Goal: Transaction & Acquisition: Download file/media

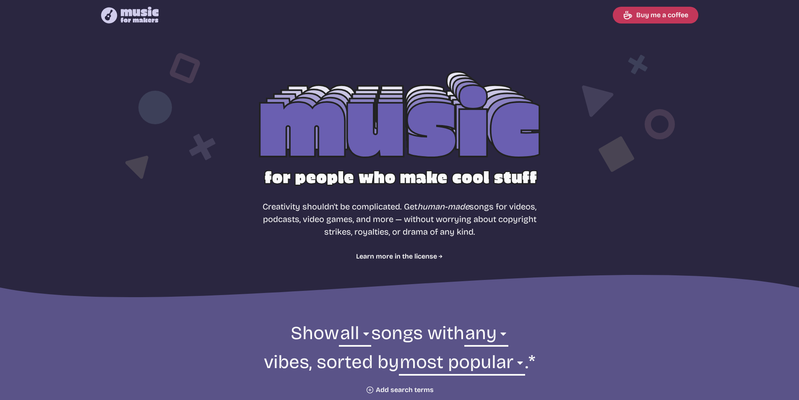
select select "most popular"
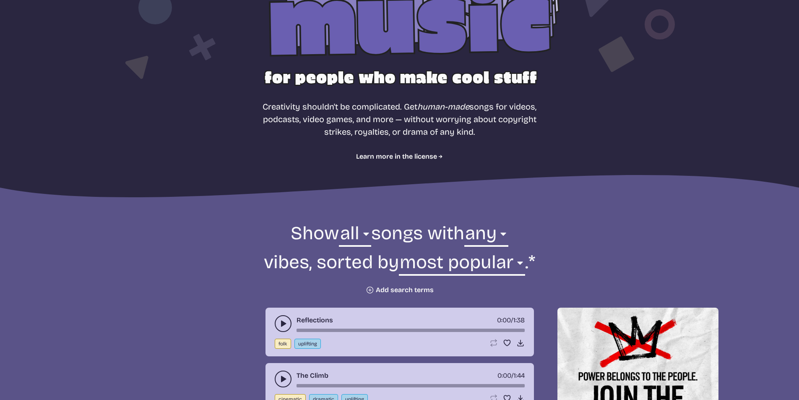
scroll to position [84, 0]
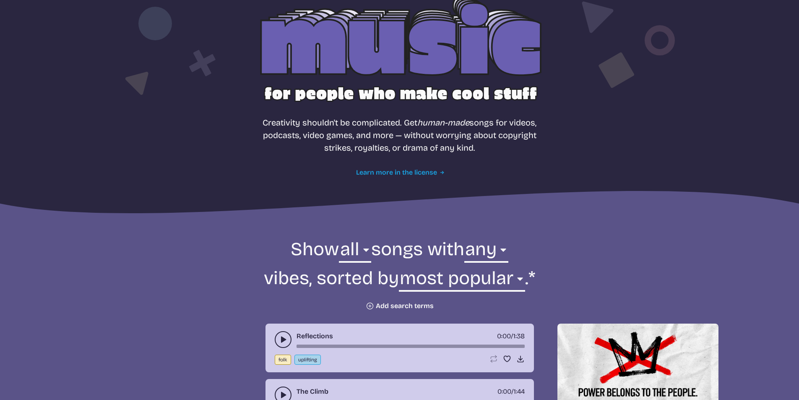
click at [434, 174] on link "Learn more in the license" at bounding box center [399, 172] width 87 height 10
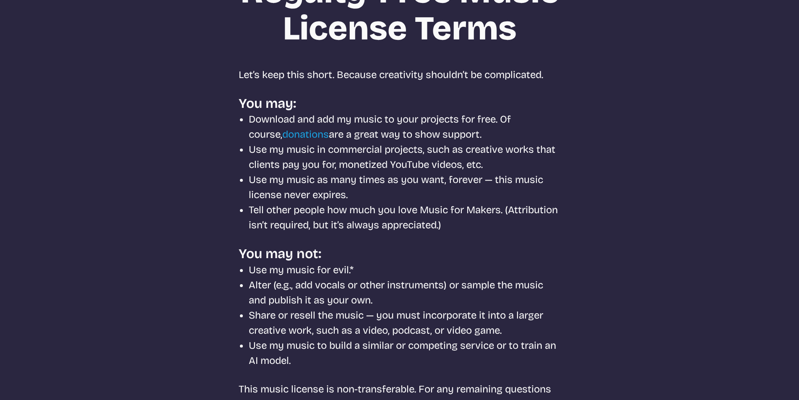
select select "most popular"
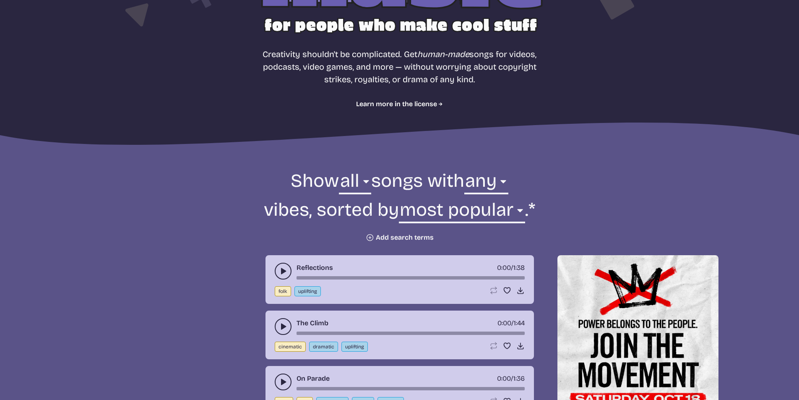
scroll to position [335, 0]
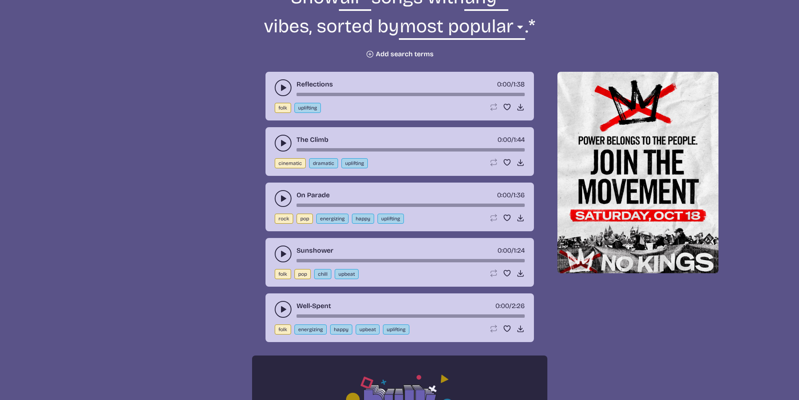
click at [280, 89] on icon "play-pause toggle" at bounding box center [283, 87] width 8 height 8
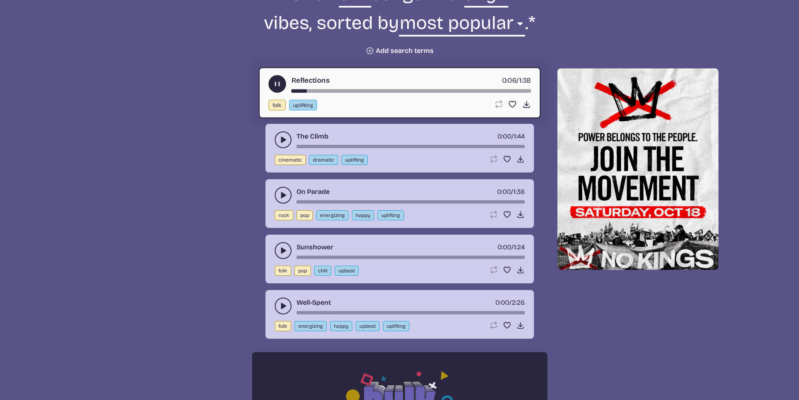
scroll to position [294, 0]
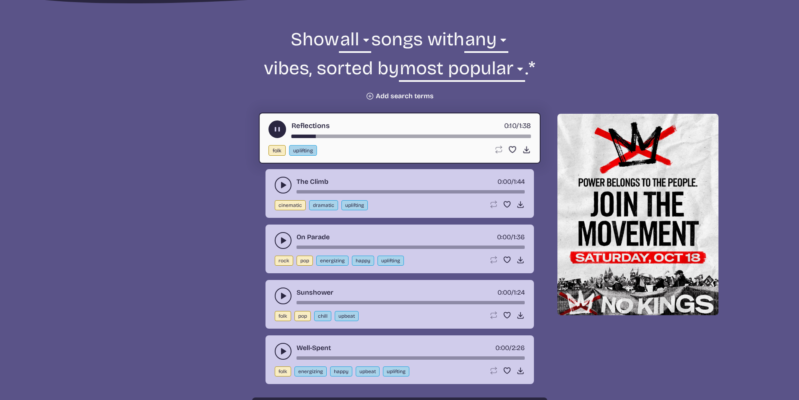
click at [284, 183] on icon "play-pause toggle" at bounding box center [283, 185] width 8 height 8
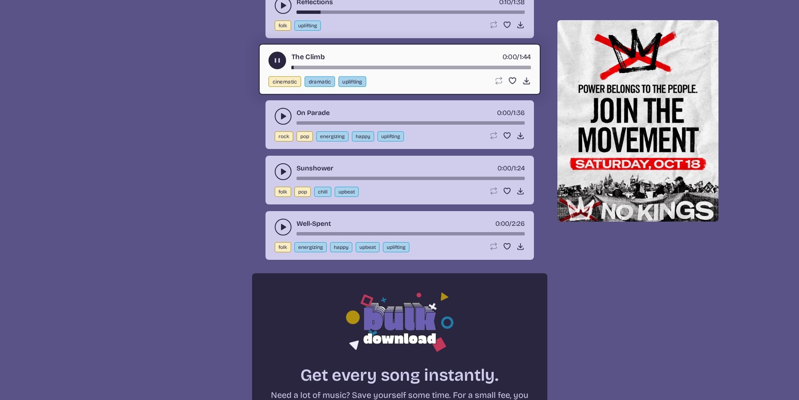
scroll to position [419, 0]
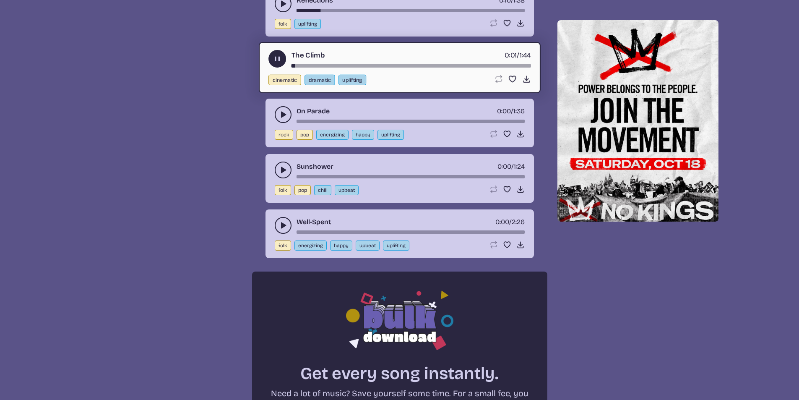
click at [283, 121] on button "play-pause toggle" at bounding box center [283, 114] width 17 height 17
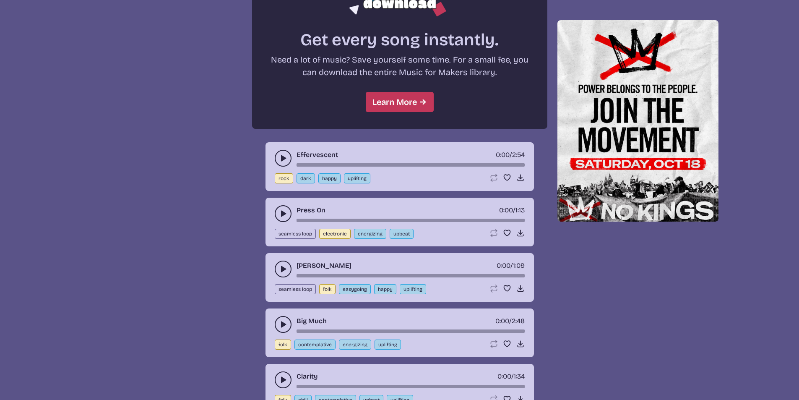
scroll to position [797, 0]
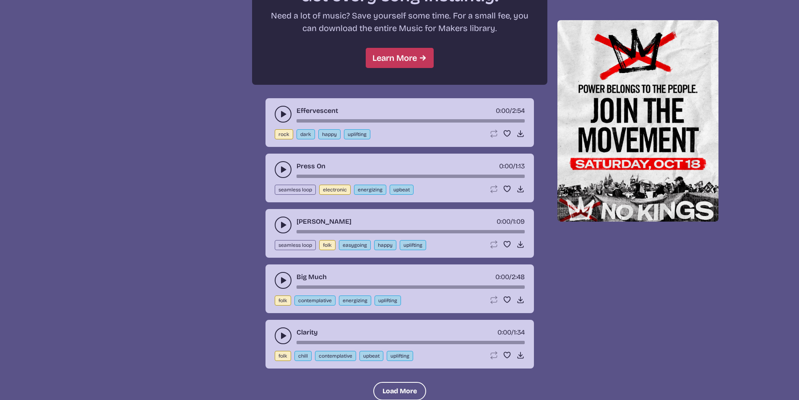
click at [282, 118] on icon "play-pause toggle" at bounding box center [283, 114] width 8 height 8
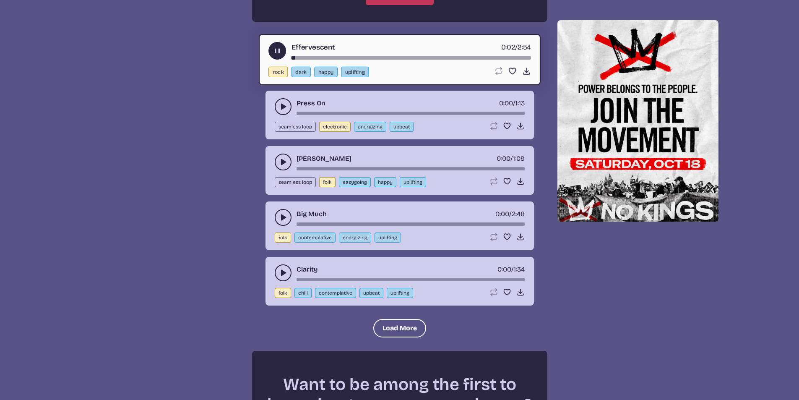
scroll to position [839, 0]
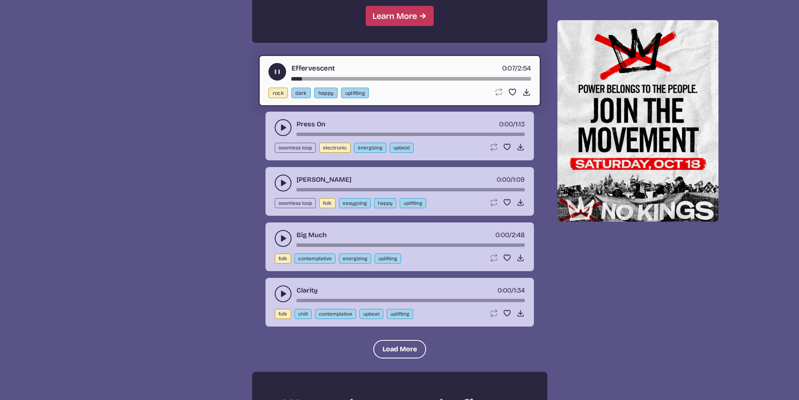
click at [283, 130] on icon "play-pause toggle" at bounding box center [283, 127] width 8 height 8
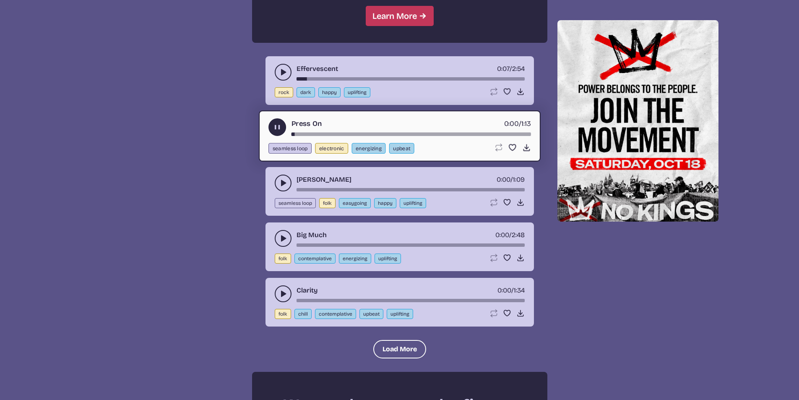
click at [282, 178] on button "play-pause toggle" at bounding box center [283, 182] width 17 height 17
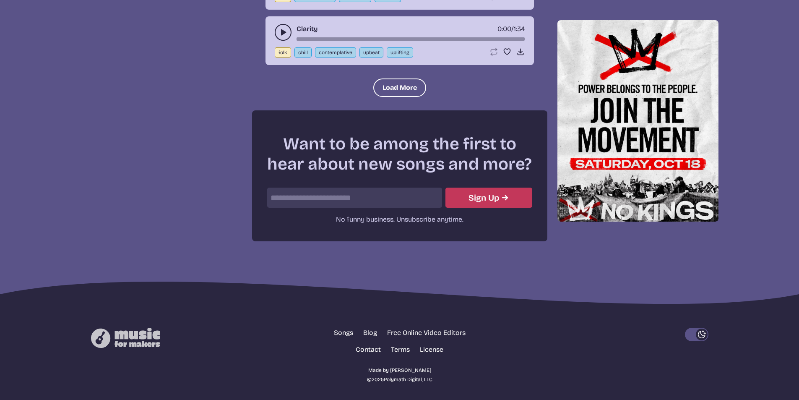
scroll to position [1103, 0]
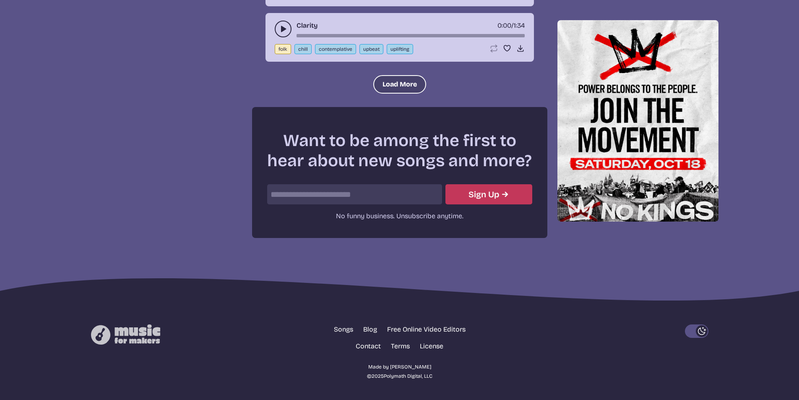
click at [398, 83] on button "Load More" at bounding box center [399, 84] width 53 height 18
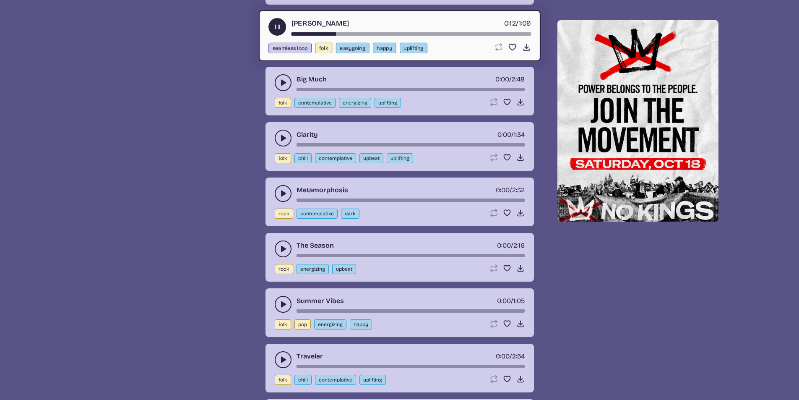
scroll to position [977, 0]
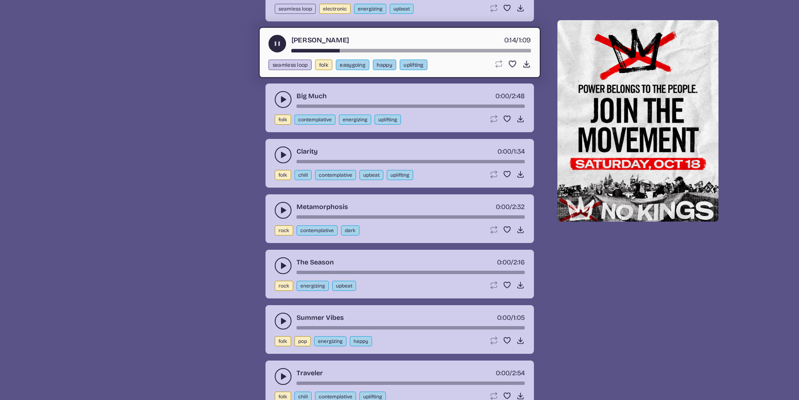
click at [244, 70] on div "Reflections 0:10 / 1:38 folk uplifting Loop song Loop this song. Favorite song …" at bounding box center [399, 291] width 779 height 1751
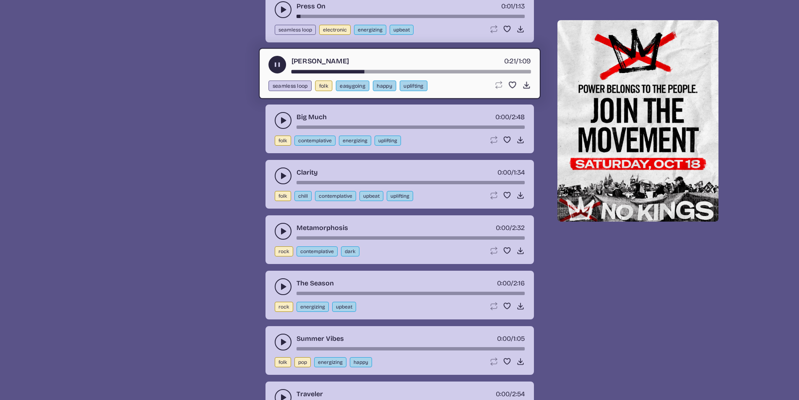
scroll to position [949, 0]
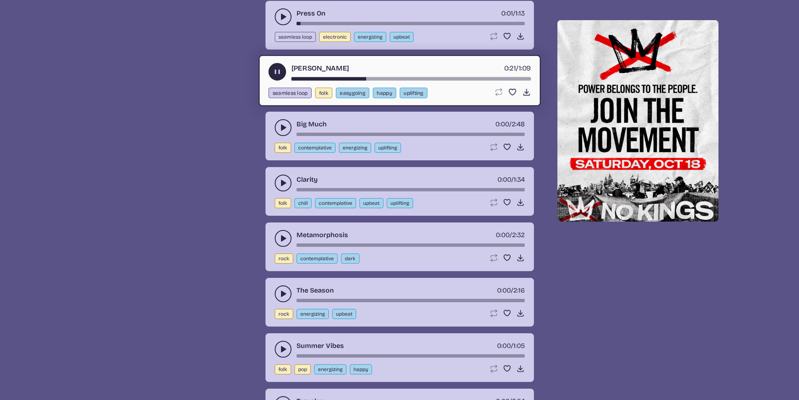
click at [279, 127] on icon "play-pause toggle" at bounding box center [283, 127] width 8 height 8
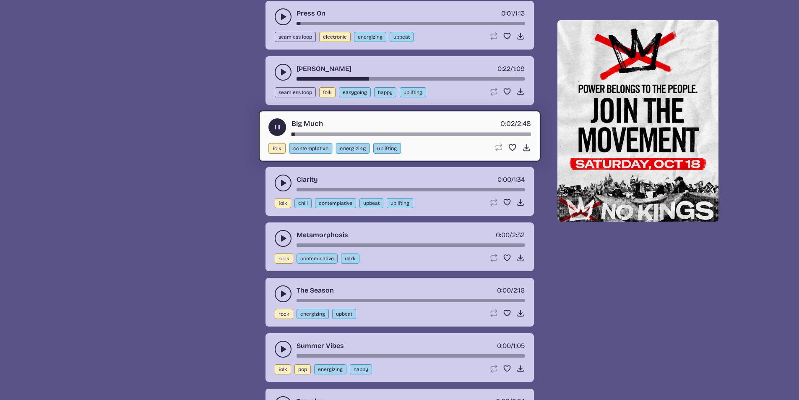
click at [286, 183] on use "play-pause toggle" at bounding box center [283, 183] width 8 height 8
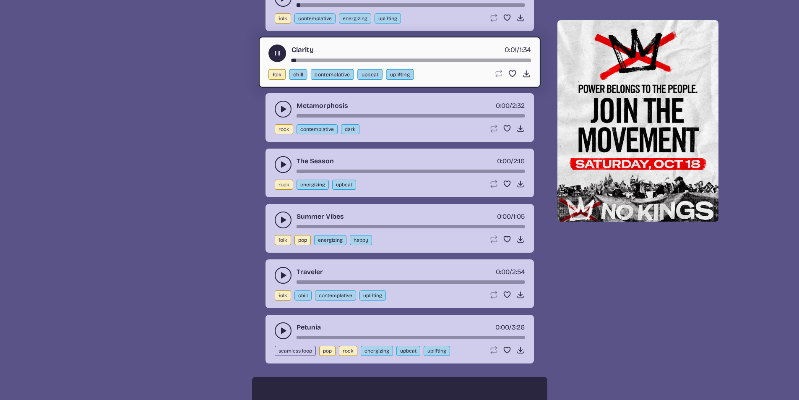
scroll to position [1075, 0]
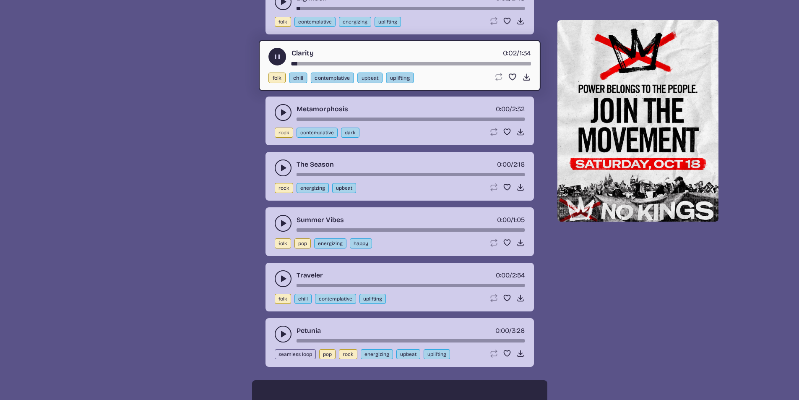
click at [319, 60] on div "Clarity 0:02 / 1:34" at bounding box center [399, 57] width 263 height 18
click at [322, 62] on div "song-time-bar" at bounding box center [410, 63] width 239 height 3
click at [286, 107] on button "play-pause toggle" at bounding box center [283, 112] width 17 height 17
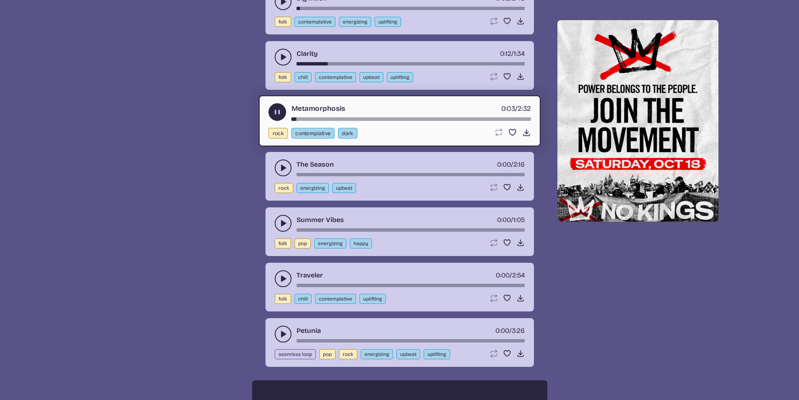
click at [316, 118] on div "song-time-bar" at bounding box center [410, 118] width 239 height 3
click at [285, 167] on icon "play-pause toggle" at bounding box center [283, 168] width 8 height 8
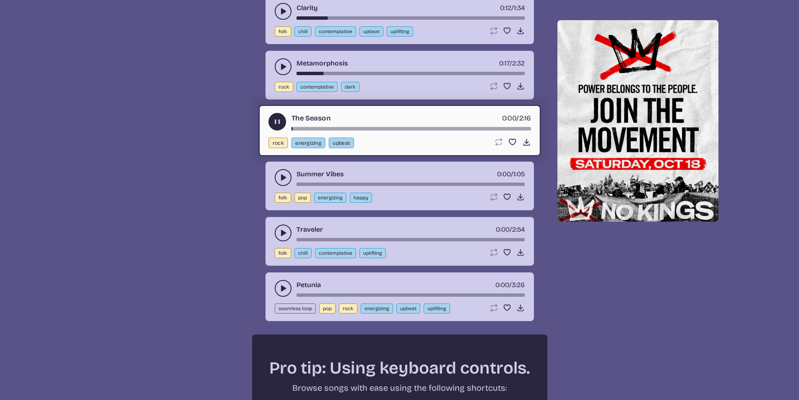
scroll to position [1117, 0]
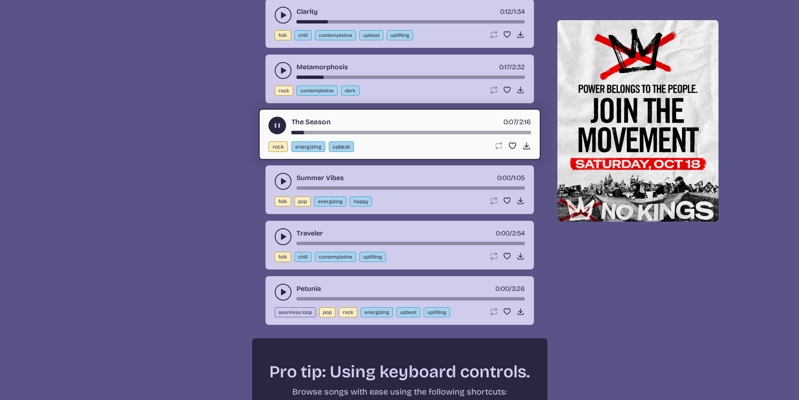
click at [288, 181] on button "play-pause toggle" at bounding box center [283, 181] width 17 height 17
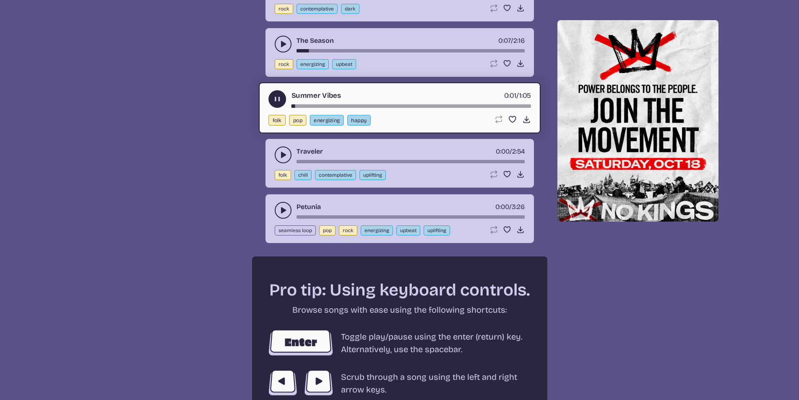
scroll to position [1201, 0]
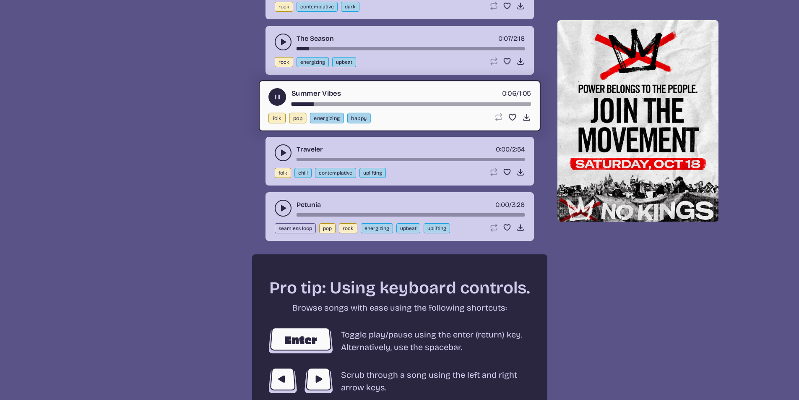
click at [289, 147] on button "play-pause toggle" at bounding box center [283, 152] width 17 height 17
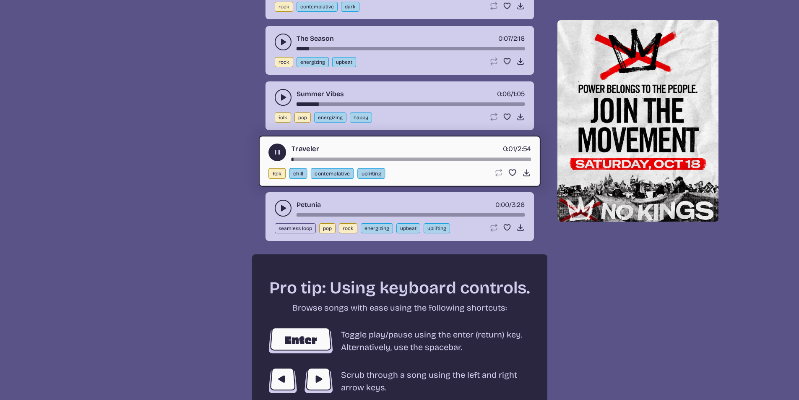
click at [281, 208] on use "play-pause toggle" at bounding box center [283, 208] width 8 height 8
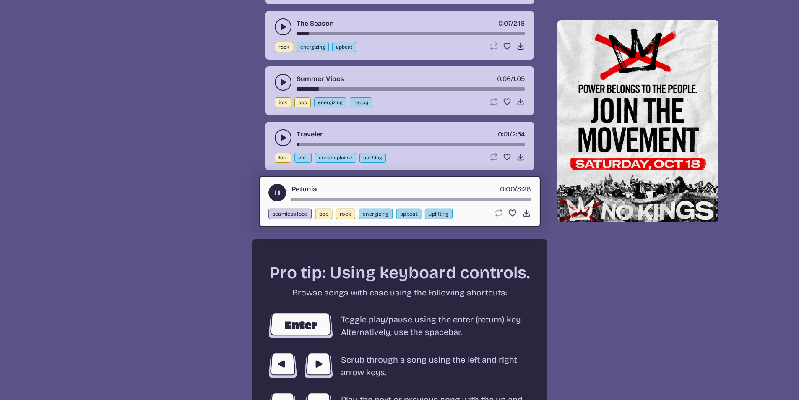
scroll to position [1243, 0]
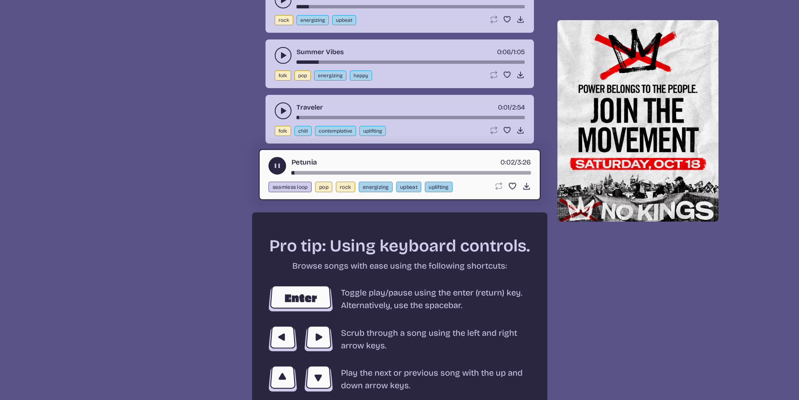
drag, startPoint x: 307, startPoint y: 173, endPoint x: 324, endPoint y: 173, distance: 16.8
click at [324, 173] on div "song-time-bar" at bounding box center [410, 172] width 239 height 3
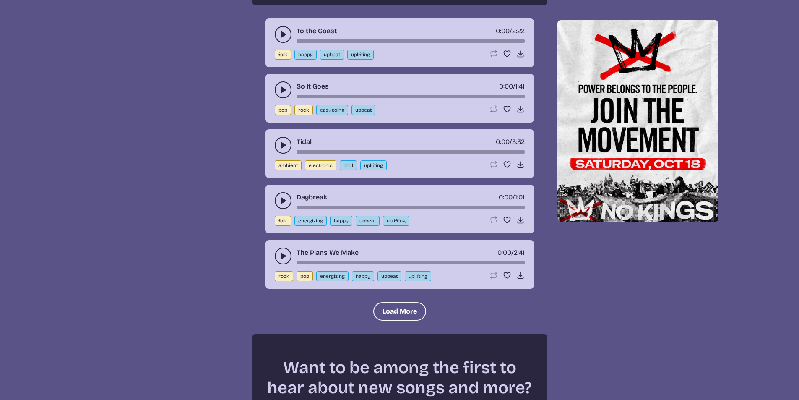
scroll to position [1662, 0]
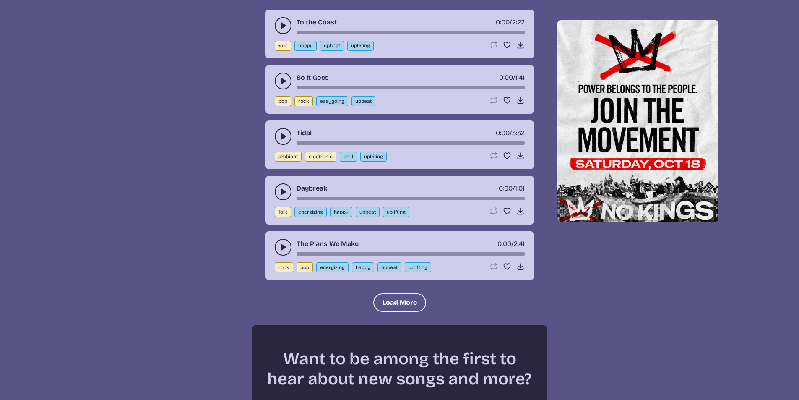
click at [303, 40] on div "To the Coast 0:00 / 2:22 folk happy upbeat uplifting Loop song Loop this song. …" at bounding box center [399, 34] width 268 height 49
click at [304, 44] on button "happy" at bounding box center [305, 46] width 22 height 10
select select "happy"
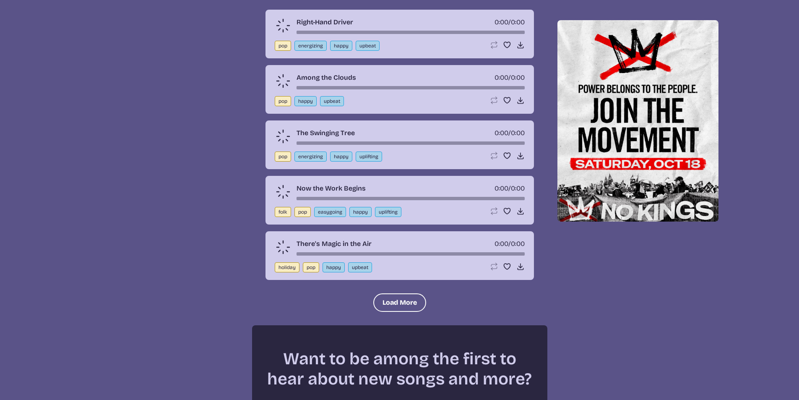
scroll to position [301, 0]
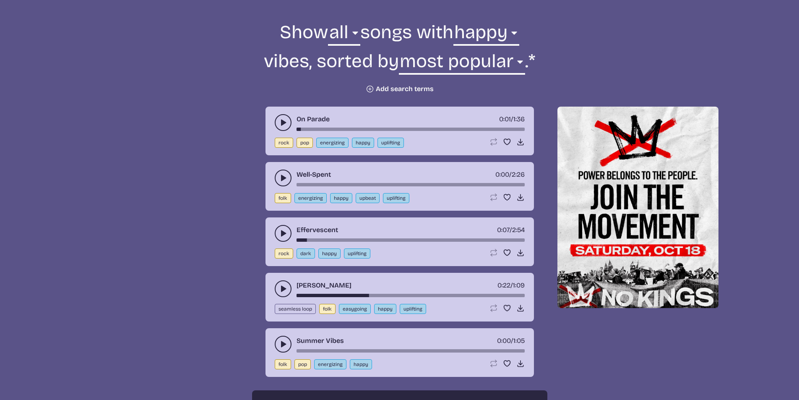
click at [288, 120] on button "play-pause toggle" at bounding box center [283, 122] width 17 height 17
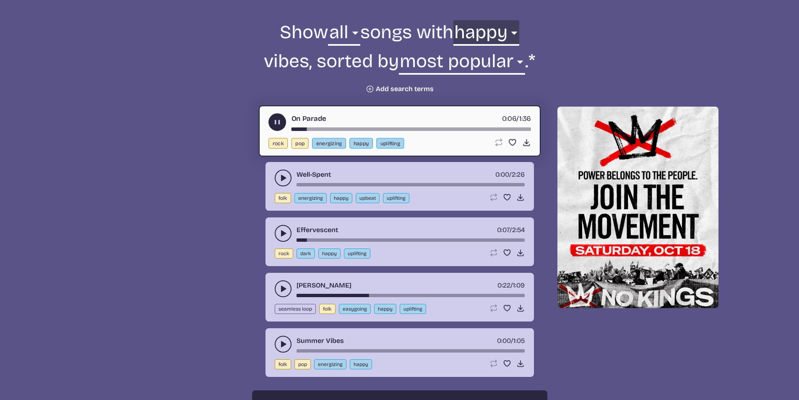
click at [500, 35] on select "any aggressive chill contemplative dark dramatic easygoing energizing happy ser…" at bounding box center [486, 34] width 66 height 29
click at [506, 36] on select "any aggressive chill contemplative dark dramatic easygoing energizing happy ser…" at bounding box center [486, 34] width 66 height 29
click at [343, 39] on select "all ambient cinematic electronic folk holiday jazz pop rock world" at bounding box center [344, 34] width 32 height 29
click at [343, 38] on select "all ambient cinematic electronic folk holiday jazz pop rock world" at bounding box center [344, 34] width 32 height 29
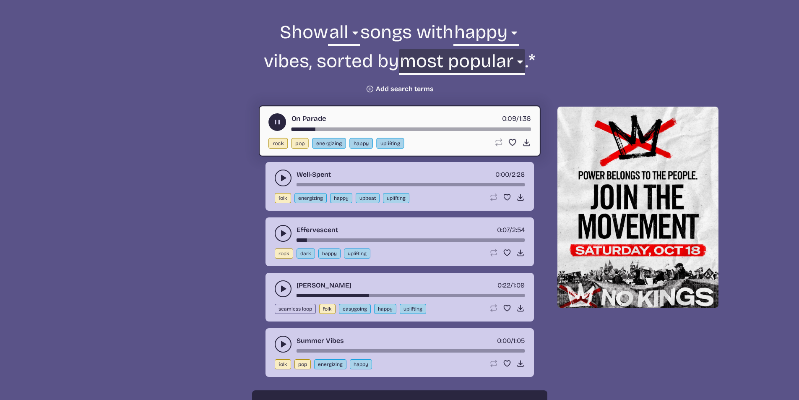
click at [488, 67] on select "newest oldest most popular least popular name" at bounding box center [462, 63] width 126 height 29
click at [490, 65] on select "newest oldest most popular least popular name" at bounding box center [462, 63] width 126 height 29
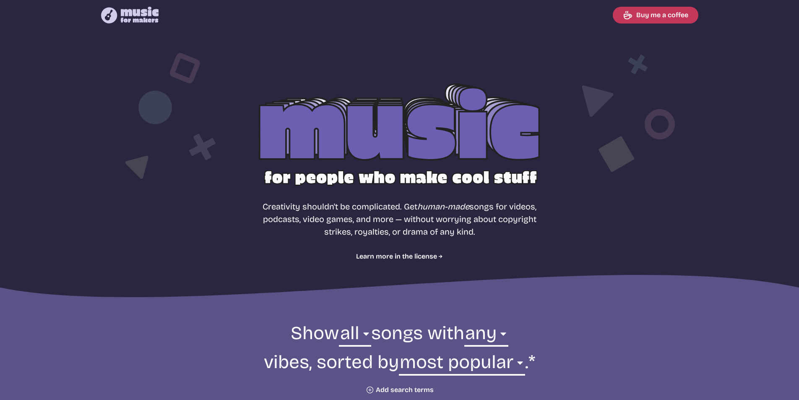
select select "most popular"
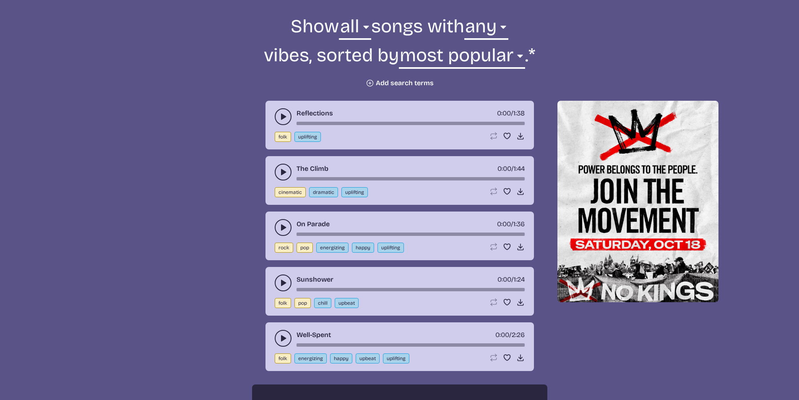
scroll to position [294, 0]
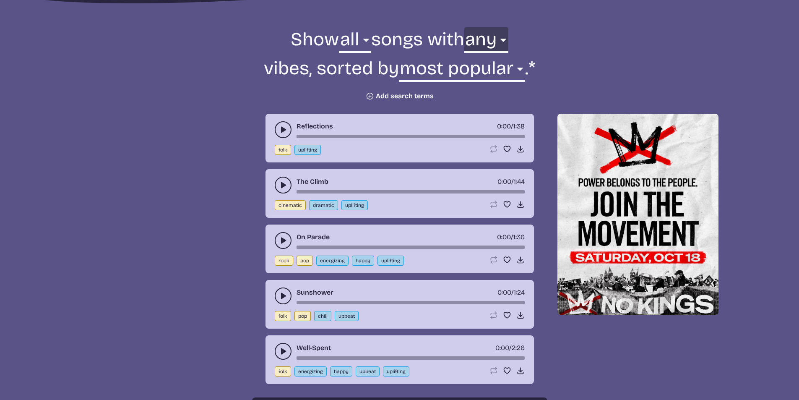
click at [488, 43] on select "any aggressive chill contemplative dark dramatic easygoing energizing happy ser…" at bounding box center [486, 41] width 44 height 29
click at [494, 42] on select "any aggressive chill contemplative dark dramatic easygoing energizing happy ser…" at bounding box center [486, 41] width 44 height 29
click at [501, 40] on select "any aggressive chill contemplative dark dramatic easygoing energizing happy ser…" at bounding box center [486, 41] width 44 height 29
click at [504, 44] on select "any aggressive chill contemplative dark dramatic easygoing energizing happy ser…" at bounding box center [486, 41] width 44 height 29
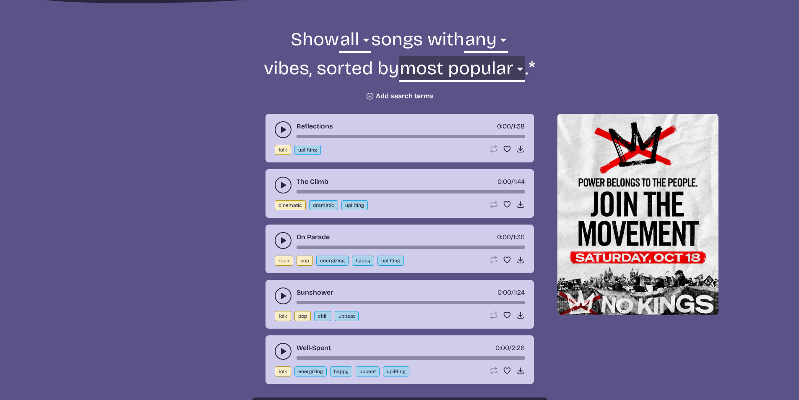
click at [505, 69] on select "newest oldest most popular least popular name" at bounding box center [462, 70] width 126 height 29
click at [381, 98] on button "Plus icon Add search terms" at bounding box center [400, 96] width 68 height 8
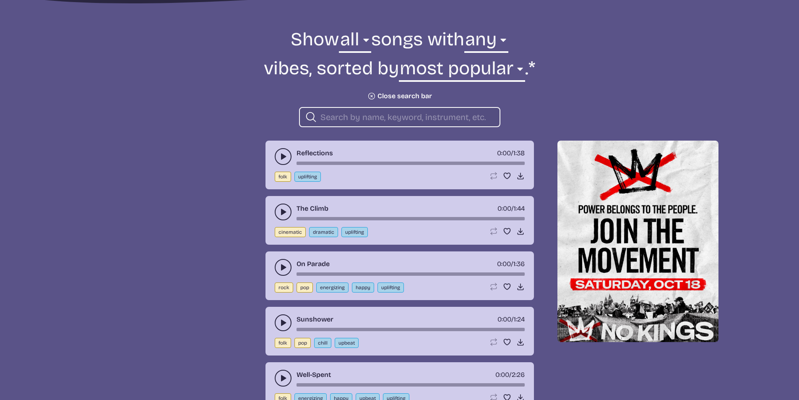
click at [433, 117] on input "search" at bounding box center [406, 117] width 172 height 11
type input "guitar"
click at [280, 159] on icon "play-pause toggle" at bounding box center [283, 156] width 8 height 8
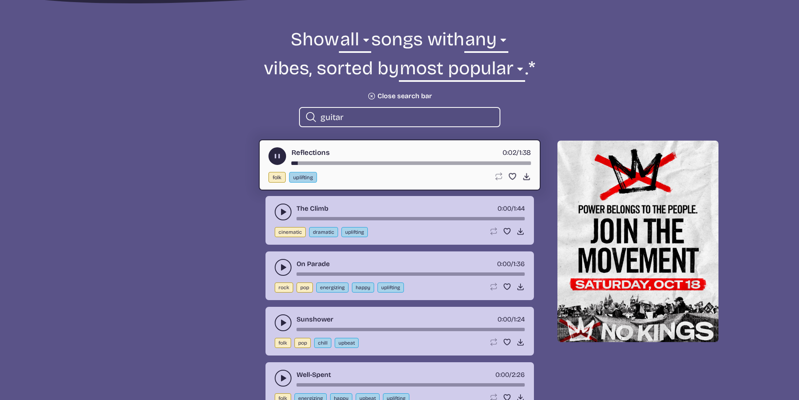
drag, startPoint x: 448, startPoint y: 115, endPoint x: 300, endPoint y: 118, distance: 148.5
click at [300, 118] on div "Search icon guitar" at bounding box center [399, 117] width 201 height 20
type input "jingle"
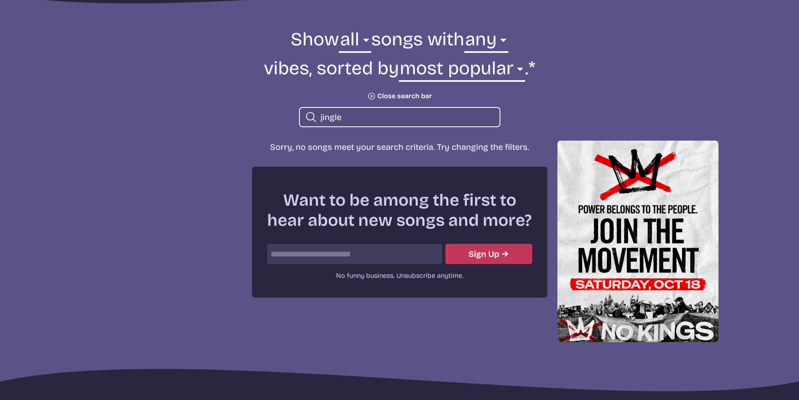
drag, startPoint x: 361, startPoint y: 115, endPoint x: 257, endPoint y: 120, distance: 104.5
click at [257, 120] on form "Show all ambient cinematic electronic folk holiday jazz pop rock world all song…" at bounding box center [400, 77] width 456 height 100
type input "f"
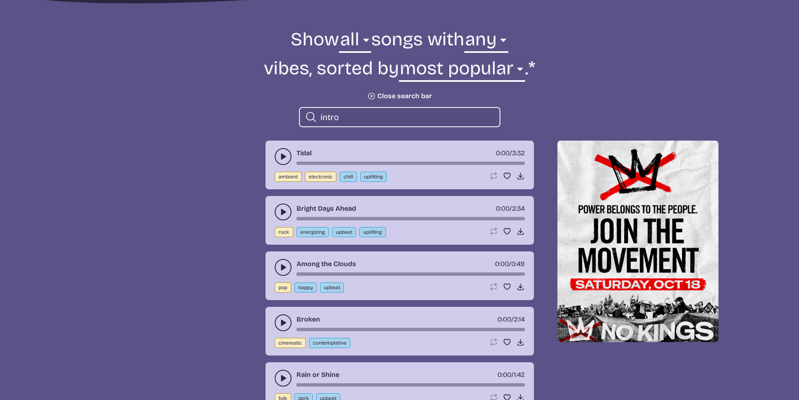
type input "intro"
click at [279, 154] on icon "play-pause toggle" at bounding box center [283, 156] width 8 height 8
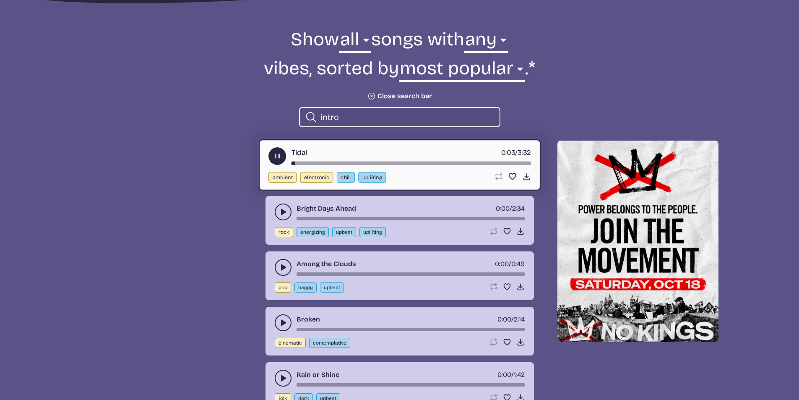
click at [301, 163] on div "song-time-bar" at bounding box center [410, 162] width 239 height 3
click at [316, 162] on div "song-time-bar" at bounding box center [410, 162] width 239 height 3
click at [338, 164] on div "song-time-bar" at bounding box center [410, 162] width 239 height 3
click at [368, 164] on div "song-time-bar" at bounding box center [410, 162] width 239 height 3
click at [287, 206] on button "play-pause toggle" at bounding box center [283, 211] width 17 height 17
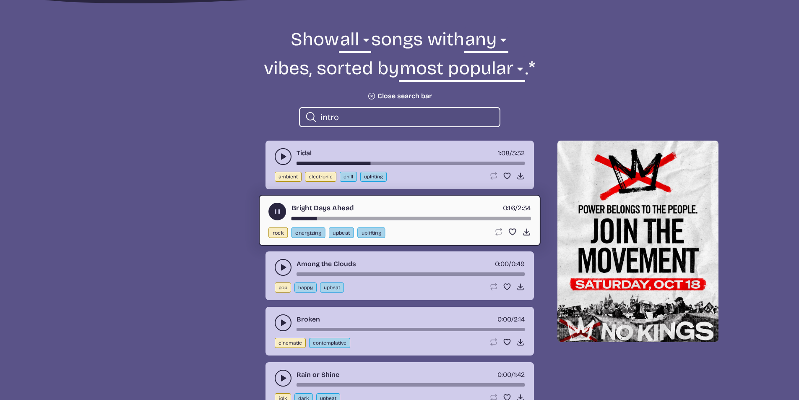
click at [333, 217] on div "song-time-bar" at bounding box center [410, 218] width 239 height 3
click at [279, 275] on button "play-pause toggle" at bounding box center [283, 267] width 17 height 17
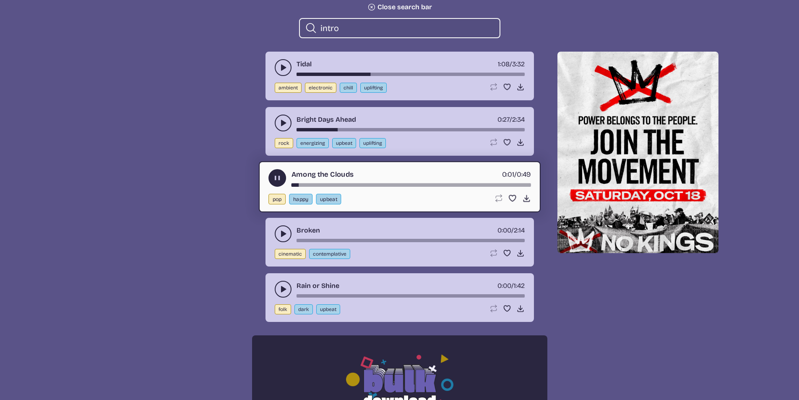
scroll to position [419, 0]
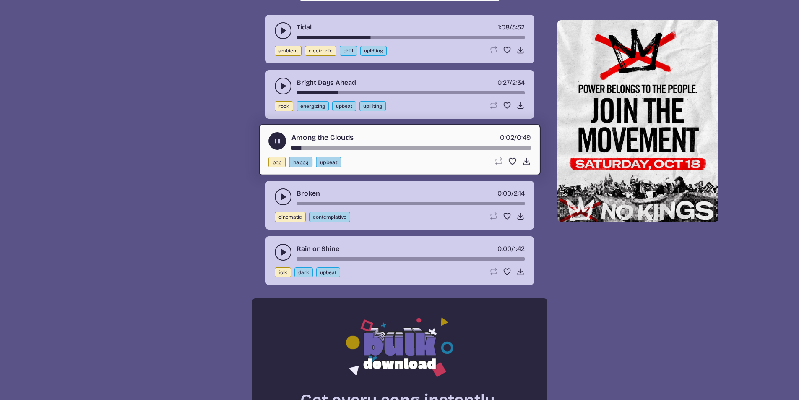
click at [282, 203] on button "play-pause toggle" at bounding box center [283, 196] width 17 height 17
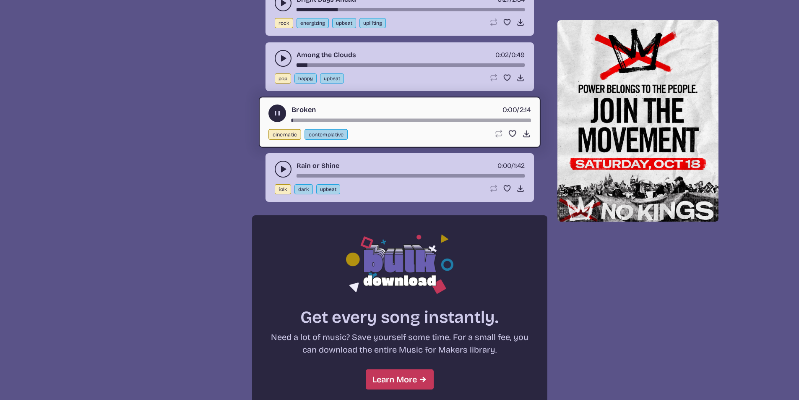
scroll to position [503, 0]
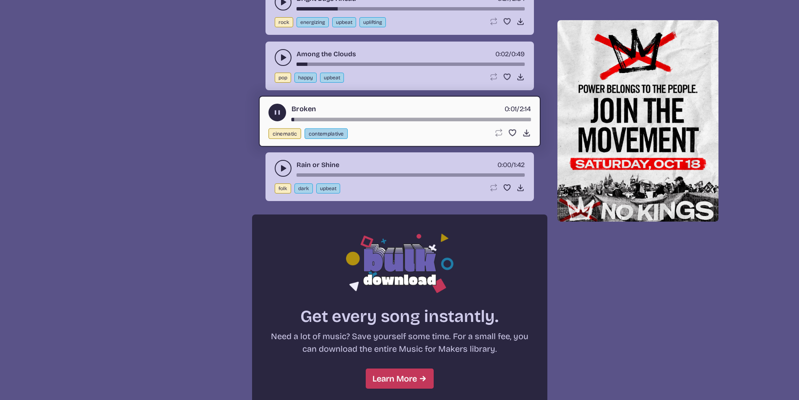
click at [315, 119] on div "song-time-bar" at bounding box center [410, 119] width 239 height 3
click at [287, 175] on button "play-pause toggle" at bounding box center [283, 168] width 17 height 17
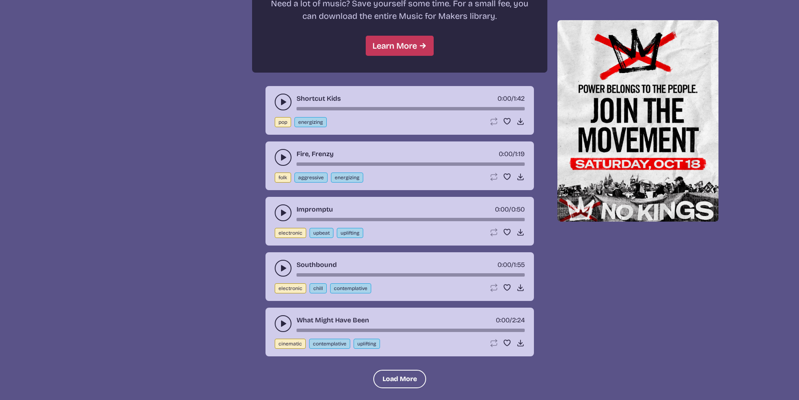
scroll to position [839, 0]
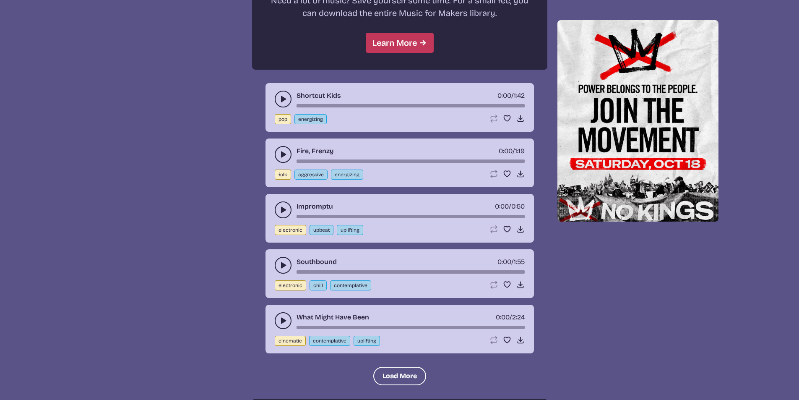
click at [284, 94] on button "play-pause toggle" at bounding box center [283, 99] width 17 height 17
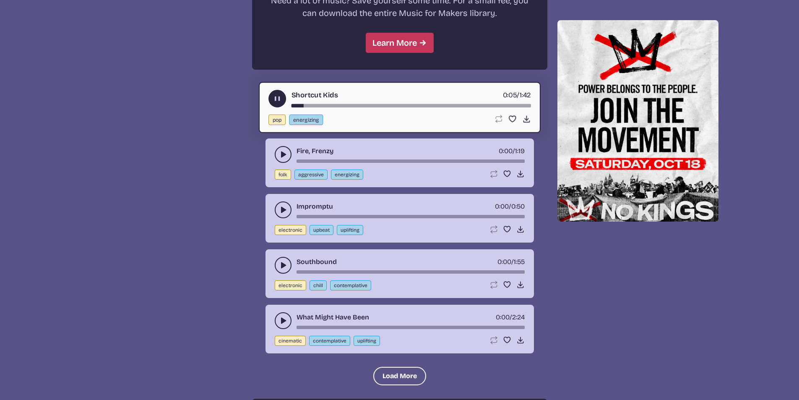
click at [285, 157] on icon "play-pause toggle" at bounding box center [283, 154] width 8 height 8
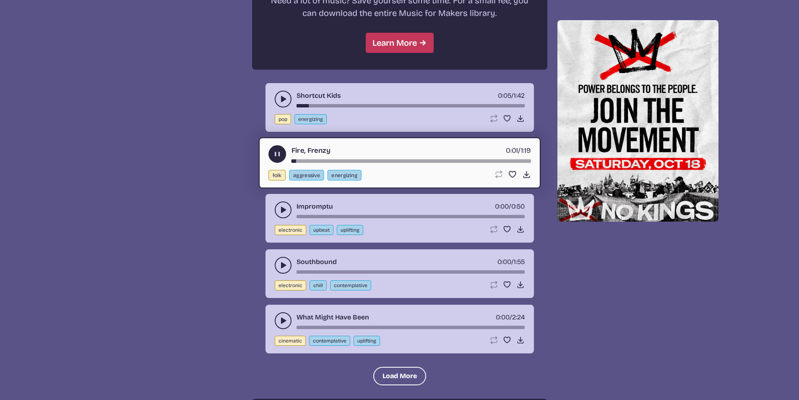
click at [283, 212] on icon "play-pause toggle" at bounding box center [283, 209] width 8 height 8
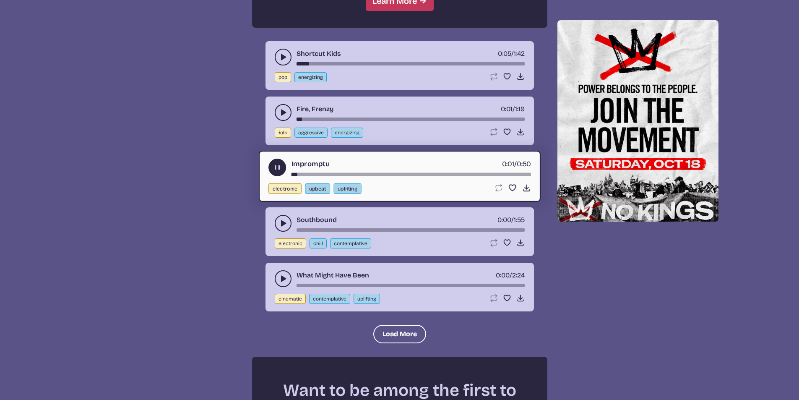
click at [286, 217] on button "play-pause toggle" at bounding box center [283, 223] width 17 height 17
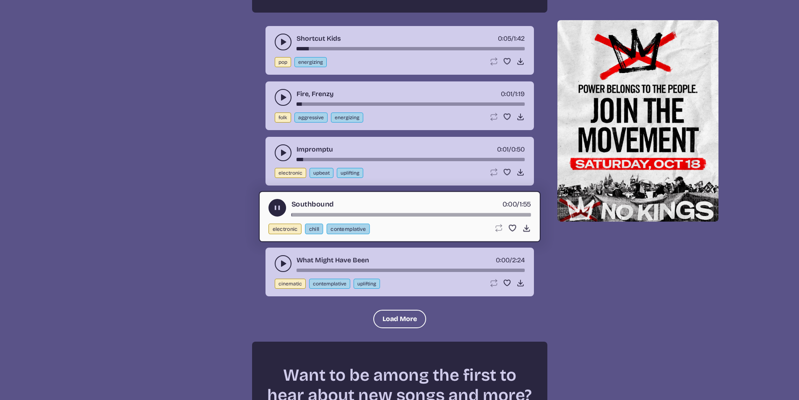
scroll to position [923, 0]
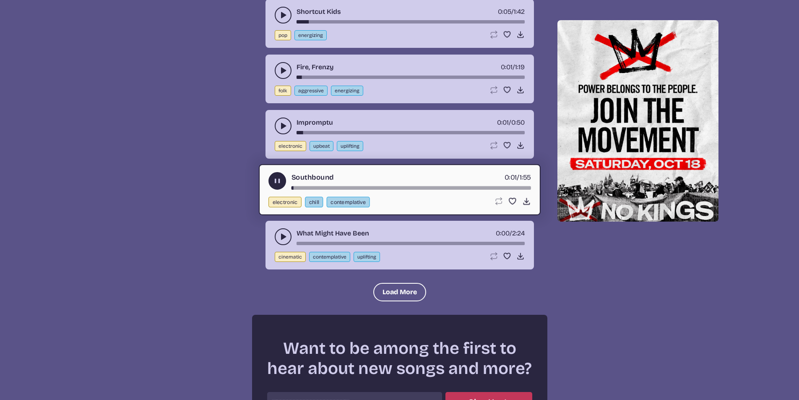
click at [283, 231] on button "play-pause toggle" at bounding box center [283, 236] width 17 height 17
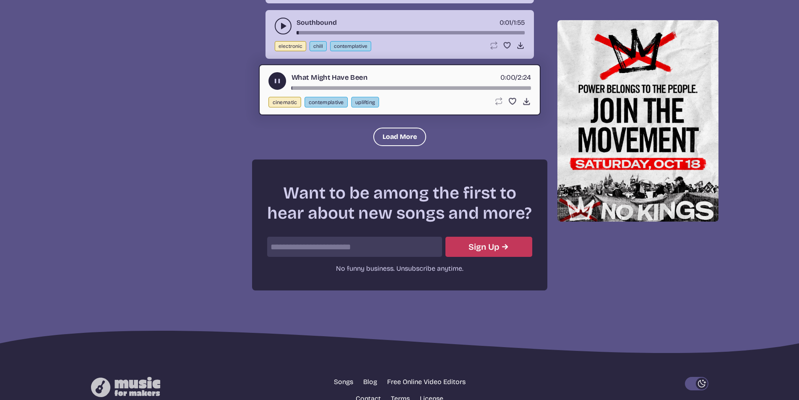
scroll to position [1090, 0]
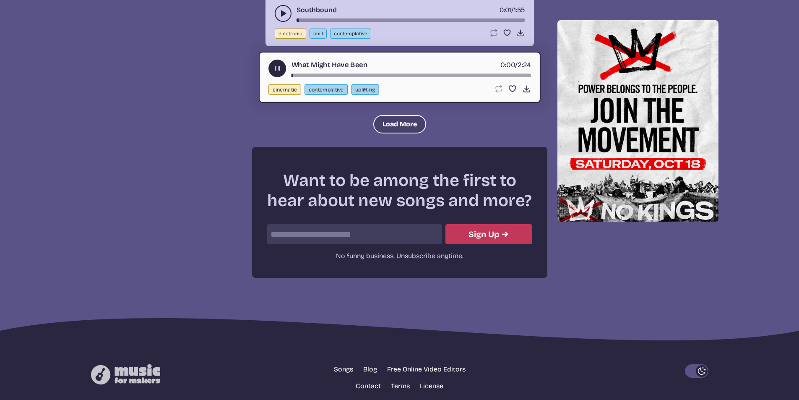
click at [397, 115] on button "Load More" at bounding box center [399, 124] width 53 height 18
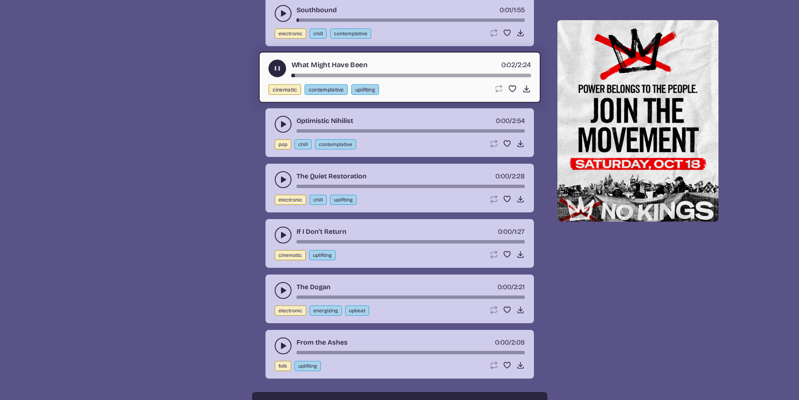
click at [281, 124] on icon "play-pause toggle" at bounding box center [283, 124] width 8 height 8
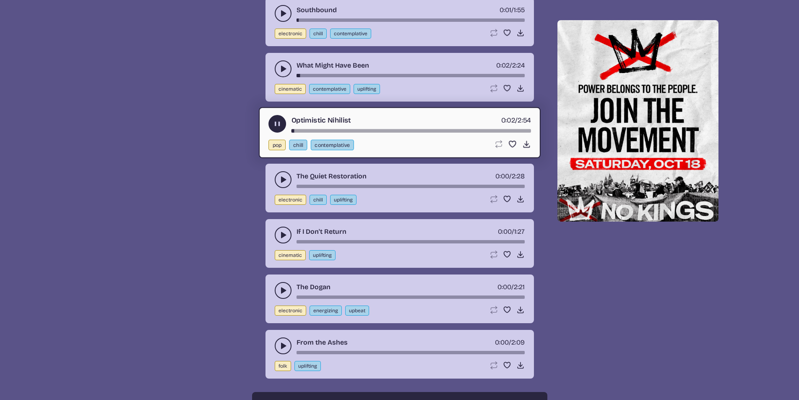
click at [282, 183] on icon "play-pause toggle" at bounding box center [283, 179] width 8 height 8
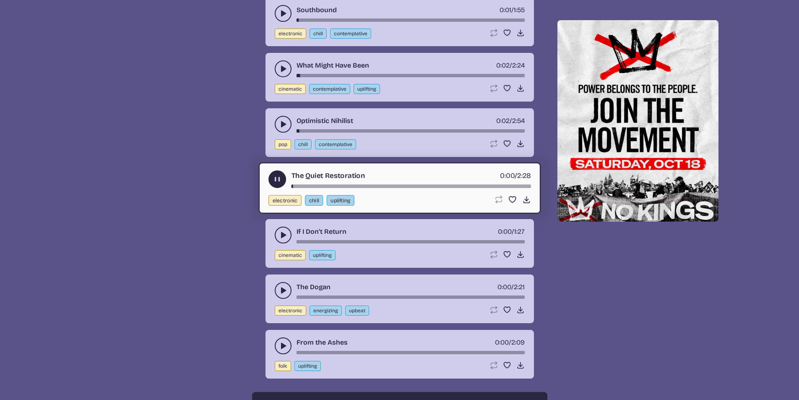
click at [286, 237] on icon "play-pause toggle" at bounding box center [283, 235] width 8 height 8
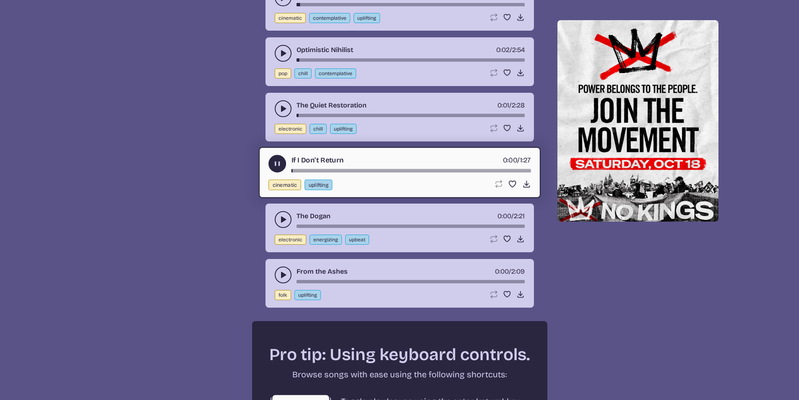
scroll to position [1174, 0]
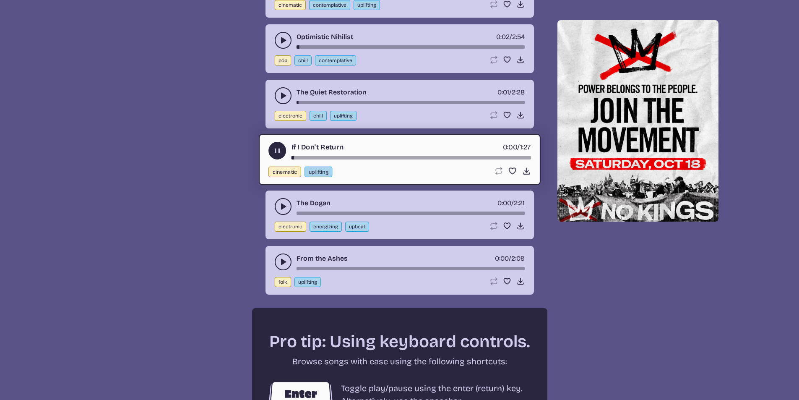
click at [289, 207] on button "play-pause toggle" at bounding box center [283, 206] width 17 height 17
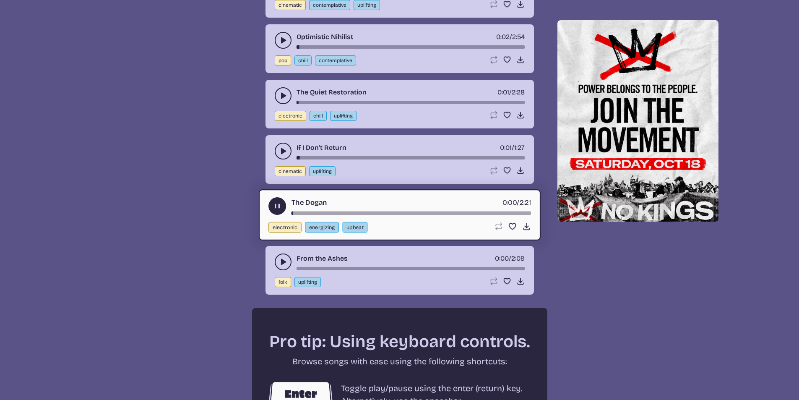
click at [283, 266] on icon "play-pause toggle" at bounding box center [283, 261] width 8 height 8
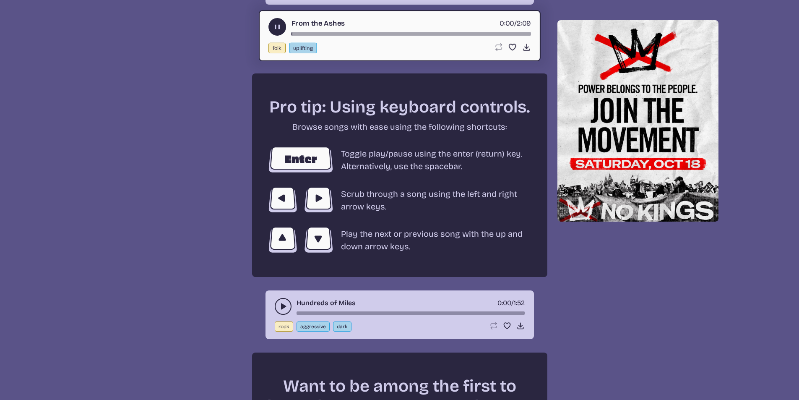
scroll to position [1510, 0]
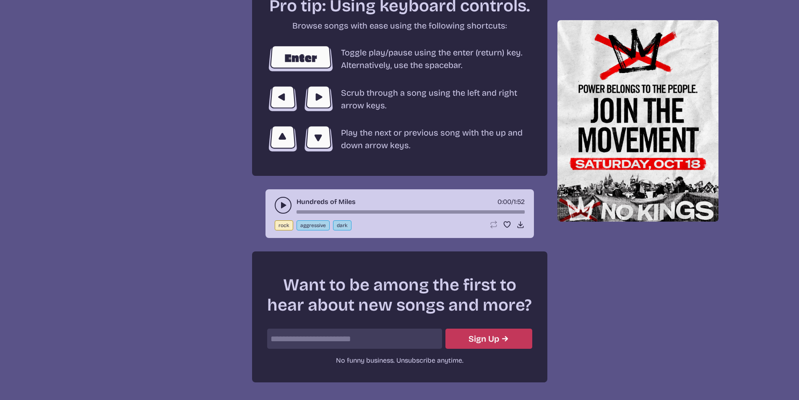
click at [288, 207] on button "play-pause toggle" at bounding box center [283, 205] width 17 height 17
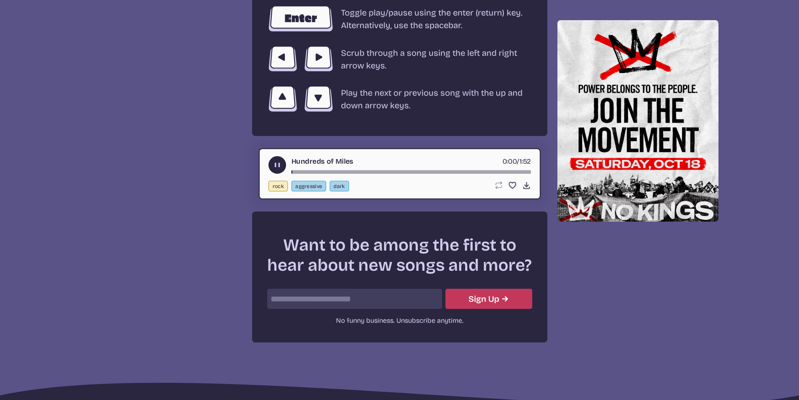
scroll to position [1552, 0]
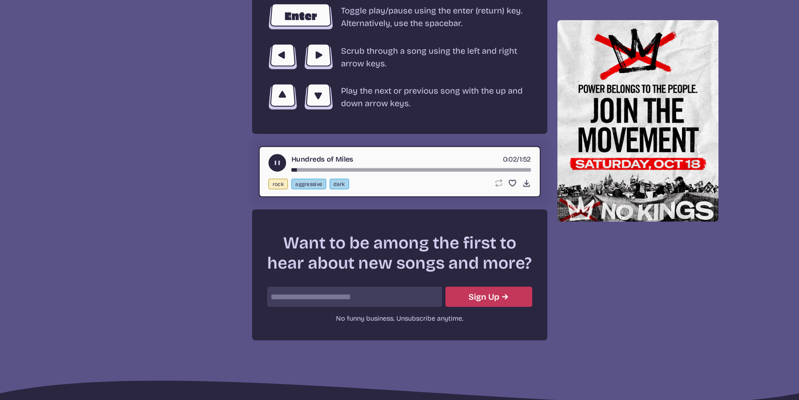
drag, startPoint x: 797, startPoint y: 322, endPoint x: 801, endPoint y: 316, distance: 7.7
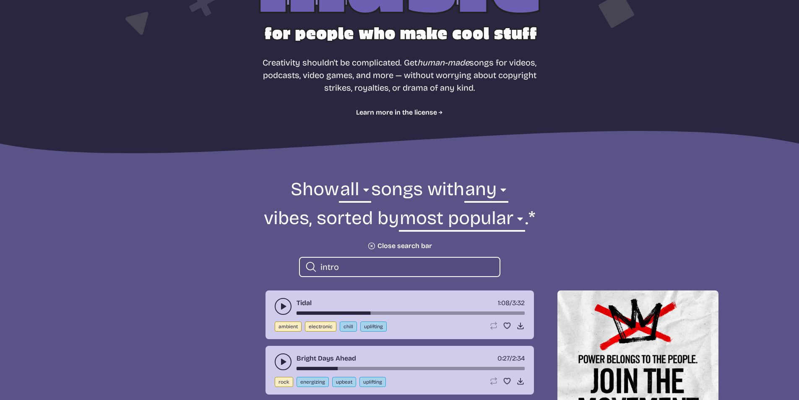
scroll to position [142, 0]
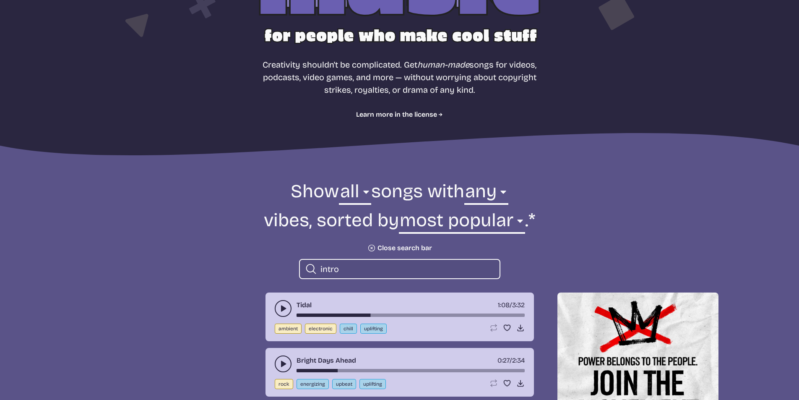
click at [442, 264] on input "intro" at bounding box center [406, 268] width 172 height 11
click at [440, 265] on input "intro" at bounding box center [406, 268] width 172 height 11
drag, startPoint x: 327, startPoint y: 268, endPoint x: 299, endPoint y: 266, distance: 27.3
click at [299, 266] on div "Search icon intro" at bounding box center [399, 269] width 201 height 20
drag, startPoint x: 380, startPoint y: 266, endPoint x: 287, endPoint y: 268, distance: 92.7
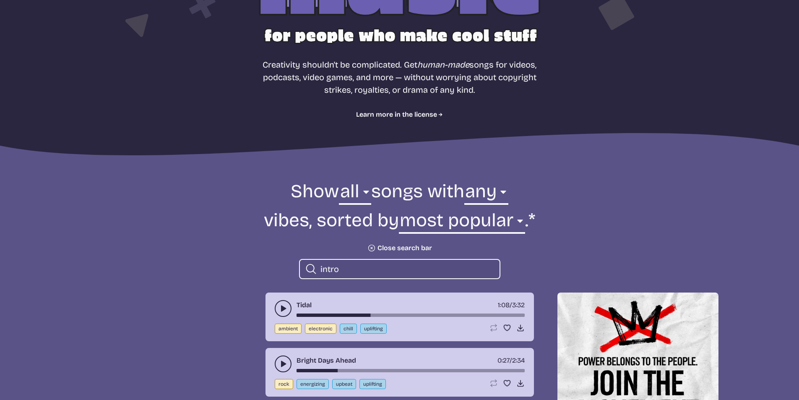
click at [287, 268] on form "Show all ambient cinematic electronic folk holiday jazz pop rock world all song…" at bounding box center [400, 229] width 456 height 100
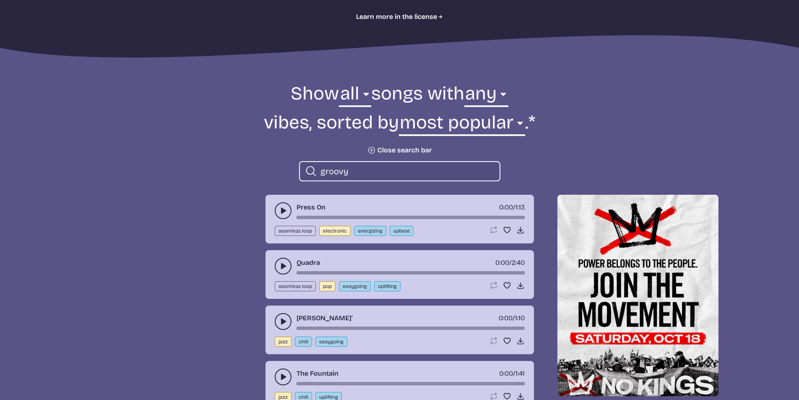
scroll to position [268, 0]
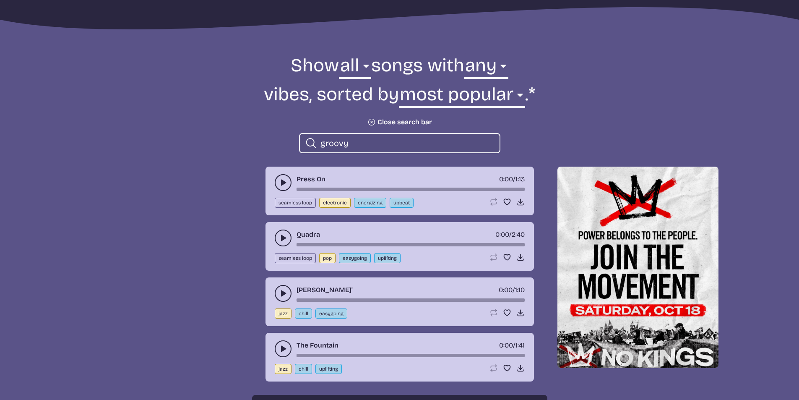
type input "groovy"
click at [284, 187] on button "play-pause toggle" at bounding box center [283, 182] width 17 height 17
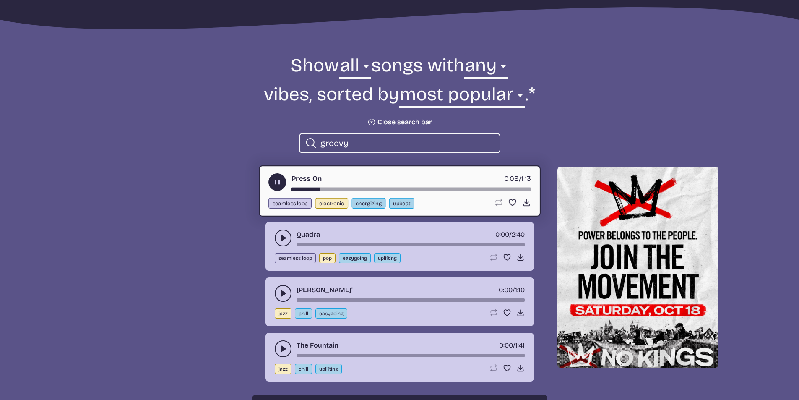
click at [283, 237] on use "play-pause toggle" at bounding box center [283, 238] width 8 height 8
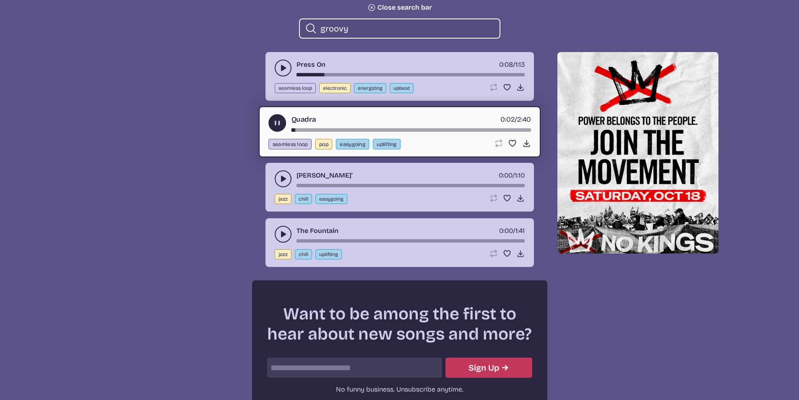
scroll to position [393, 0]
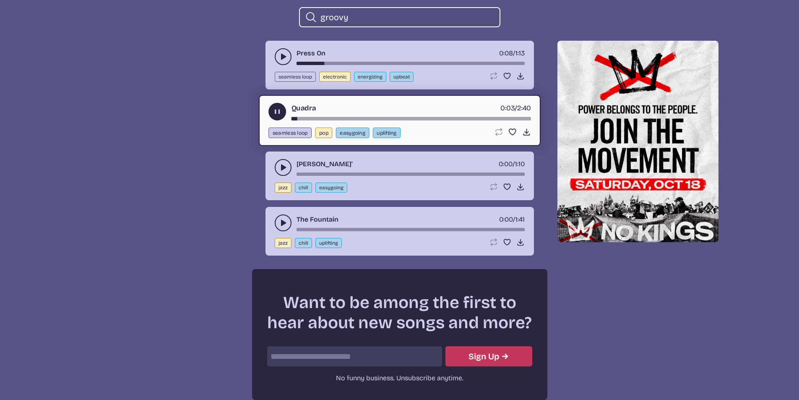
click at [283, 169] on icon "play-pause toggle" at bounding box center [283, 167] width 8 height 8
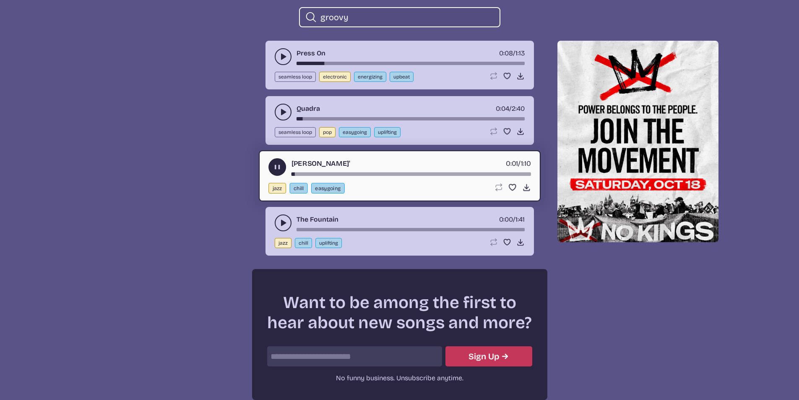
click at [286, 220] on icon "play-pause toggle" at bounding box center [283, 222] width 8 height 8
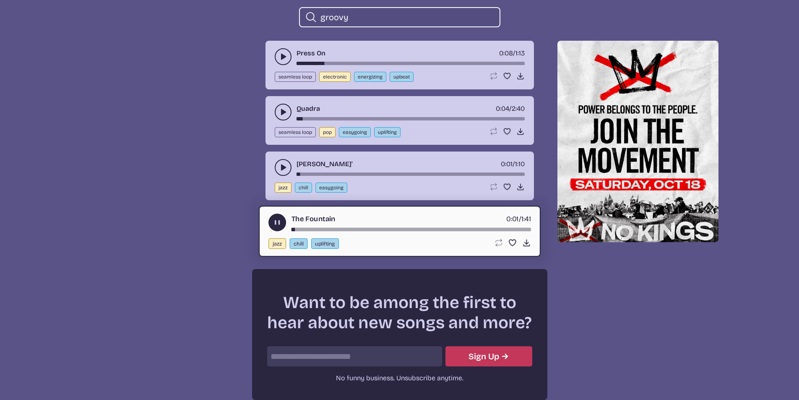
scroll to position [268, 0]
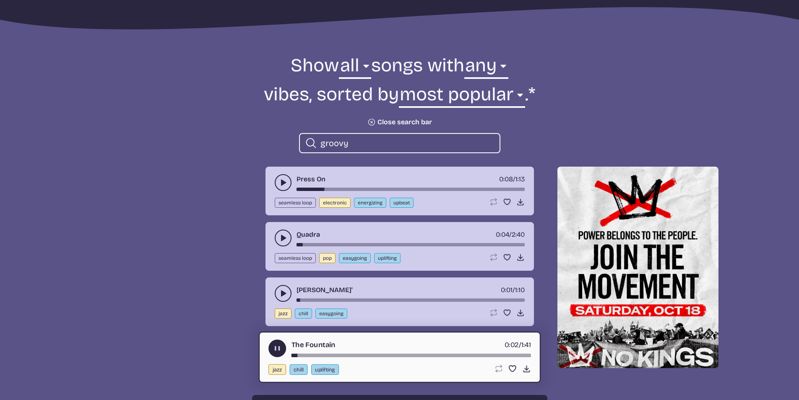
drag, startPoint x: 359, startPoint y: 140, endPoint x: 304, endPoint y: 144, distance: 54.7
click at [304, 144] on div "Search icon groovy" at bounding box center [399, 143] width 201 height 20
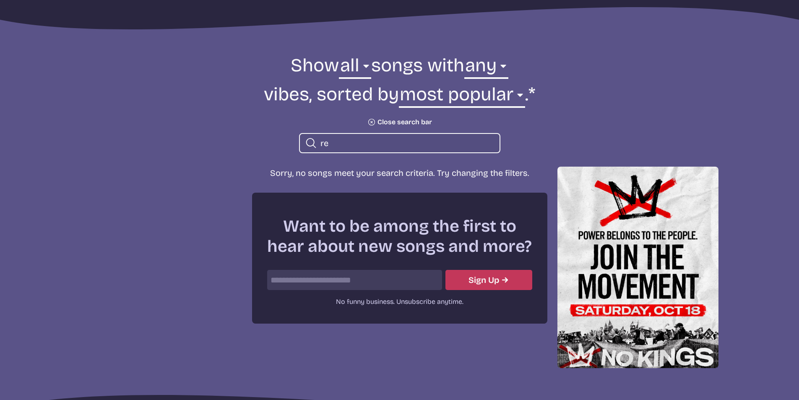
type input "r"
type input "h"
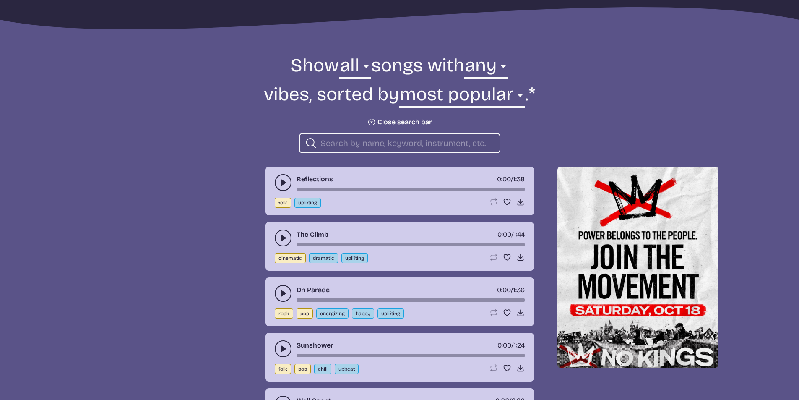
click at [380, 115] on form "Show all ambient cinematic electronic folk holiday jazz pop rock world all song…" at bounding box center [400, 103] width 456 height 100
click at [371, 121] on icon "Plus icon" at bounding box center [371, 122] width 12 height 12
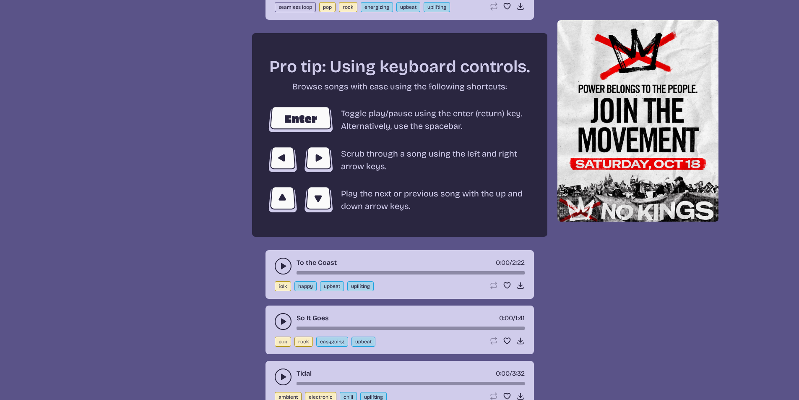
scroll to position [1880, 0]
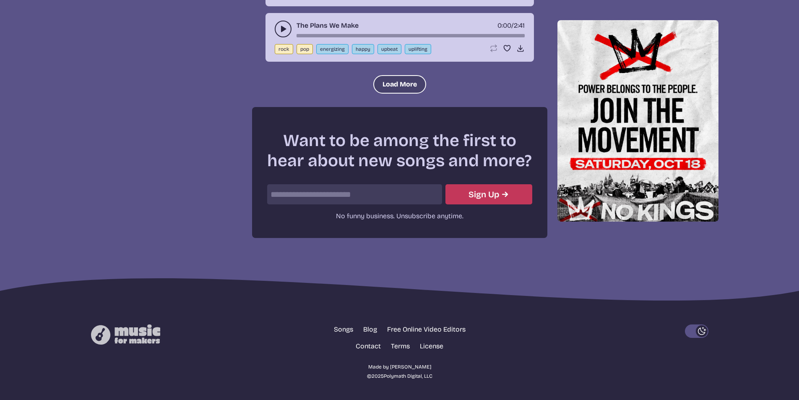
click at [408, 83] on button "Load More" at bounding box center [399, 84] width 53 height 18
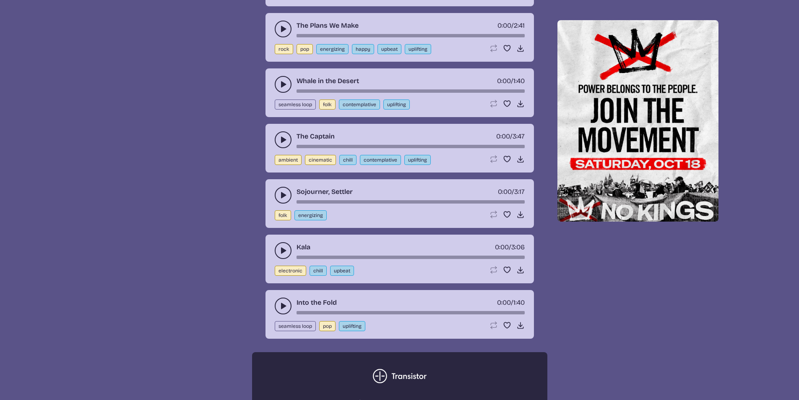
click at [276, 138] on button "play-pause toggle" at bounding box center [283, 139] width 17 height 17
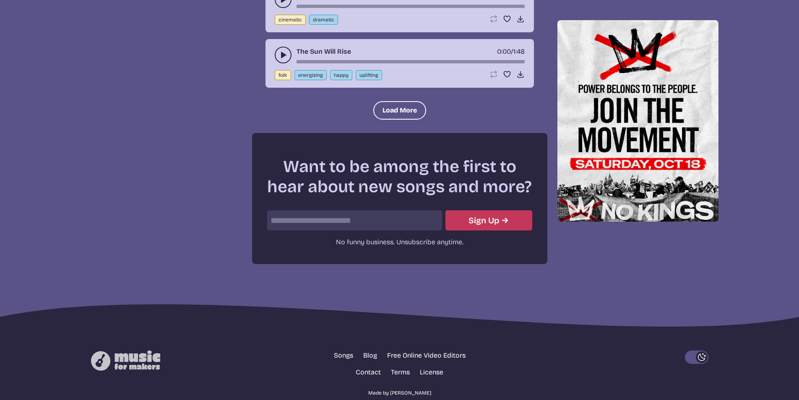
scroll to position [2642, 0]
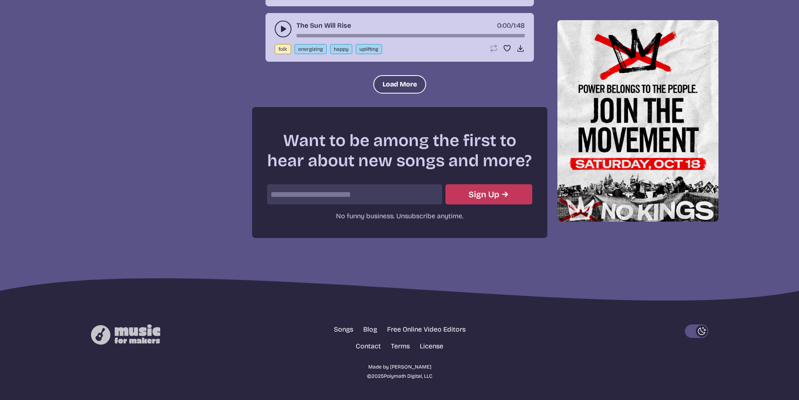
click at [398, 82] on button "Load More" at bounding box center [399, 84] width 53 height 18
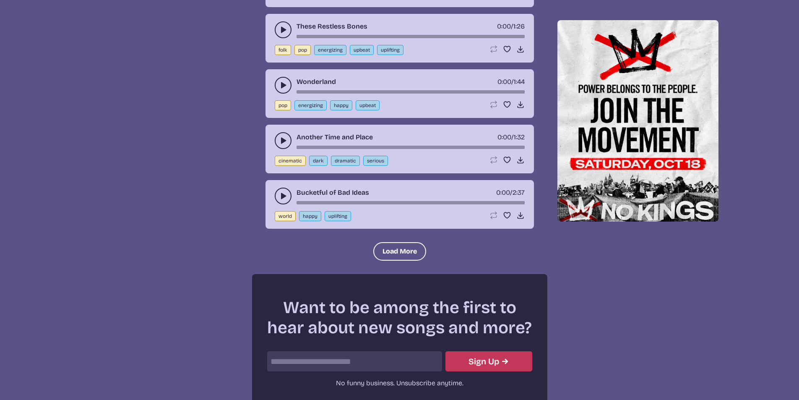
scroll to position [3396, 0]
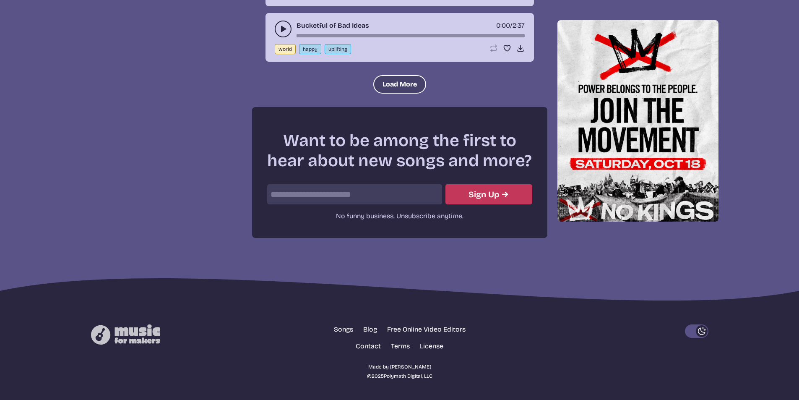
click at [397, 88] on button "Load More" at bounding box center [399, 84] width 53 height 18
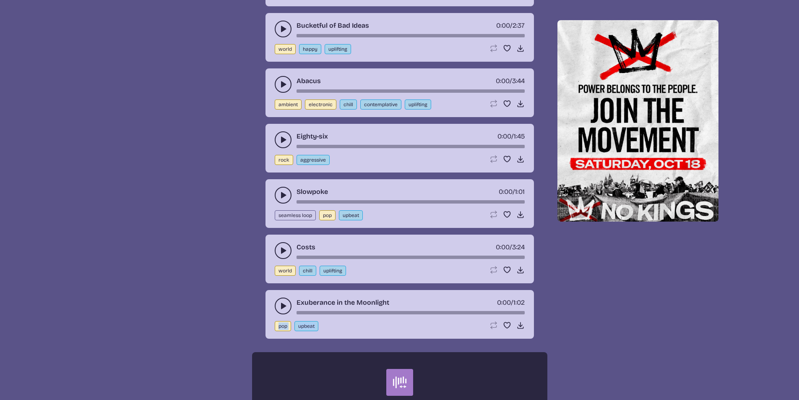
drag, startPoint x: 798, startPoint y: 306, endPoint x: 801, endPoint y: 312, distance: 6.6
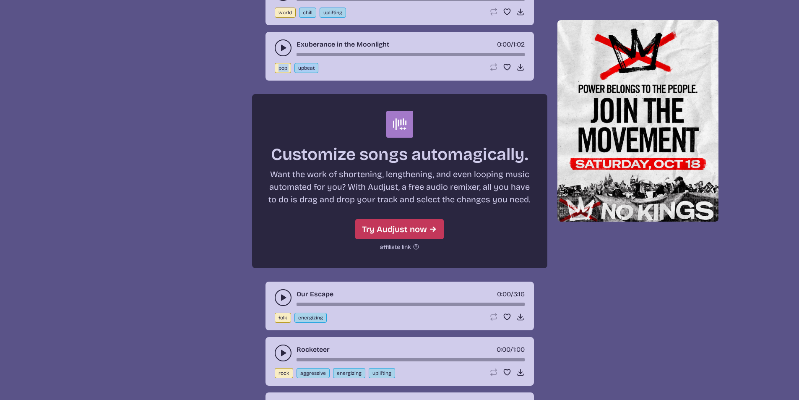
scroll to position [3667, 0]
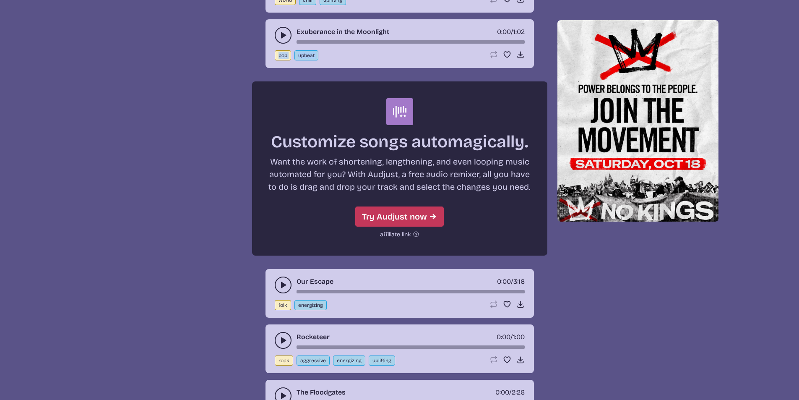
click at [281, 37] on icon "play-pause toggle" at bounding box center [283, 35] width 8 height 8
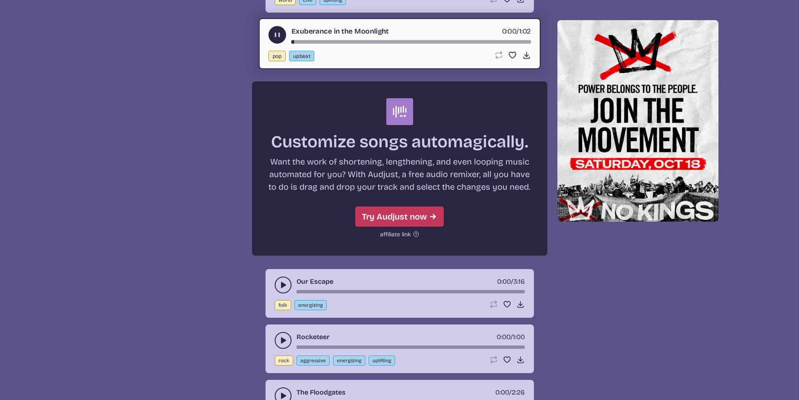
click at [314, 71] on div "Exuberance in the Moonlight 0:00 / 1:02 pop upbeat Loop song Loop this song. Fa…" at bounding box center [399, 137] width 295 height 236
click at [330, 41] on div "song-time-bar" at bounding box center [410, 41] width 239 height 3
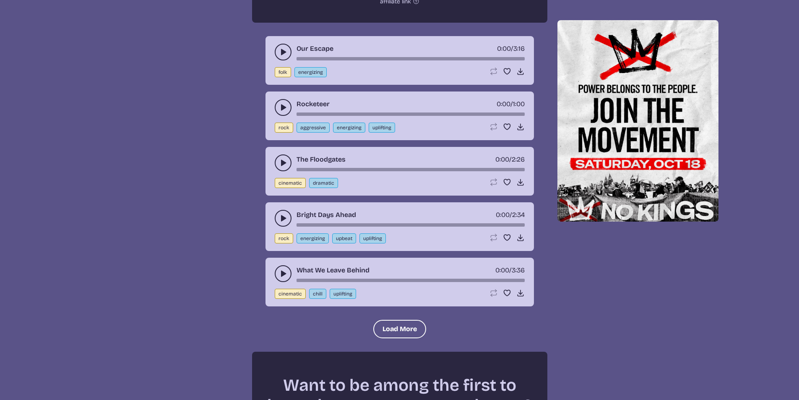
scroll to position [3918, 0]
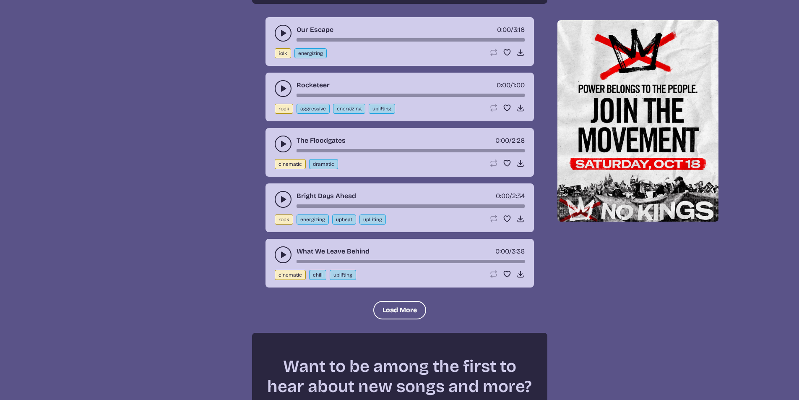
click at [281, 146] on use "play-pause toggle" at bounding box center [283, 144] width 8 height 8
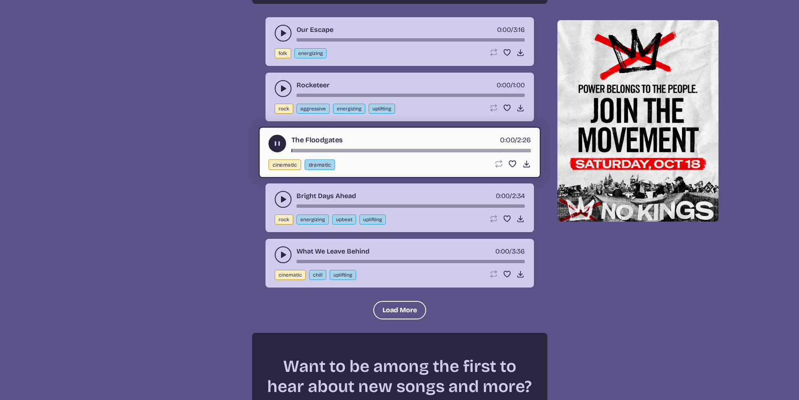
click at [288, 201] on button "play-pause toggle" at bounding box center [283, 199] width 17 height 17
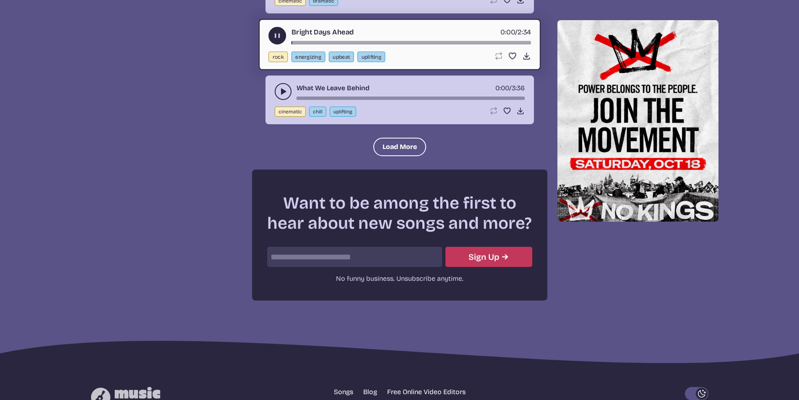
scroll to position [4086, 0]
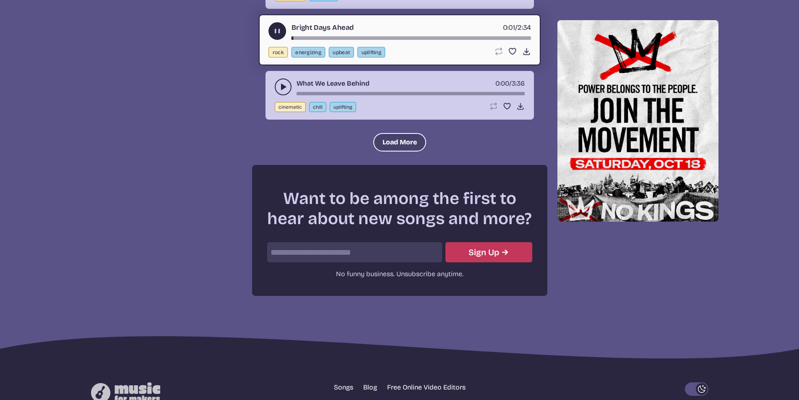
click at [416, 137] on button "Load More" at bounding box center [399, 142] width 53 height 18
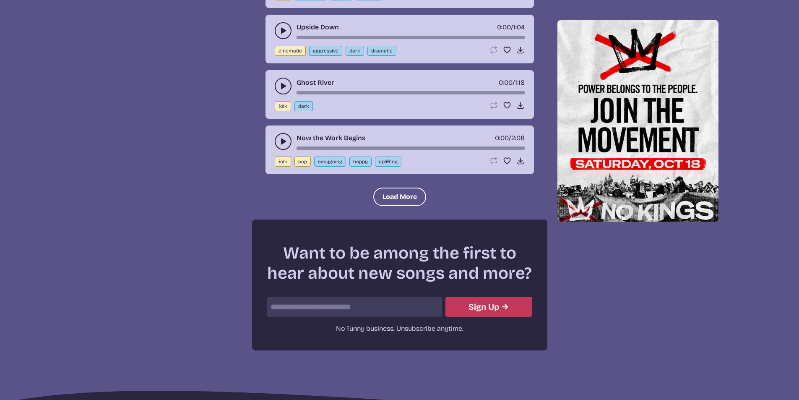
scroll to position [4799, 0]
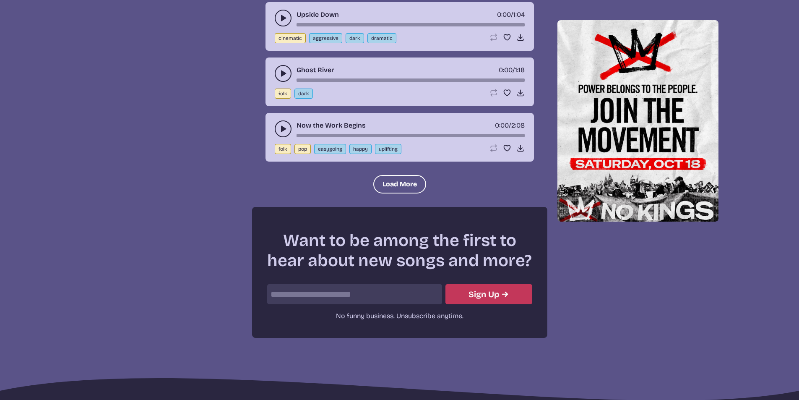
click at [279, 127] on icon "play-pause toggle" at bounding box center [283, 129] width 8 height 8
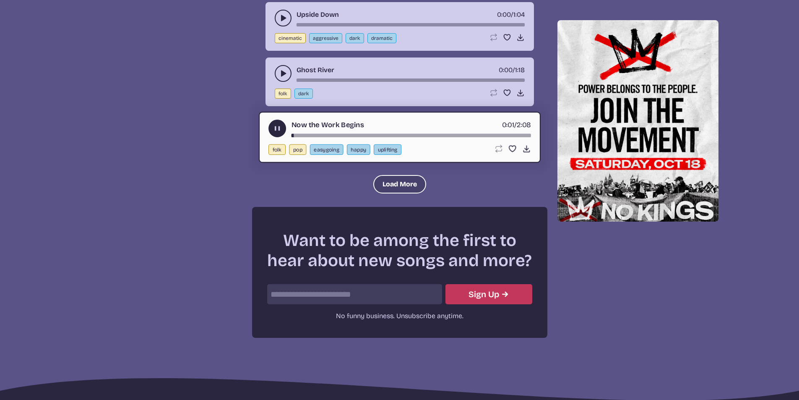
click at [396, 191] on button "Load More" at bounding box center [399, 184] width 53 height 18
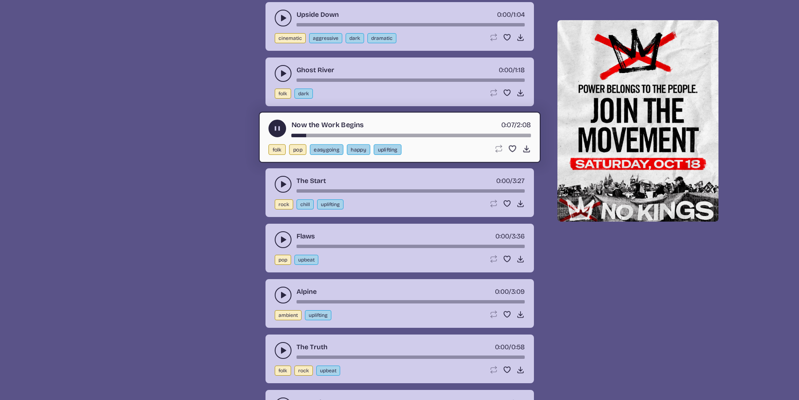
click at [314, 135] on div "song-time-bar" at bounding box center [410, 134] width 239 height 3
click at [494, 134] on div "song-time-bar" at bounding box center [410, 134] width 239 height 3
click at [515, 135] on div "song-time-bar" at bounding box center [410, 134] width 239 height 3
click at [519, 135] on div "song-time-bar" at bounding box center [410, 134] width 239 height 3
click at [512, 134] on div "song-time-bar" at bounding box center [410, 134] width 239 height 3
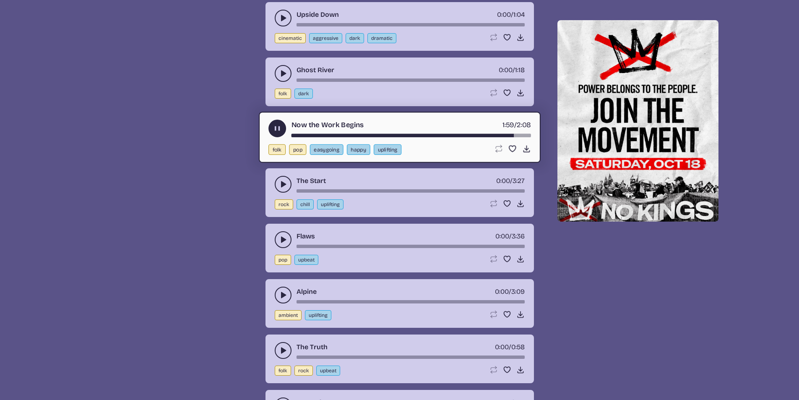
click at [502, 135] on div "song-time-bar" at bounding box center [410, 134] width 239 height 3
click at [282, 185] on use "play-pause toggle" at bounding box center [283, 184] width 8 height 8
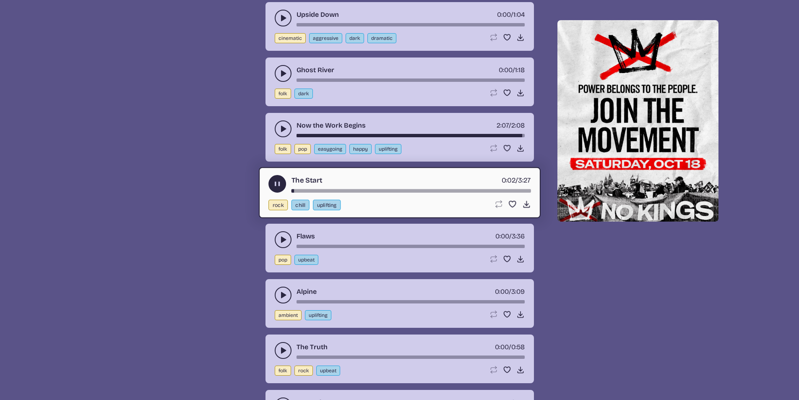
click at [322, 188] on div "The Start 0:02 / 3:27" at bounding box center [399, 184] width 263 height 18
click at [324, 190] on div "song-time-bar" at bounding box center [410, 190] width 239 height 3
click at [354, 190] on div "song-time-bar" at bounding box center [410, 190] width 239 height 3
click at [391, 190] on div "song-time-bar" at bounding box center [410, 190] width 239 height 3
click at [453, 190] on div "song-time-bar" at bounding box center [410, 190] width 239 height 3
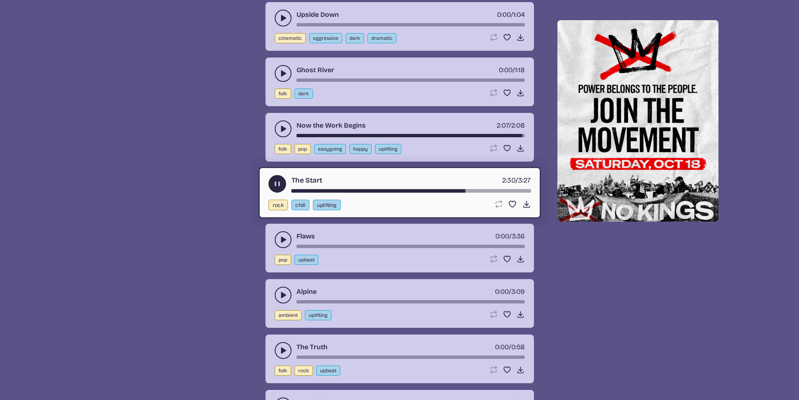
click at [317, 244] on div "Flaws 0:00 / 3:36" at bounding box center [400, 239] width 250 height 17
click at [279, 237] on icon "play-pause toggle" at bounding box center [283, 239] width 8 height 8
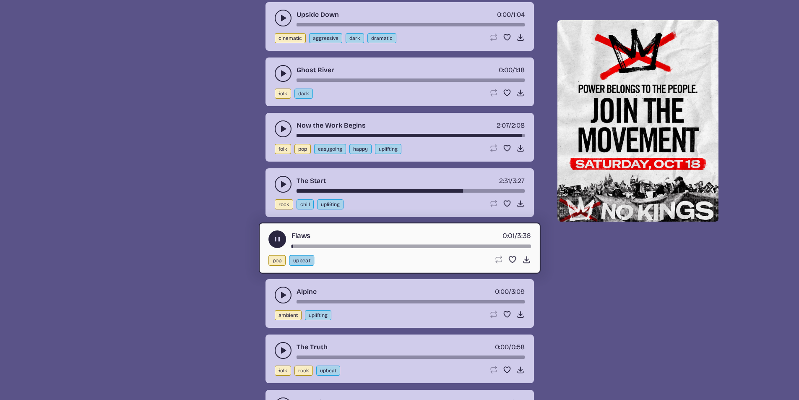
click at [327, 245] on div "song-time-bar" at bounding box center [410, 245] width 239 height 3
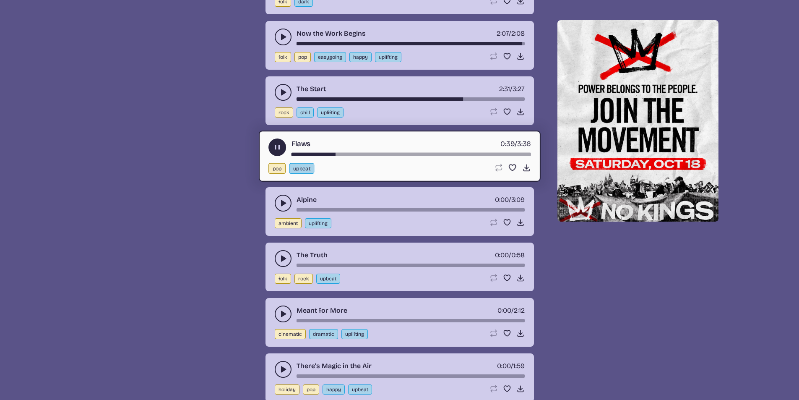
scroll to position [4925, 0]
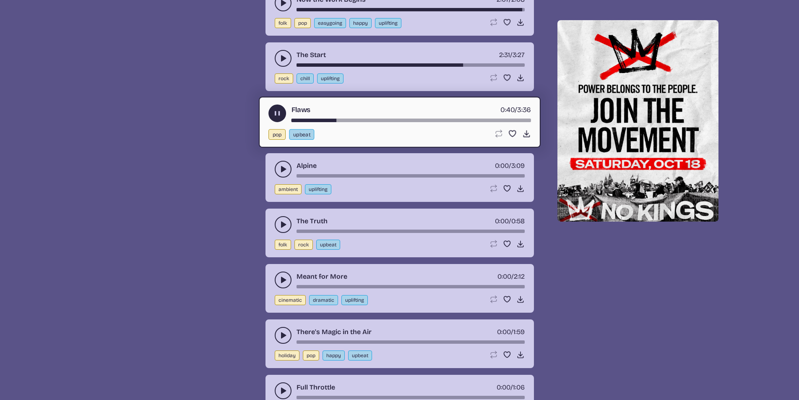
click at [282, 167] on use "play-pause toggle" at bounding box center [283, 169] width 8 height 8
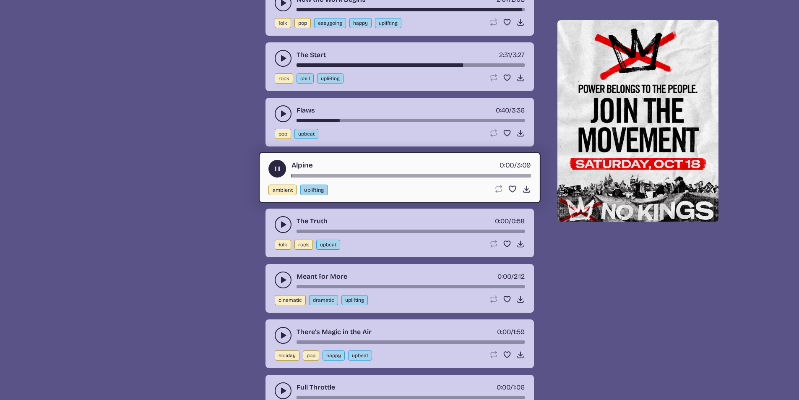
click at [333, 174] on div "song-time-bar" at bounding box center [410, 175] width 239 height 3
click at [288, 224] on button "play-pause toggle" at bounding box center [283, 224] width 17 height 17
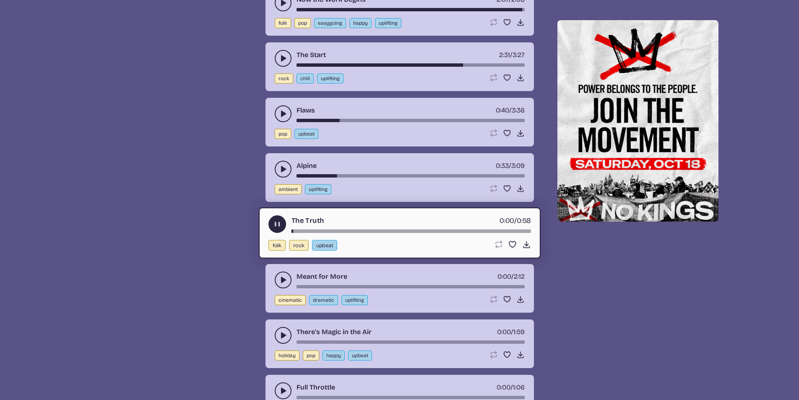
click at [312, 230] on div "song-time-bar" at bounding box center [410, 230] width 239 height 3
click at [342, 229] on div "song-time-bar" at bounding box center [410, 230] width 239 height 3
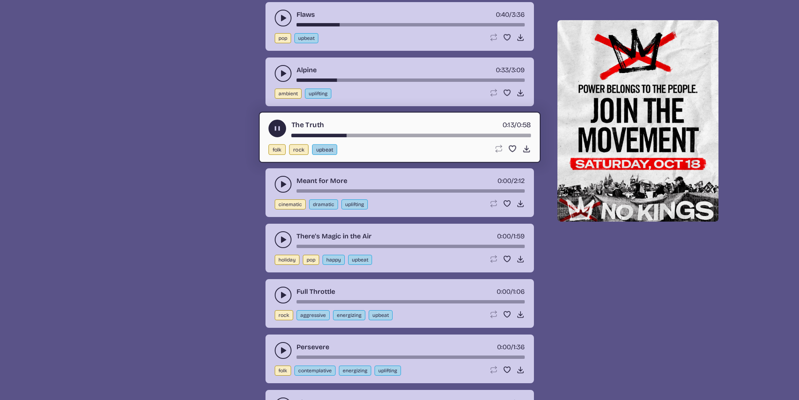
scroll to position [5050, 0]
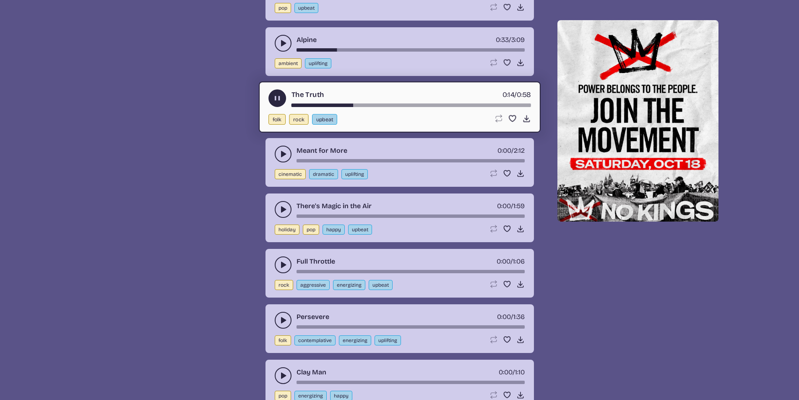
click at [281, 155] on use "play-pause toggle" at bounding box center [283, 154] width 8 height 8
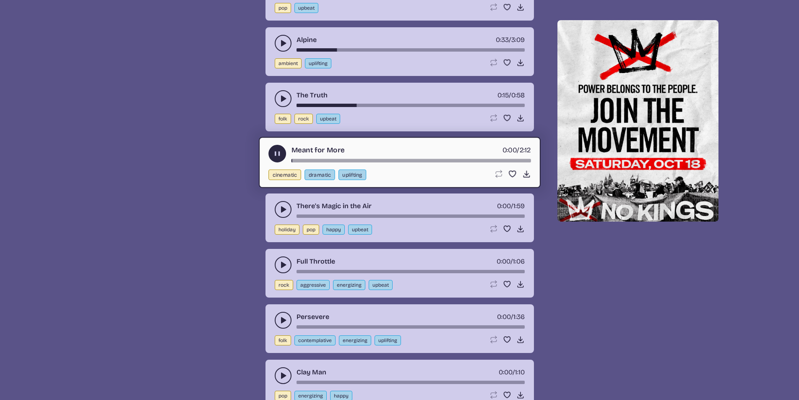
click at [328, 159] on div "song-time-bar" at bounding box center [410, 160] width 239 height 3
click at [283, 205] on icon "play-pause toggle" at bounding box center [283, 209] width 8 height 8
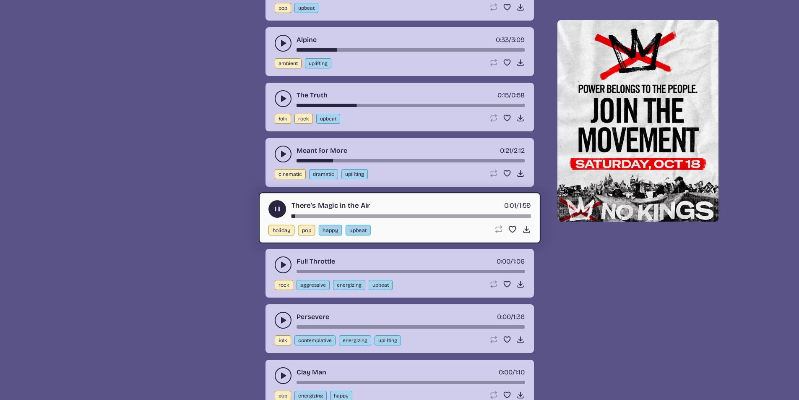
click at [325, 214] on div "song-time-bar" at bounding box center [410, 215] width 239 height 3
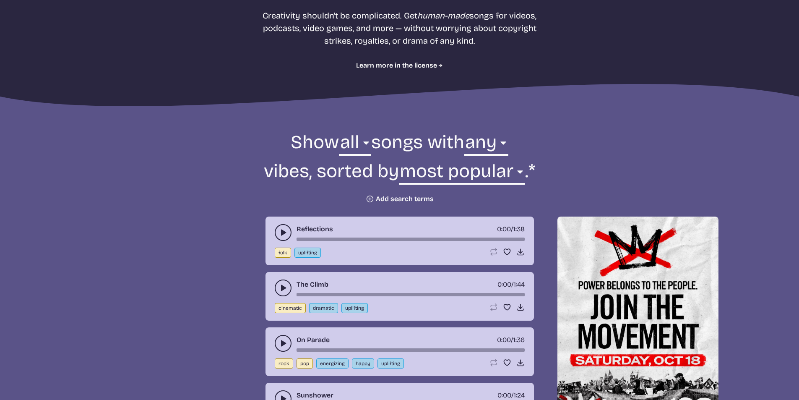
scroll to position [159, 0]
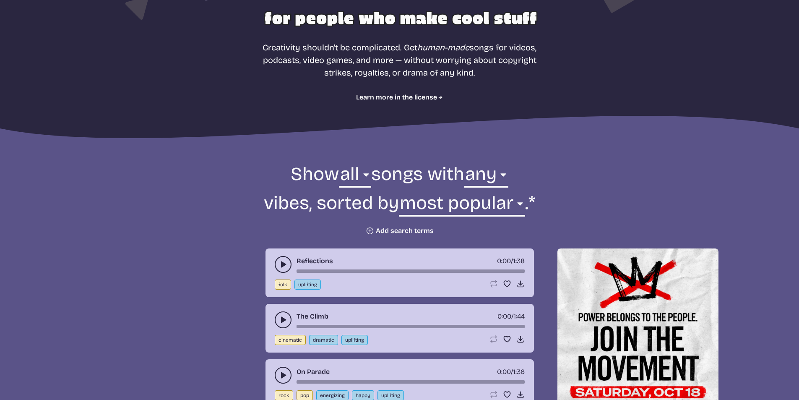
click at [404, 227] on button "Plus icon Add search terms" at bounding box center [400, 230] width 68 height 8
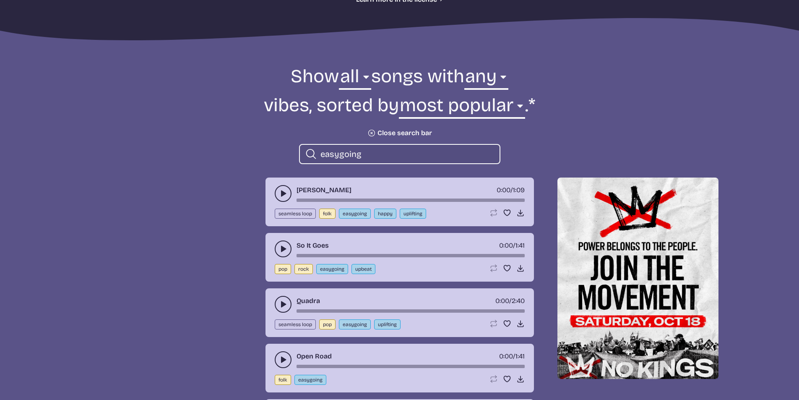
scroll to position [285, 0]
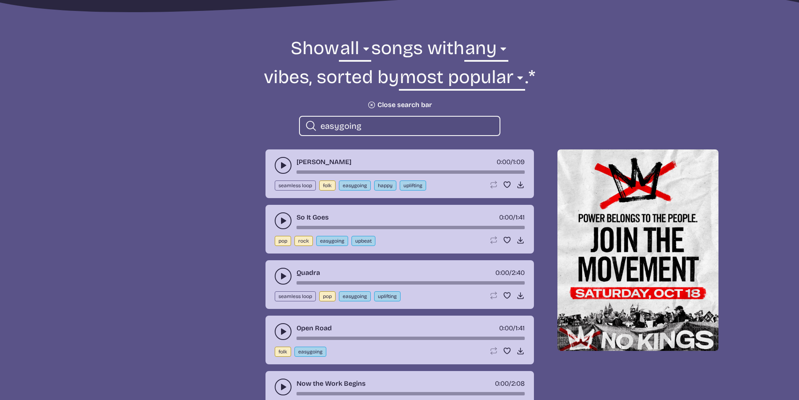
click at [280, 168] on icon "play-pause toggle" at bounding box center [283, 165] width 8 height 8
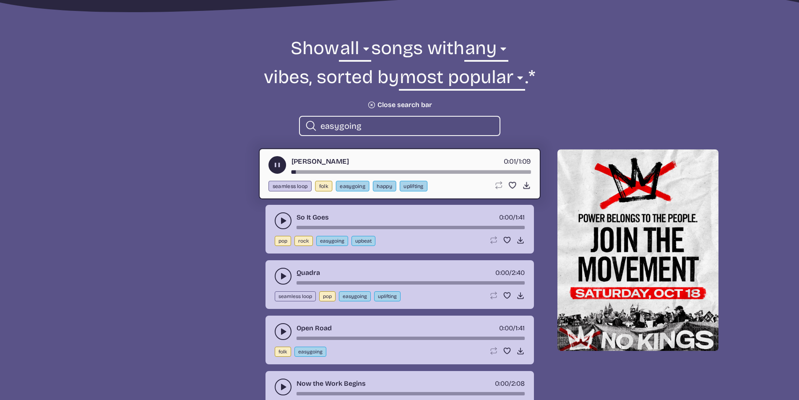
click at [326, 170] on div "song-time-bar" at bounding box center [410, 171] width 239 height 3
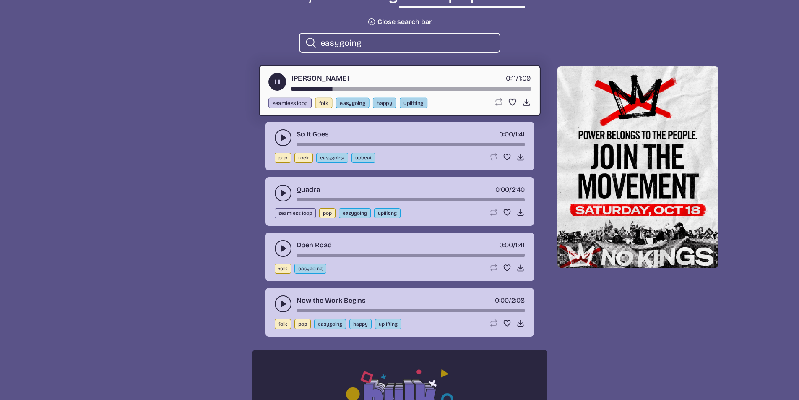
scroll to position [369, 0]
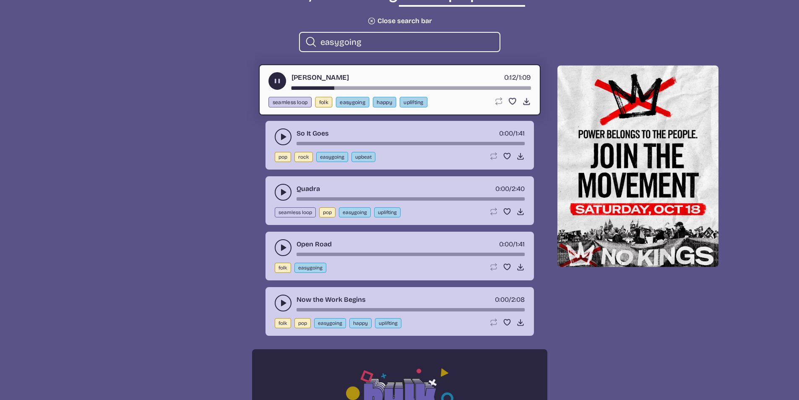
click at [285, 136] on use "play-pause toggle" at bounding box center [283, 137] width 8 height 8
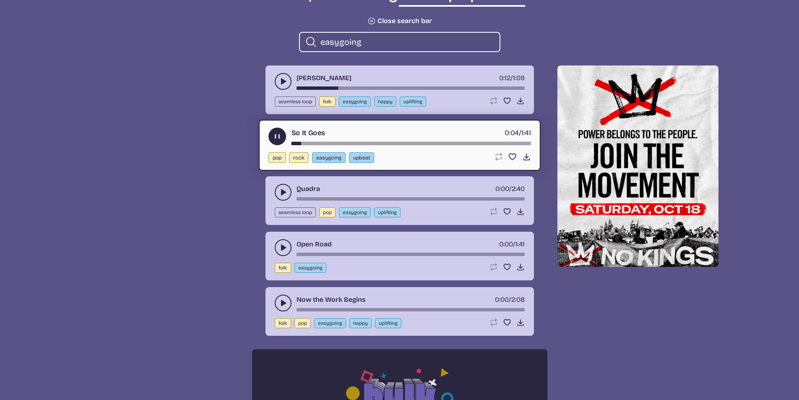
click at [281, 200] on div "Quadra 0:00 / 2:40" at bounding box center [400, 192] width 250 height 17
click at [281, 198] on button "play-pause toggle" at bounding box center [283, 192] width 17 height 17
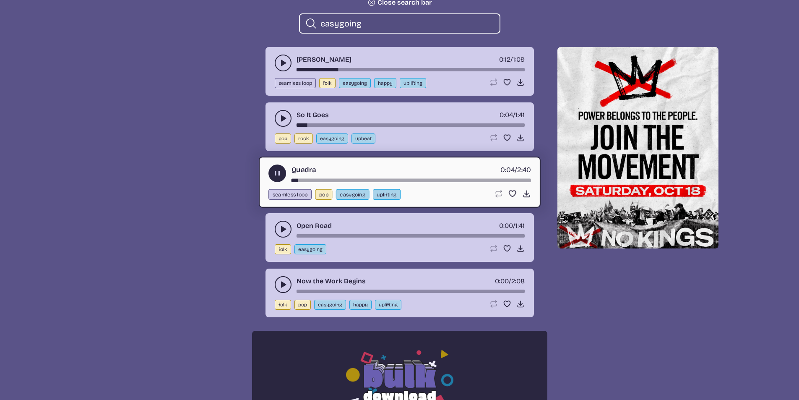
scroll to position [452, 0]
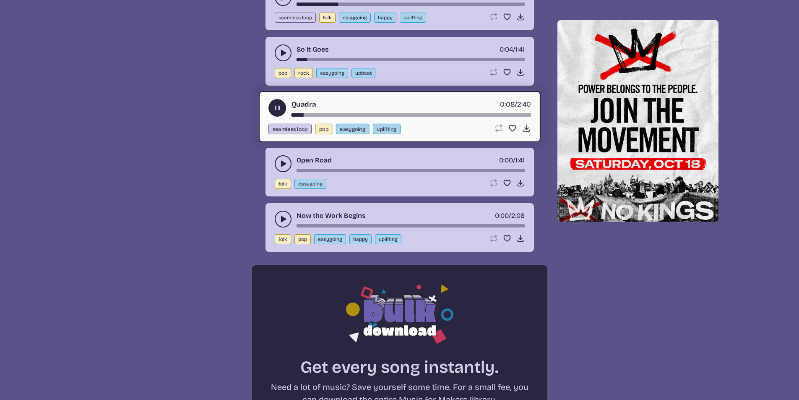
click at [279, 164] on icon "play-pause toggle" at bounding box center [283, 163] width 8 height 8
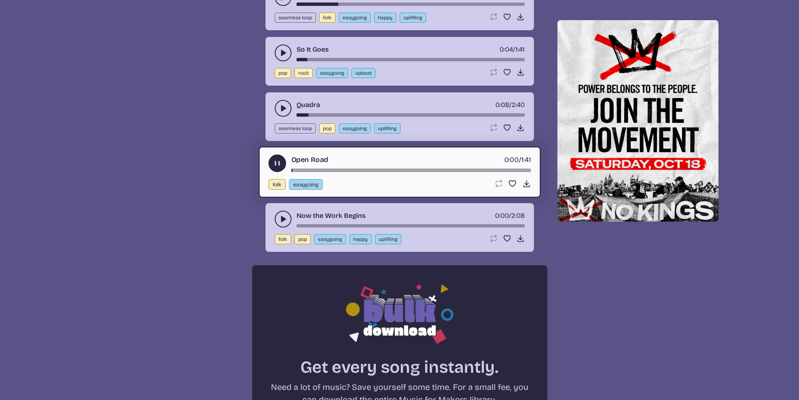
click at [310, 169] on div "song-time-bar" at bounding box center [410, 170] width 239 height 3
click at [331, 170] on div "song-time-bar" at bounding box center [410, 170] width 239 height 3
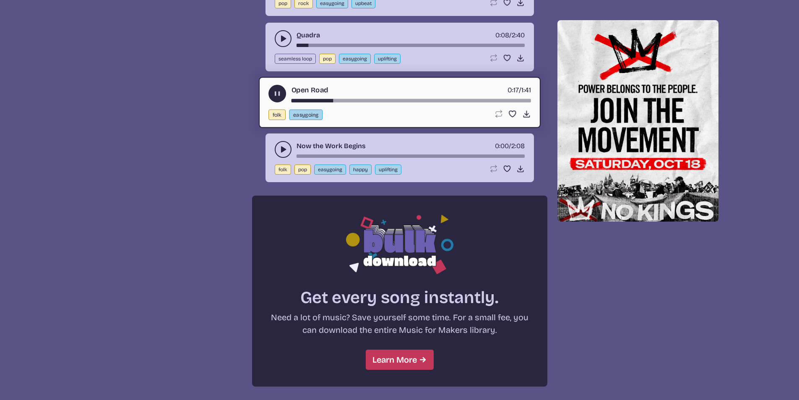
scroll to position [536, 0]
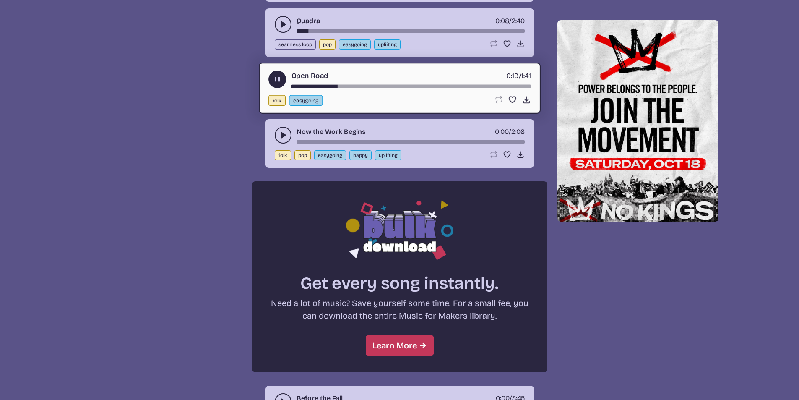
click at [284, 138] on icon "play-pause toggle" at bounding box center [283, 135] width 8 height 8
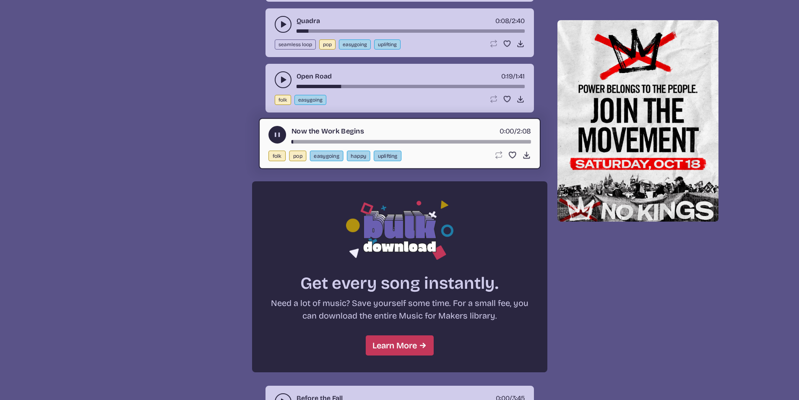
click at [346, 140] on div "song-time-bar" at bounding box center [410, 141] width 239 height 3
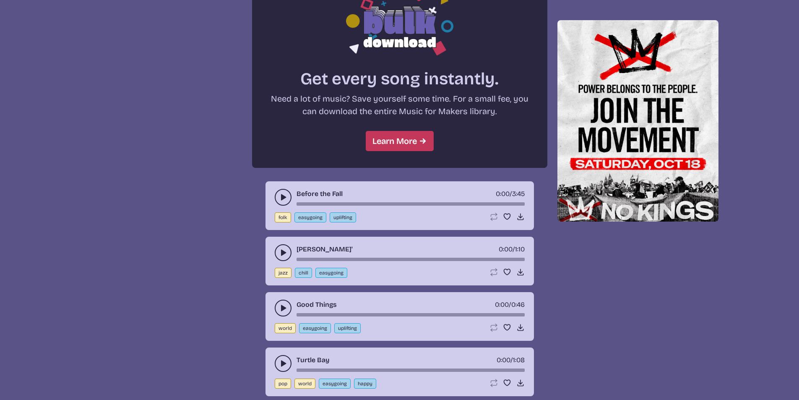
scroll to position [746, 0]
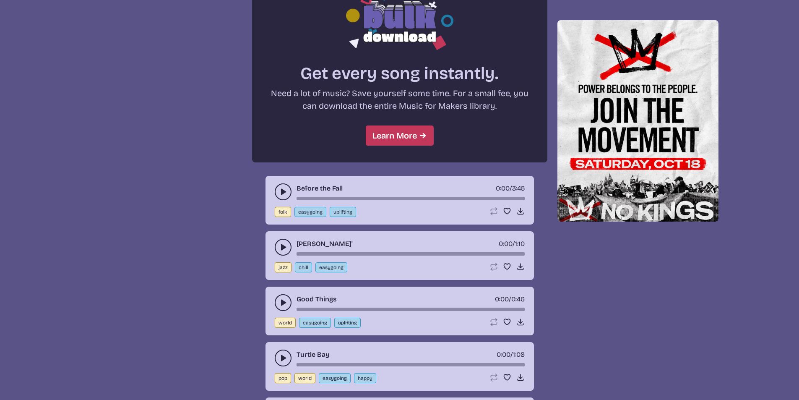
click at [286, 188] on icon "play-pause toggle" at bounding box center [283, 191] width 8 height 8
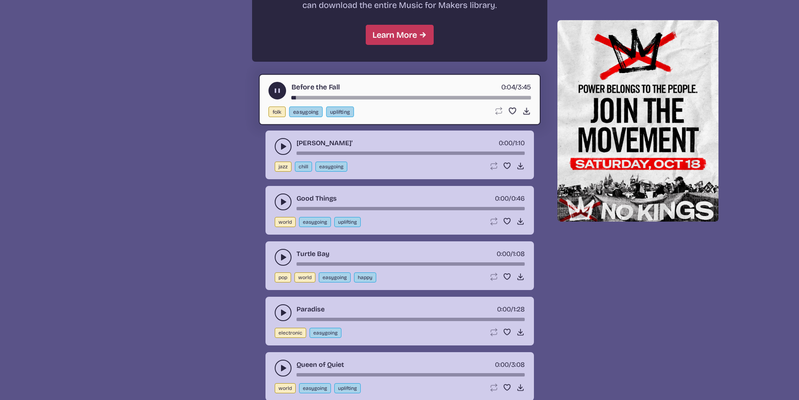
scroll to position [872, 0]
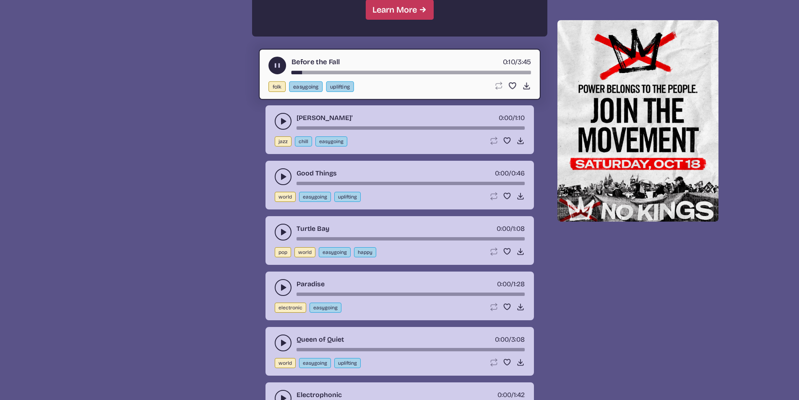
click at [286, 125] on icon "play-pause toggle" at bounding box center [283, 121] width 8 height 8
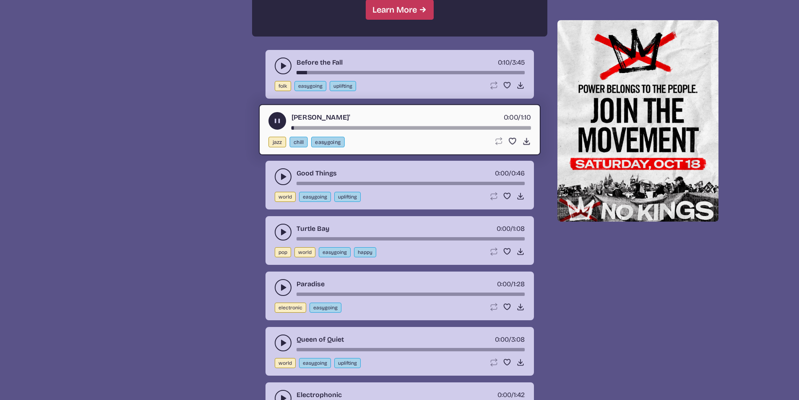
click at [286, 65] on icon "play-pause toggle" at bounding box center [283, 66] width 8 height 8
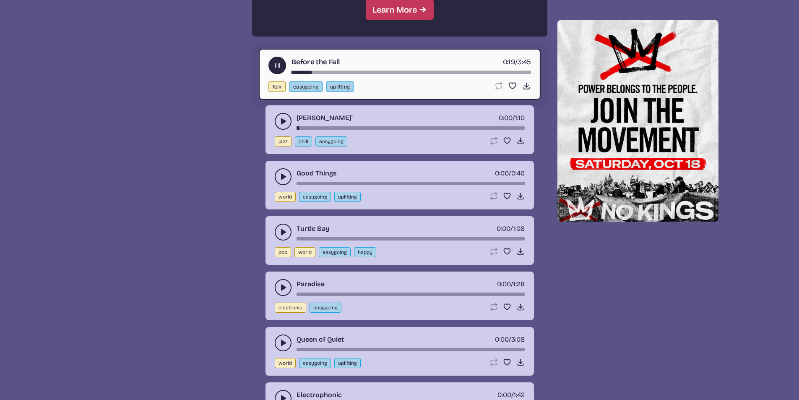
click at [341, 72] on div "song-time-bar" at bounding box center [410, 72] width 239 height 3
click at [393, 71] on div "song-time-bar" at bounding box center [410, 72] width 239 height 3
click at [281, 122] on icon "play-pause toggle" at bounding box center [283, 121] width 8 height 8
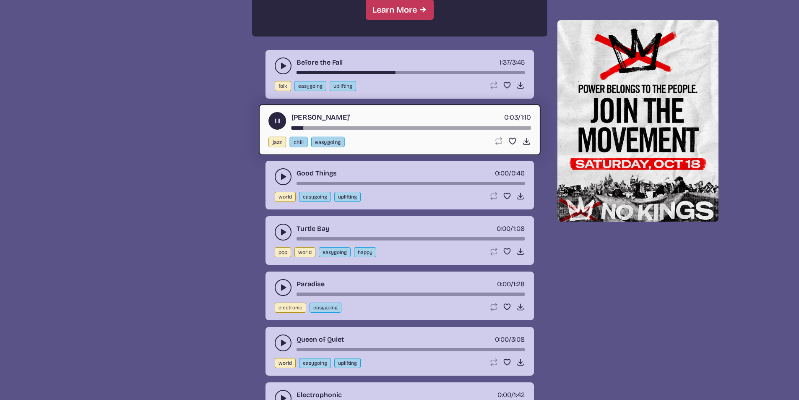
click at [344, 126] on div "song-time-bar" at bounding box center [410, 127] width 239 height 3
click at [282, 176] on use "play-pause toggle" at bounding box center [283, 176] width 8 height 8
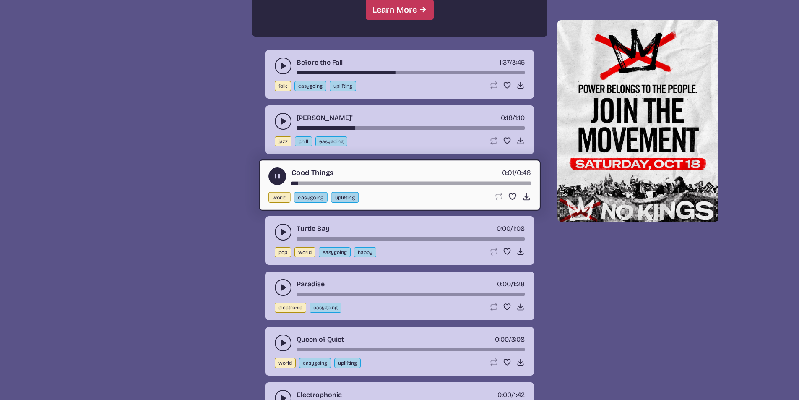
click at [337, 182] on div "song-time-bar" at bounding box center [410, 183] width 239 height 3
click at [363, 180] on div "Good Things 0:09 / 0:46" at bounding box center [399, 176] width 263 height 18
click at [387, 179] on div "Good Things 0:09 / 0:46" at bounding box center [399, 176] width 263 height 18
click at [392, 182] on div "song-time-bar" at bounding box center [410, 183] width 239 height 3
click at [281, 231] on use "play-pause toggle" at bounding box center [283, 232] width 8 height 8
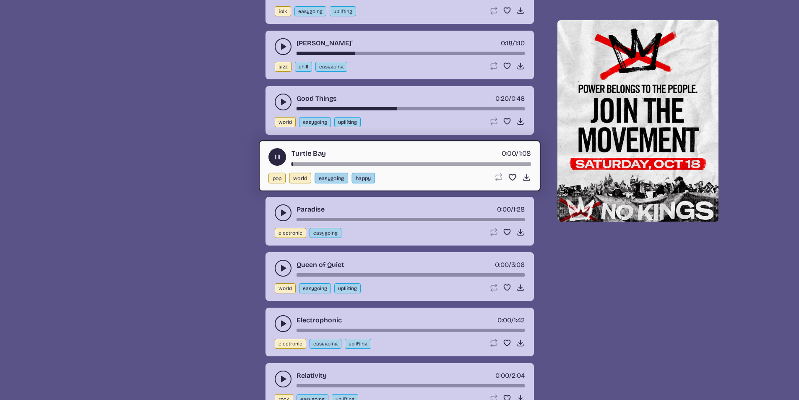
scroll to position [956, 0]
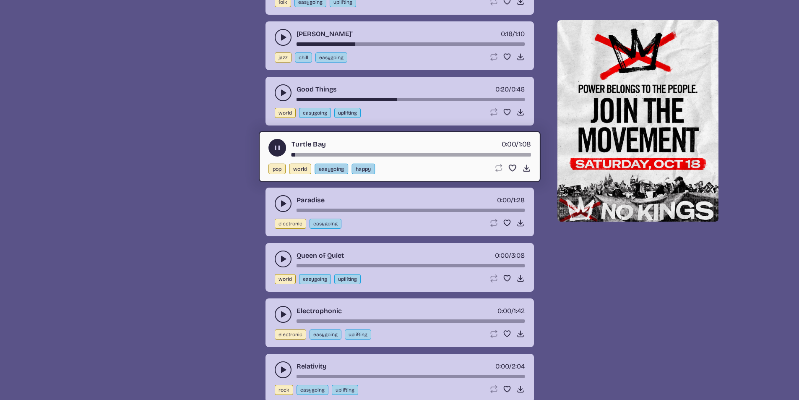
click at [322, 154] on div "song-time-bar" at bounding box center [410, 154] width 239 height 3
click at [366, 151] on div "Turtle Bay 0:09 / 1:08" at bounding box center [399, 148] width 263 height 18
click at [377, 151] on div "Turtle Bay 0:09 / 1:08" at bounding box center [399, 148] width 263 height 18
click at [383, 153] on div "song-time-bar" at bounding box center [410, 154] width 239 height 3
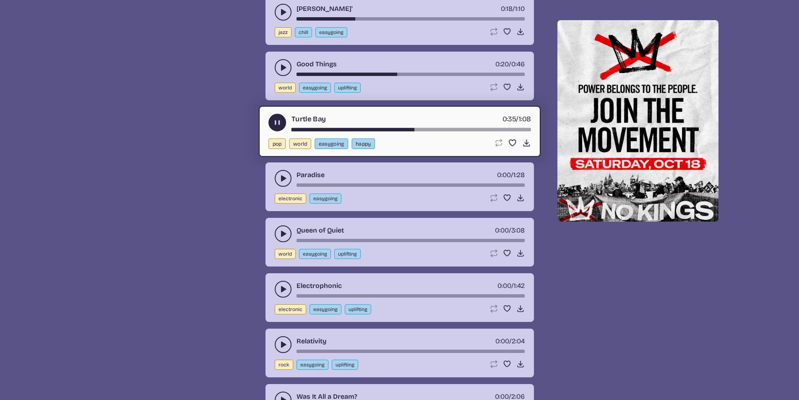
scroll to position [998, 0]
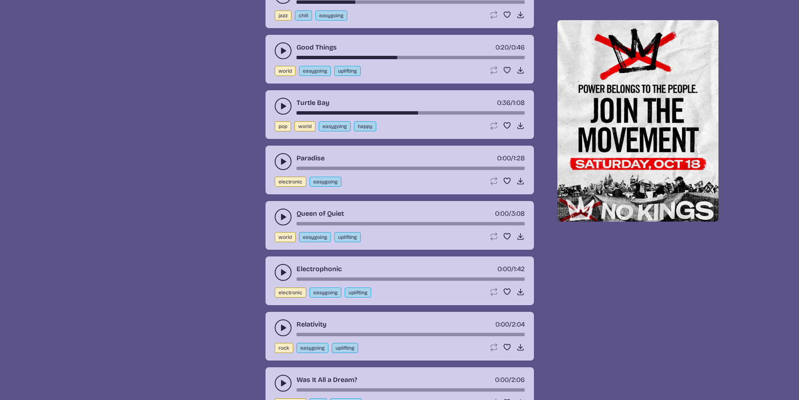
click at [295, 112] on div "Turtle Bay 0:36 / 1:08" at bounding box center [400, 106] width 250 height 17
drag, startPoint x: 298, startPoint y: 112, endPoint x: 289, endPoint y: 112, distance: 8.8
click at [289, 112] on div "Turtle Bay 0:36 / 1:08" at bounding box center [400, 106] width 250 height 17
click at [295, 112] on div "Turtle Bay 0:36 / 1:08" at bounding box center [400, 106] width 250 height 17
drag, startPoint x: 416, startPoint y: 112, endPoint x: 345, endPoint y: 113, distance: 70.9
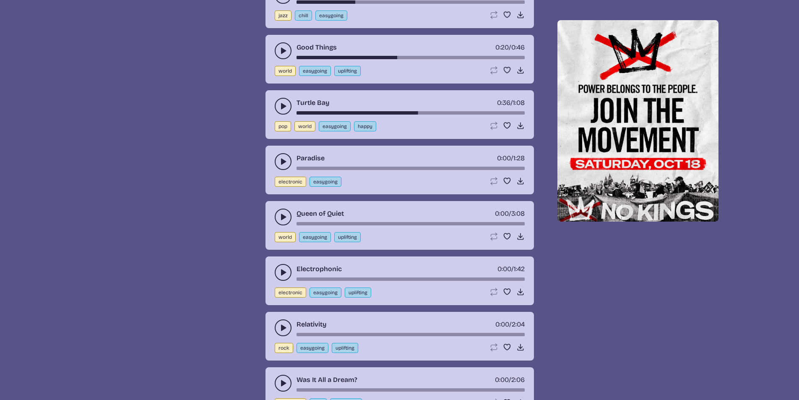
click at [353, 113] on div "song-time-bar" at bounding box center [410, 112] width 228 height 3
click at [324, 112] on div "song-time-bar" at bounding box center [410, 112] width 228 height 3
click at [313, 112] on div "song-time-bar" at bounding box center [410, 112] width 228 height 3
click at [303, 113] on div "song-time-bar" at bounding box center [410, 112] width 228 height 3
click at [300, 112] on div "song-time-bar" at bounding box center [410, 112] width 228 height 3
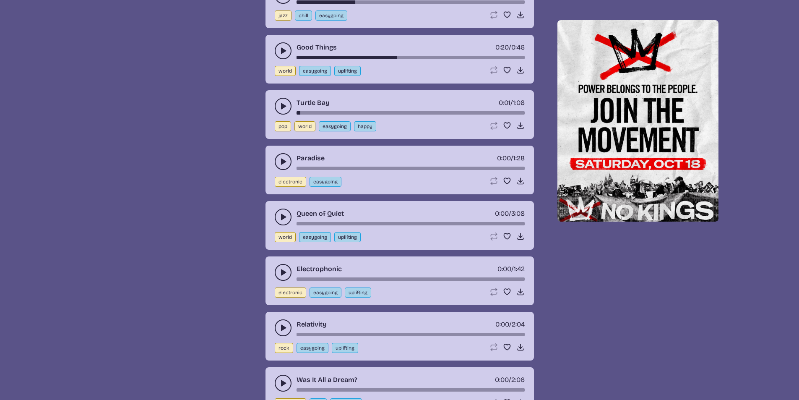
click at [297, 112] on div "song-time-bar" at bounding box center [410, 112] width 228 height 3
click at [287, 107] on icon "play-pause toggle" at bounding box center [283, 106] width 8 height 8
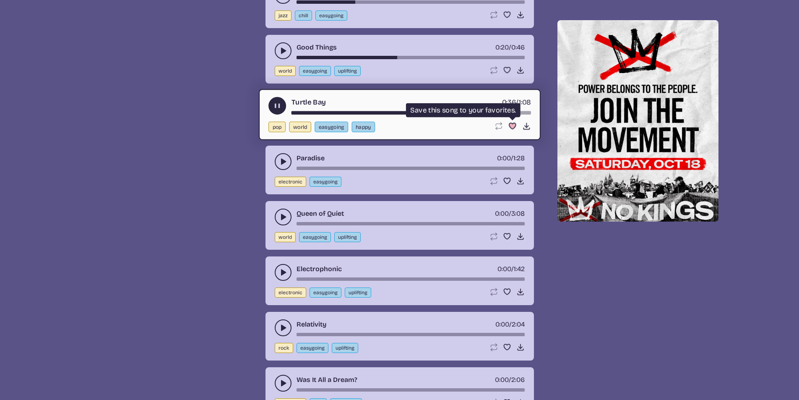
click at [511, 123] on use "Favorite" at bounding box center [512, 126] width 7 height 6
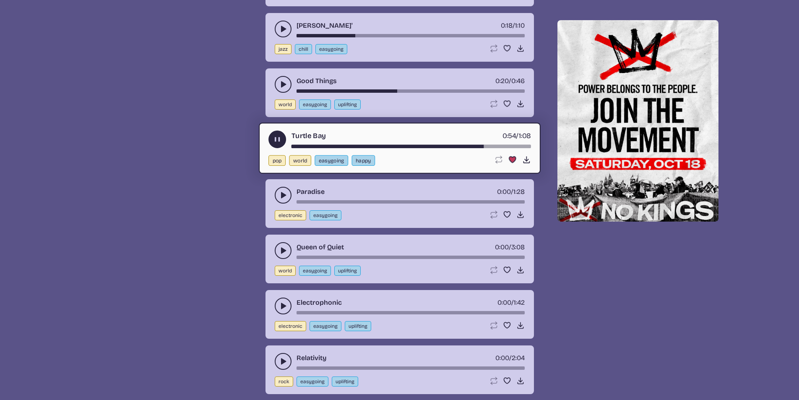
scroll to position [970, 0]
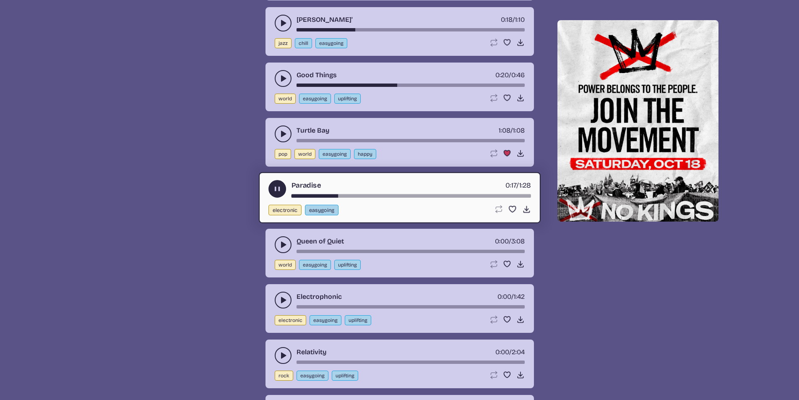
click at [462, 194] on div "song-time-bar" at bounding box center [410, 195] width 239 height 3
click at [286, 245] on icon "play-pause toggle" at bounding box center [283, 244] width 8 height 8
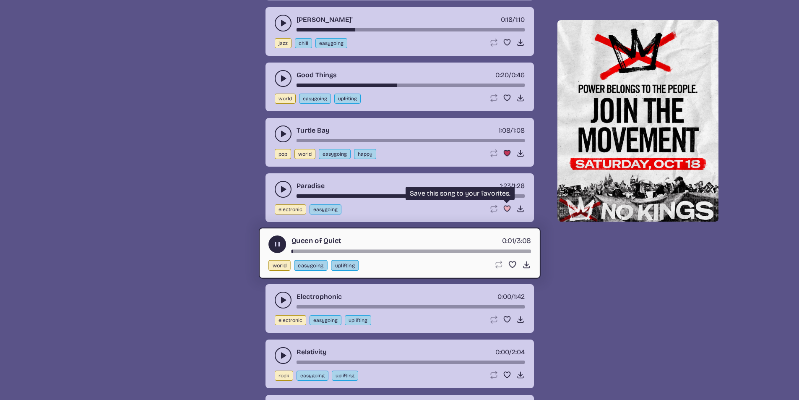
click at [507, 206] on use "Favorite" at bounding box center [507, 209] width 6 height 6
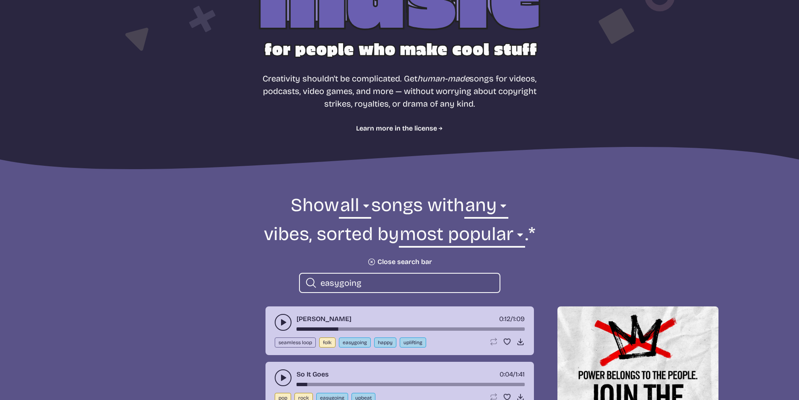
scroll to position [130, 0]
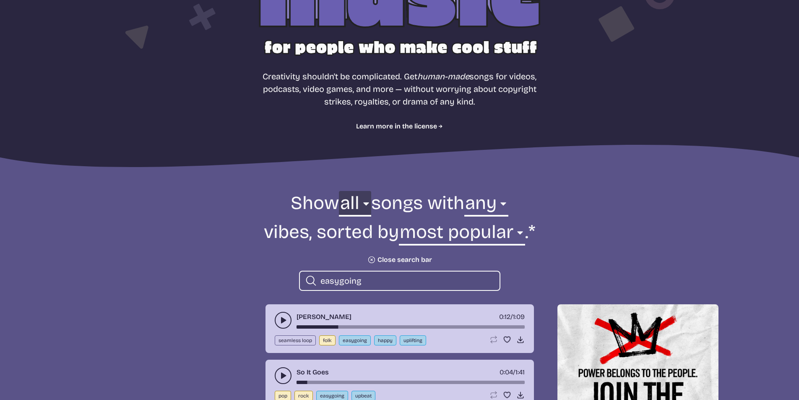
click at [358, 205] on select "all ambient cinematic electronic folk holiday jazz pop rock world" at bounding box center [355, 205] width 32 height 29
click at [358, 204] on select "all ambient cinematic electronic folk holiday jazz pop rock world" at bounding box center [355, 205] width 32 height 29
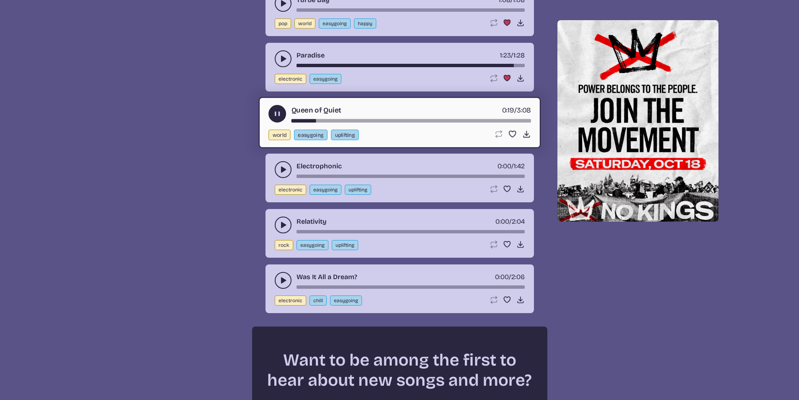
scroll to position [1108, 0]
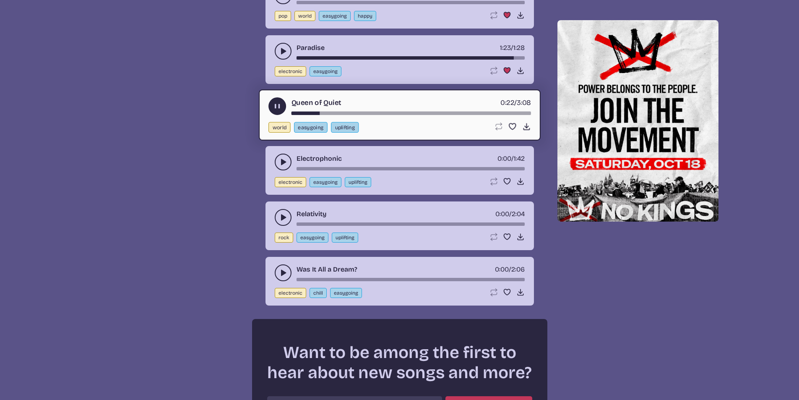
click at [285, 159] on icon "play-pause toggle" at bounding box center [283, 162] width 8 height 8
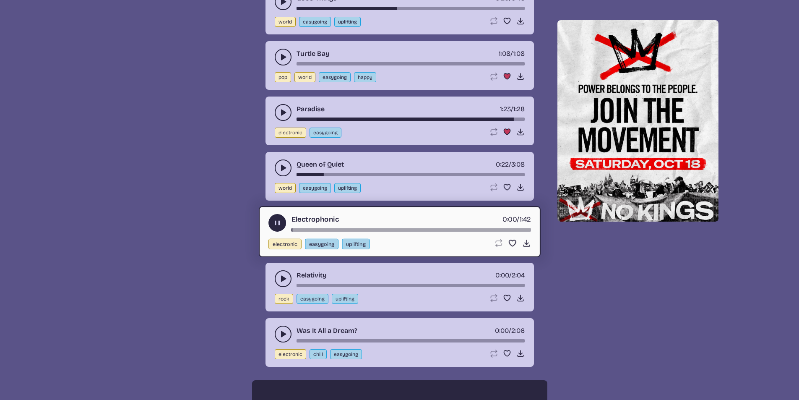
scroll to position [1024, 0]
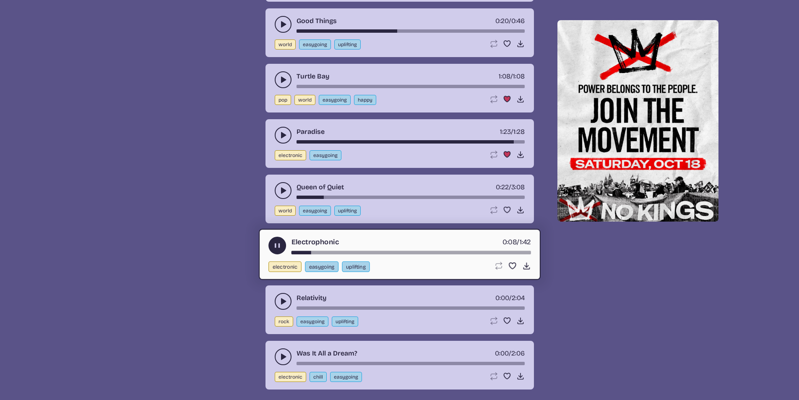
click at [282, 302] on use "play-pause toggle" at bounding box center [283, 301] width 8 height 8
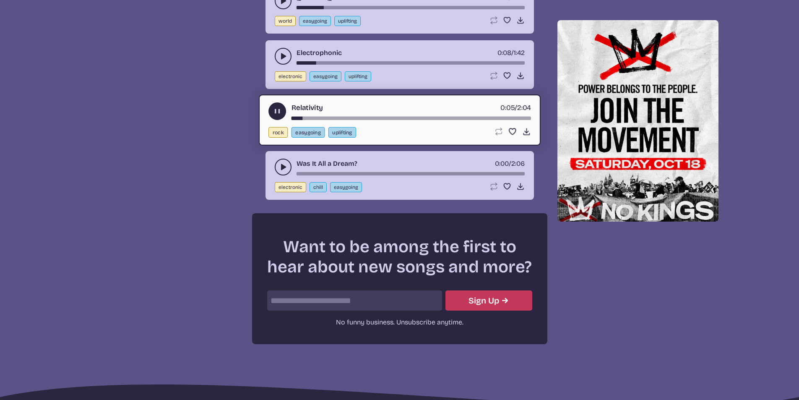
scroll to position [1234, 0]
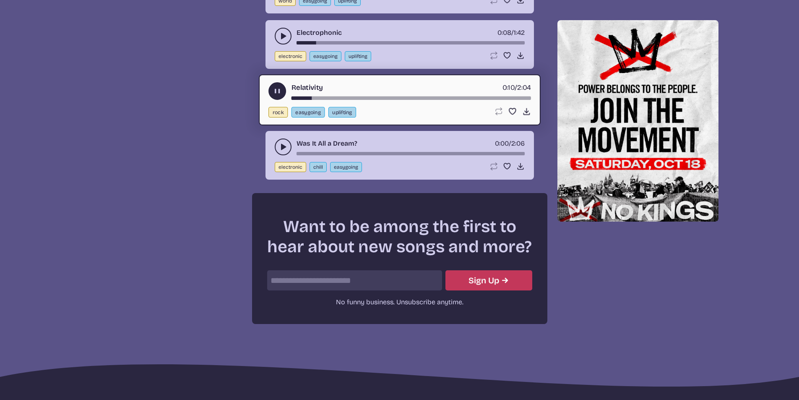
click at [285, 152] on button "play-pause toggle" at bounding box center [283, 146] width 17 height 17
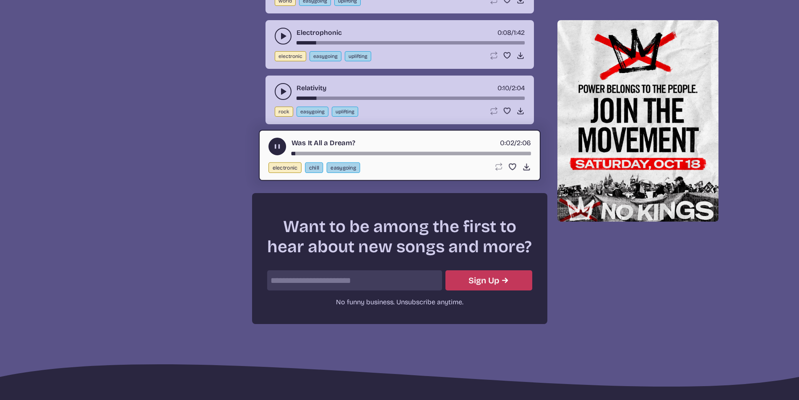
click at [330, 153] on div "song-time-bar" at bounding box center [410, 153] width 239 height 3
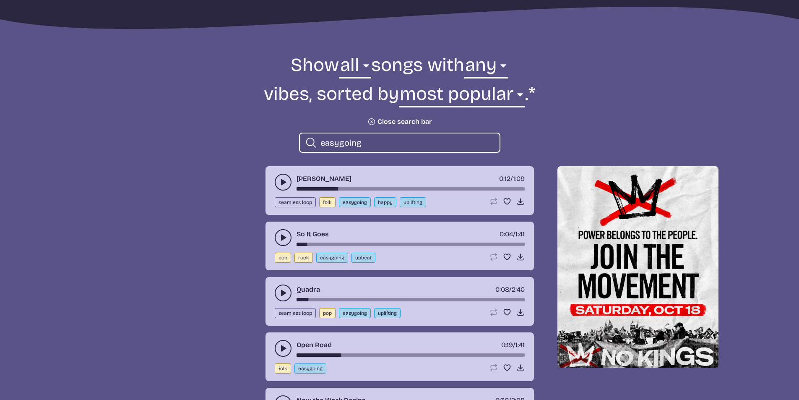
scroll to position [270, 0]
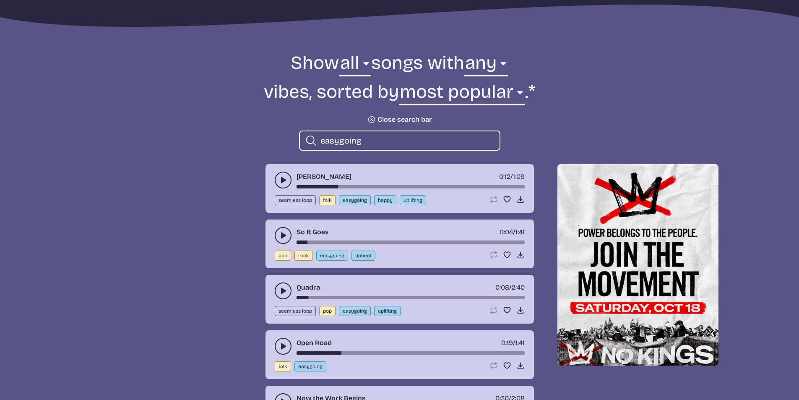
drag, startPoint x: 386, startPoint y: 138, endPoint x: 312, endPoint y: 139, distance: 73.8
click at [312, 140] on div "Search icon easygoing" at bounding box center [399, 140] width 201 height 20
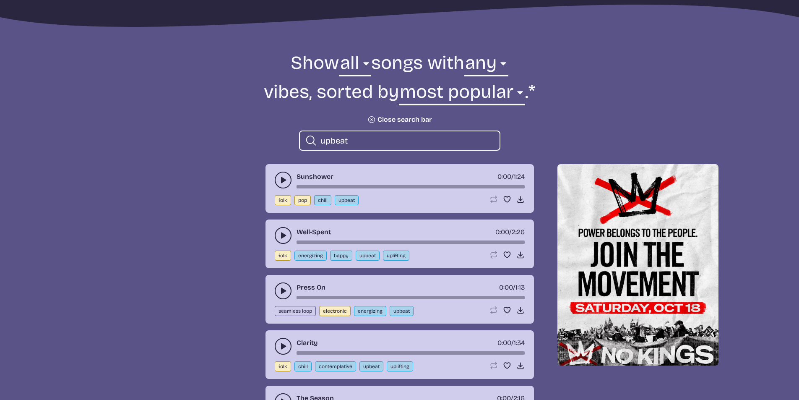
type input "upbeat"
click at [279, 182] on icon "play-pause toggle" at bounding box center [283, 180] width 8 height 8
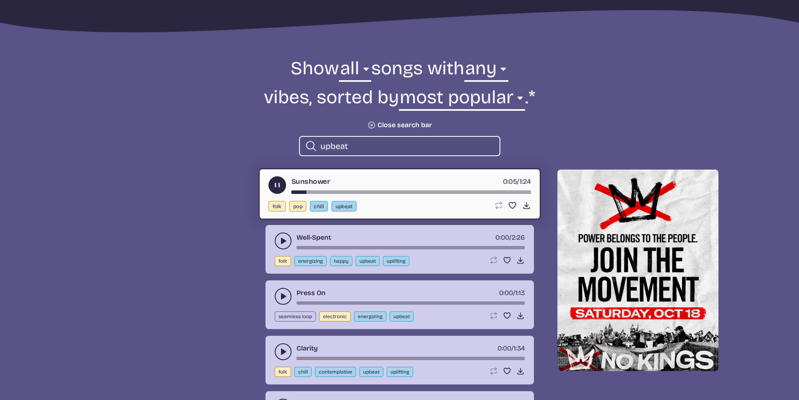
scroll to position [102, 0]
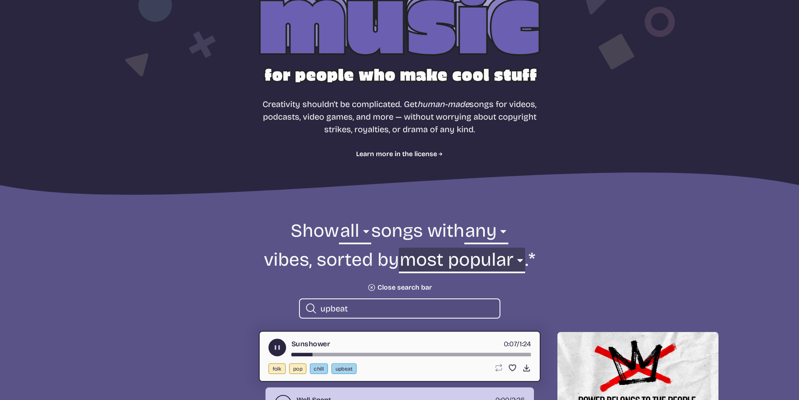
click at [510, 260] on select "newest oldest most popular least popular name" at bounding box center [462, 261] width 126 height 29
click at [524, 256] on select "newest oldest most popular least popular name" at bounding box center [462, 261] width 126 height 29
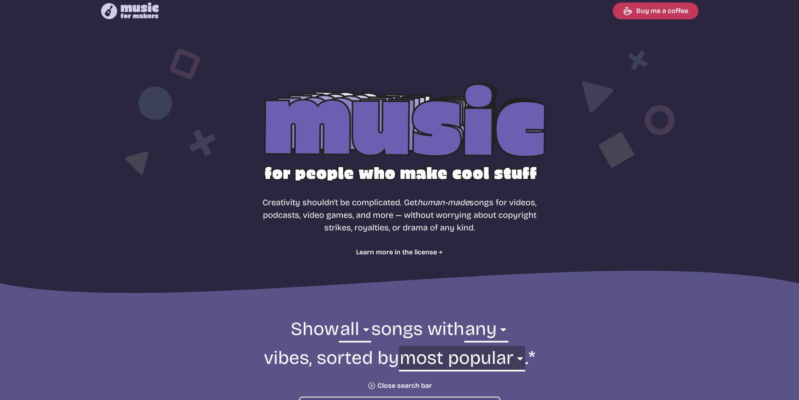
scroll to position [0, 0]
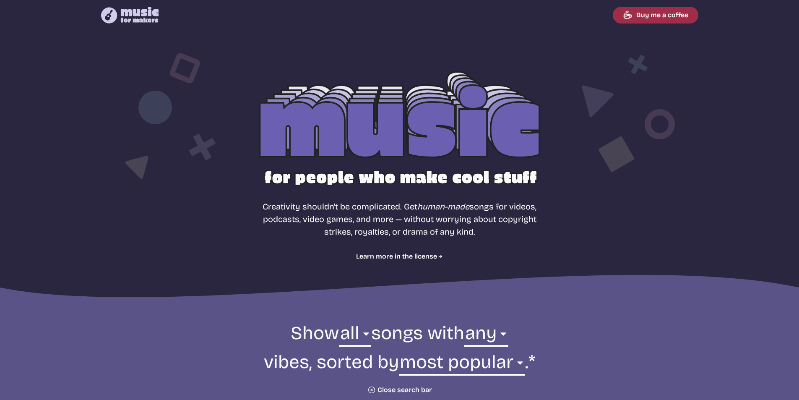
click at [651, 16] on link "Buy me a coffee" at bounding box center [656, 15] width 86 height 17
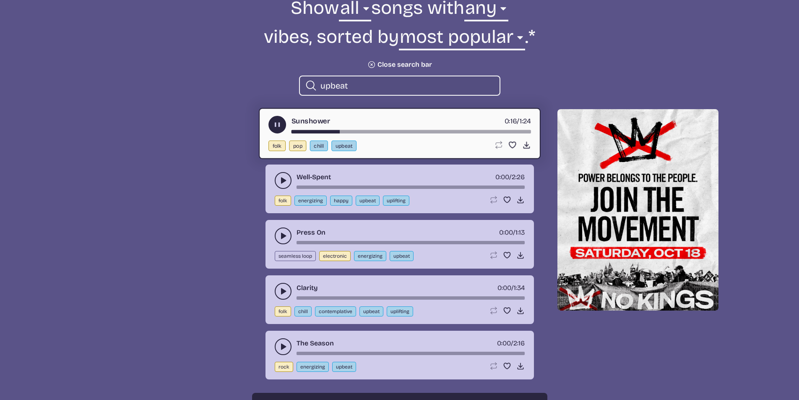
scroll to position [294, 0]
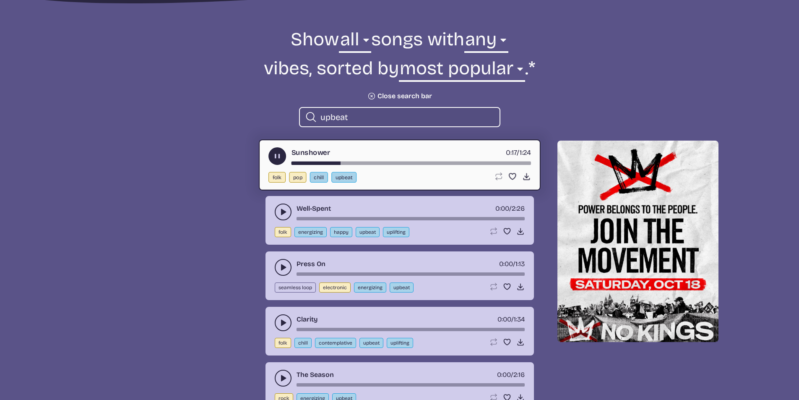
click at [397, 161] on div "song-time-bar" at bounding box center [410, 162] width 239 height 3
click at [281, 212] on icon "play-pause toggle" at bounding box center [283, 212] width 8 height 8
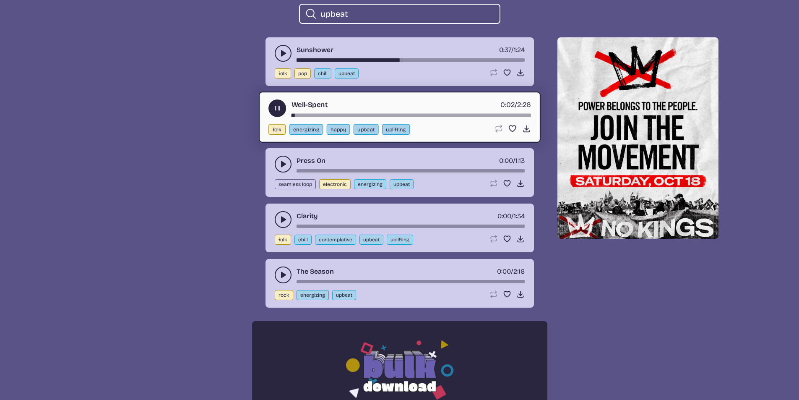
scroll to position [419, 0]
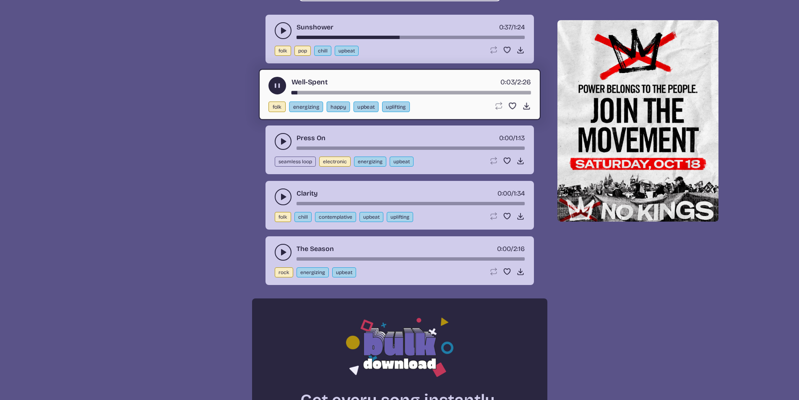
click at [338, 91] on div "song-time-bar" at bounding box center [410, 92] width 239 height 3
click at [281, 143] on icon "play-pause toggle" at bounding box center [283, 141] width 8 height 8
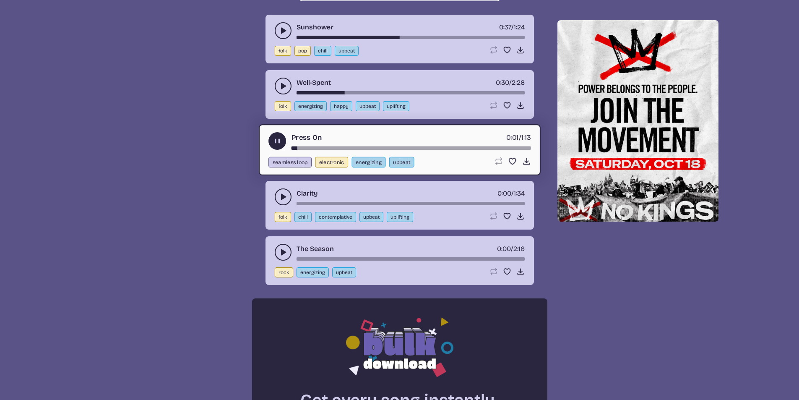
click at [287, 194] on button "play-pause toggle" at bounding box center [283, 196] width 17 height 17
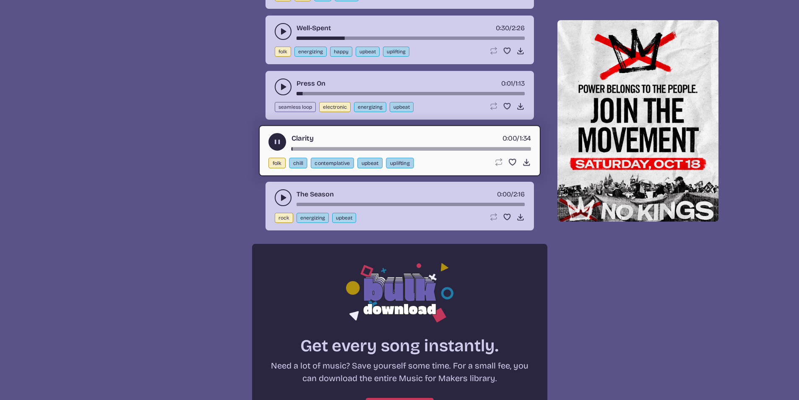
scroll to position [503, 0]
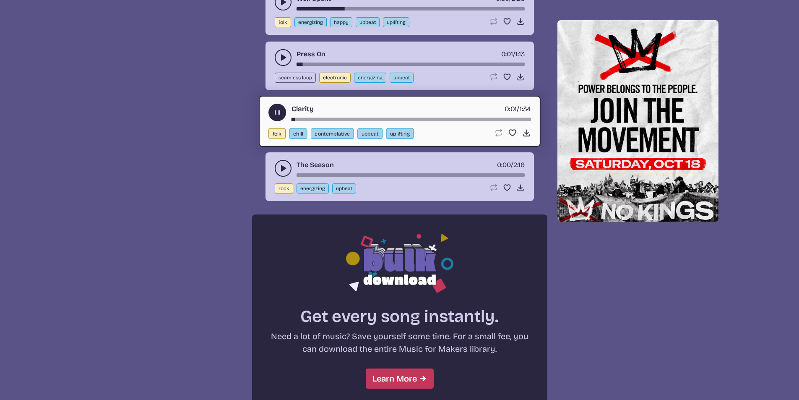
click at [283, 169] on use "play-pause toggle" at bounding box center [283, 168] width 8 height 8
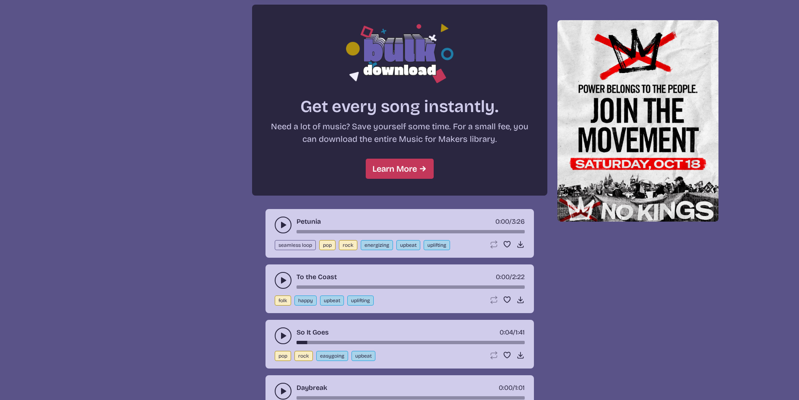
scroll to position [797, 0]
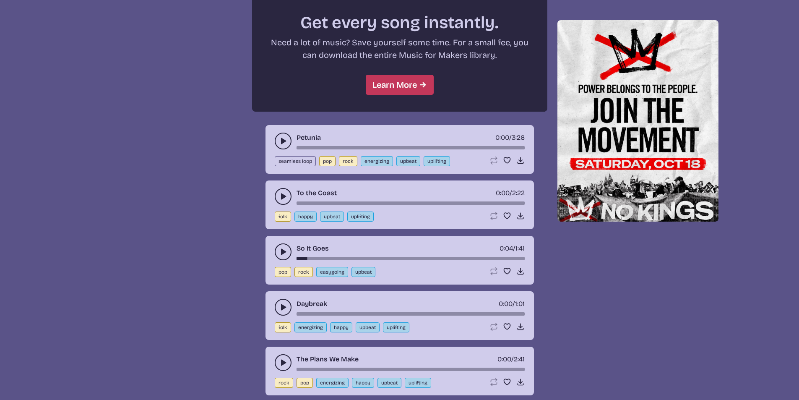
click at [285, 144] on icon "play-pause toggle" at bounding box center [283, 141] width 8 height 8
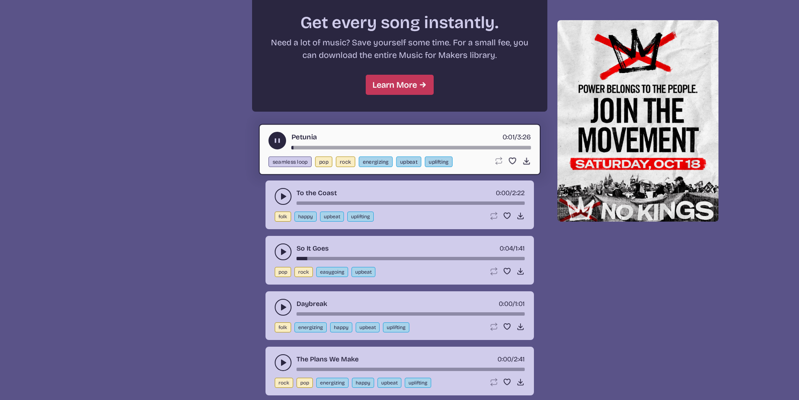
click at [327, 146] on div "song-time-bar" at bounding box center [410, 147] width 239 height 3
click at [287, 195] on icon "play-pause toggle" at bounding box center [283, 196] width 8 height 8
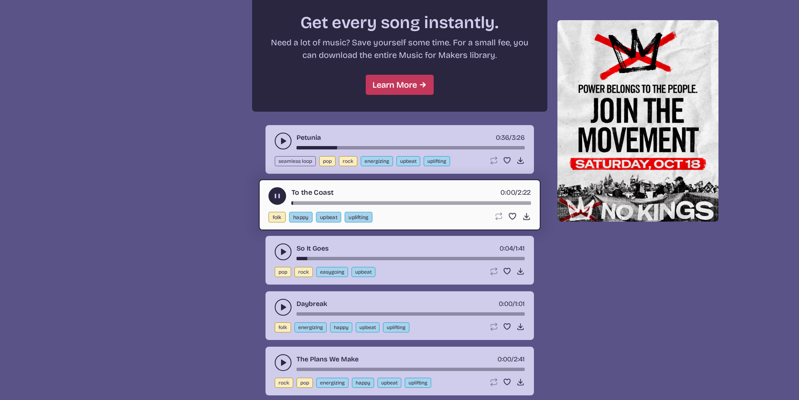
click at [308, 203] on div "song-time-bar" at bounding box center [410, 202] width 239 height 3
click at [338, 202] on div "song-time-bar" at bounding box center [410, 202] width 239 height 3
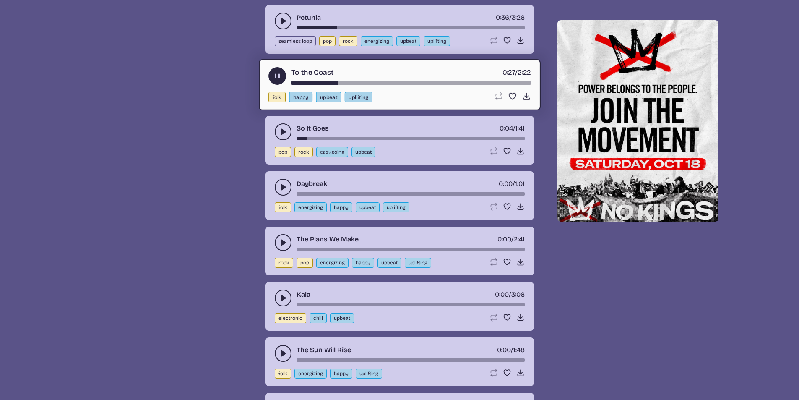
scroll to position [923, 0]
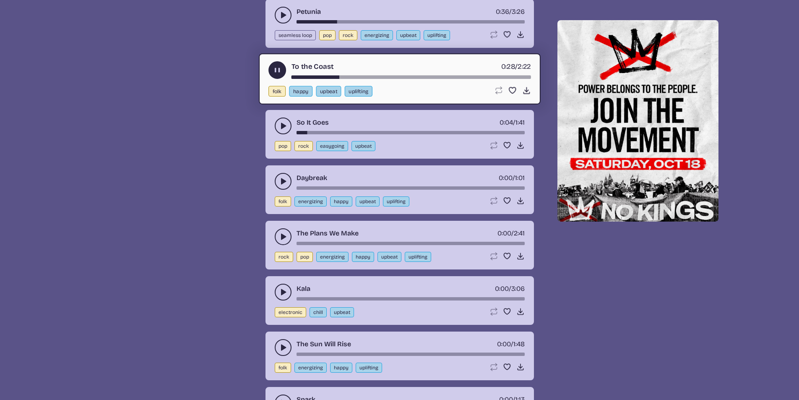
click at [284, 133] on button "play-pause toggle" at bounding box center [283, 125] width 17 height 17
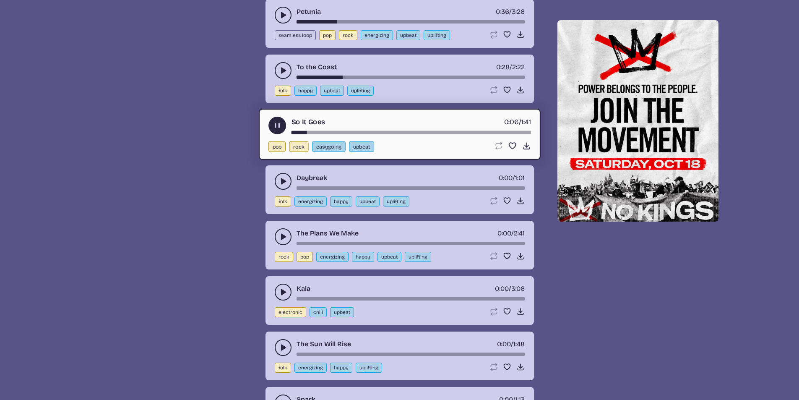
click at [284, 182] on use "play-pause toggle" at bounding box center [283, 181] width 8 height 8
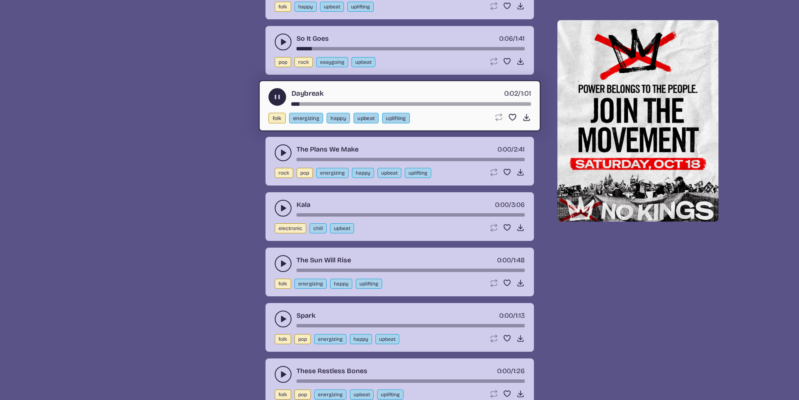
click at [283, 158] on button "play-pause toggle" at bounding box center [283, 152] width 17 height 17
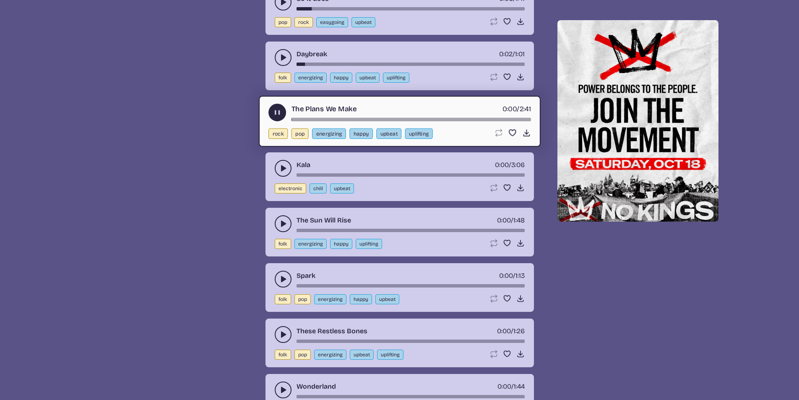
scroll to position [1048, 0]
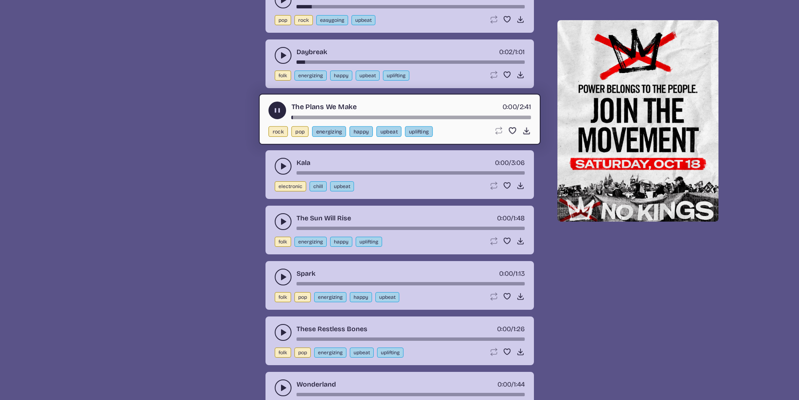
click at [313, 116] on div "song-time-bar" at bounding box center [410, 117] width 239 height 3
click at [280, 166] on icon "play-pause toggle" at bounding box center [283, 166] width 8 height 8
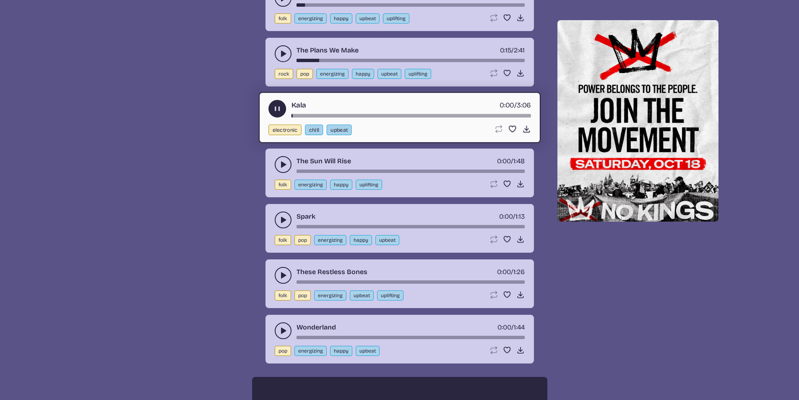
scroll to position [1132, 0]
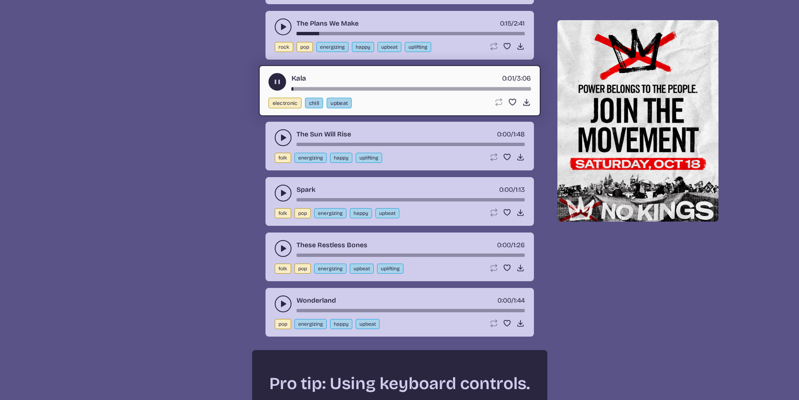
click at [279, 138] on icon "play-pause toggle" at bounding box center [283, 137] width 8 height 8
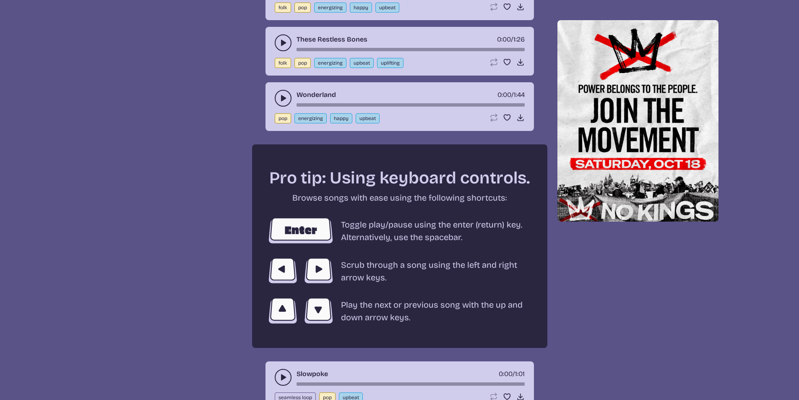
scroll to position [1342, 0]
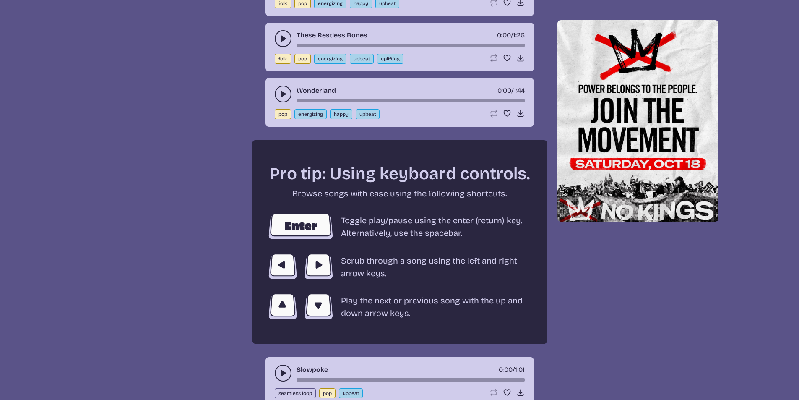
click at [285, 36] on icon "play-pause toggle" at bounding box center [283, 38] width 8 height 8
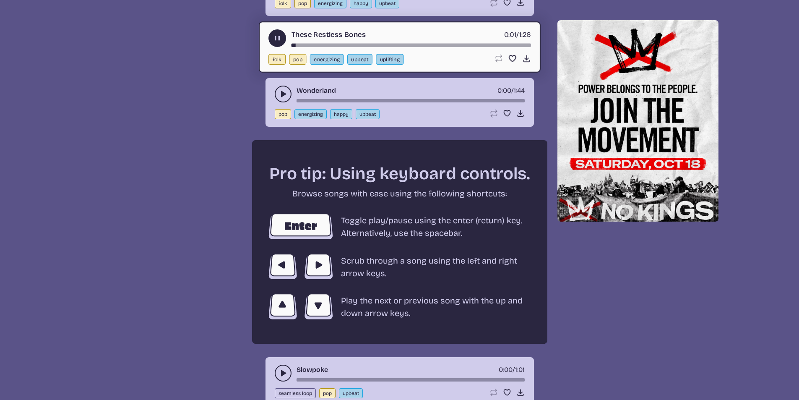
click at [279, 96] on icon "play-pause toggle" at bounding box center [283, 94] width 8 height 8
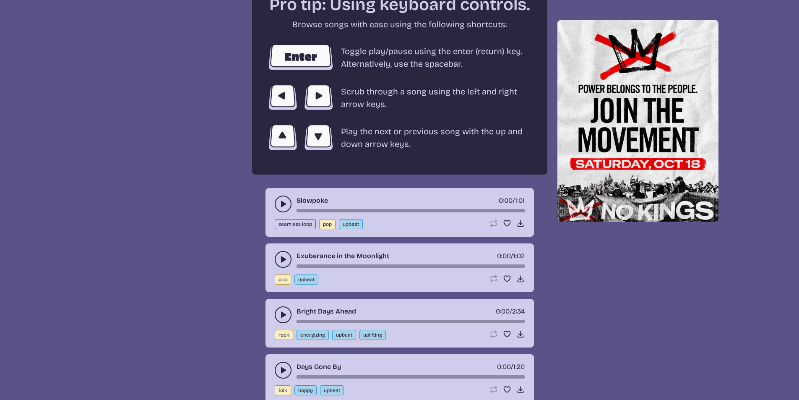
scroll to position [1593, 0]
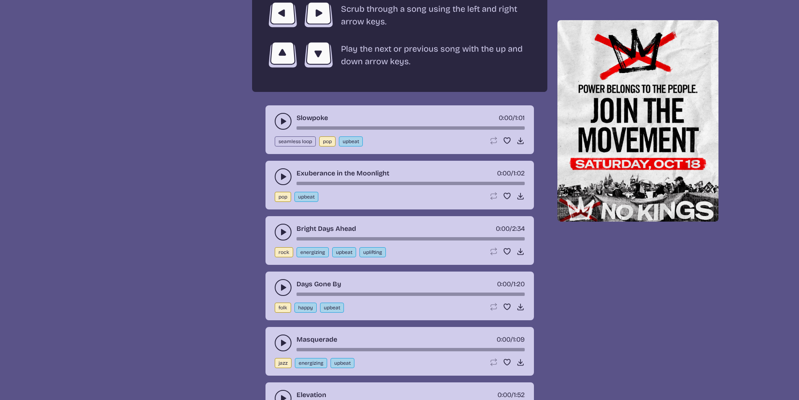
click at [283, 128] on button "play-pause toggle" at bounding box center [283, 121] width 17 height 17
click at [286, 122] on use "play-pause toggle" at bounding box center [283, 121] width 8 height 8
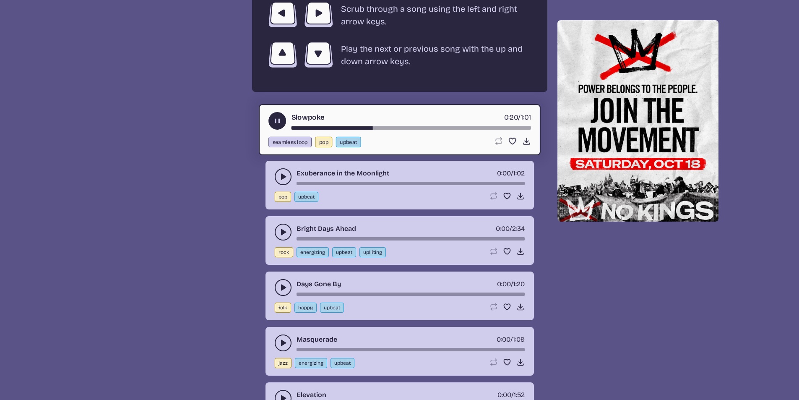
click at [279, 180] on icon "play-pause toggle" at bounding box center [283, 176] width 8 height 8
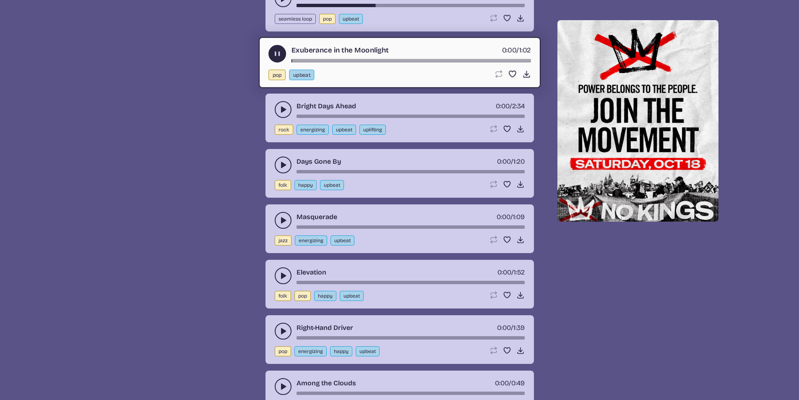
scroll to position [1719, 0]
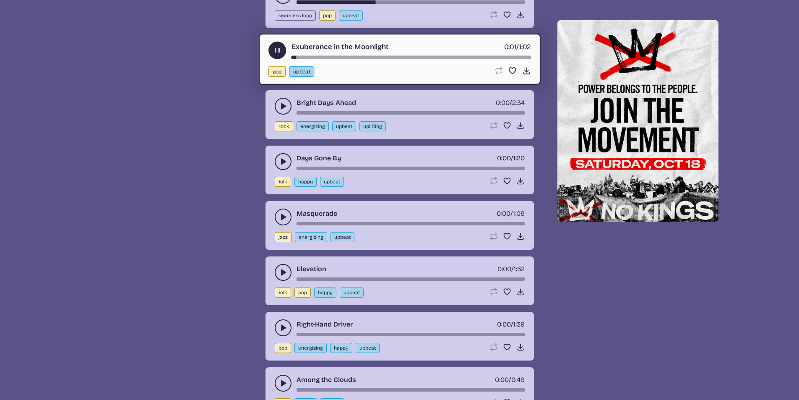
click at [324, 56] on div "song-time-bar" at bounding box center [410, 57] width 239 height 3
click at [279, 109] on icon "play-pause toggle" at bounding box center [283, 106] width 8 height 8
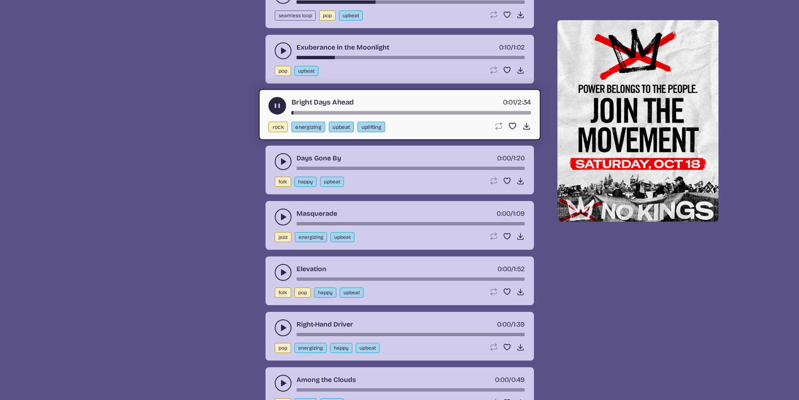
click at [280, 166] on icon "play-pause toggle" at bounding box center [283, 161] width 8 height 8
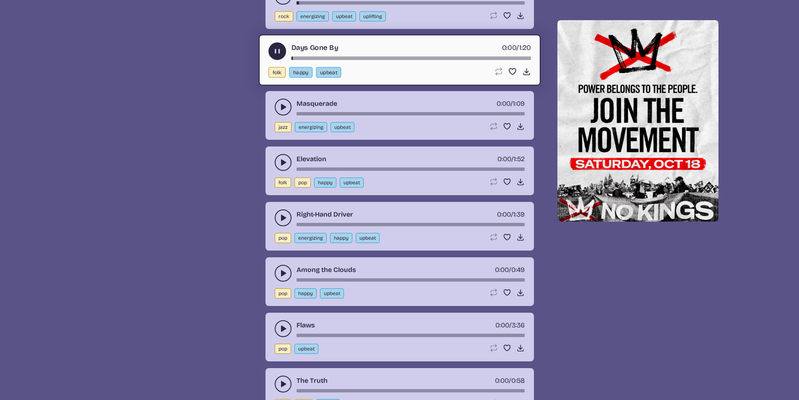
scroll to position [1845, 0]
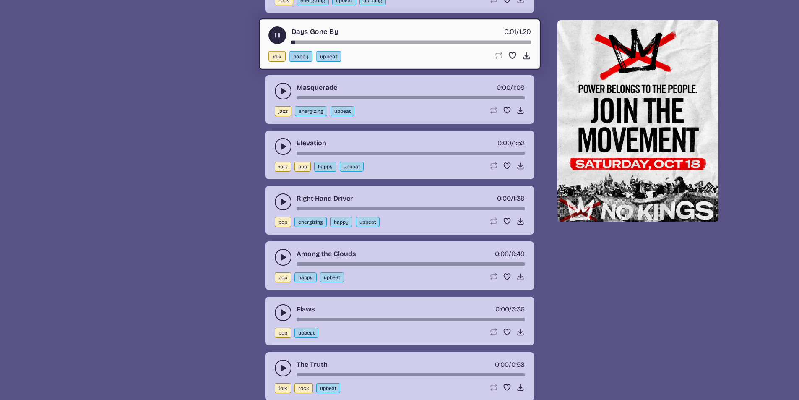
click at [340, 148] on div "Elevation 0:00 / 1:52" at bounding box center [400, 146] width 250 height 17
click at [350, 150] on div "Elevation 0:00 / 1:52" at bounding box center [400, 146] width 250 height 17
click at [353, 151] on div "Elevation 0:00 / 1:52" at bounding box center [400, 146] width 250 height 17
click at [279, 86] on button "play-pause toggle" at bounding box center [283, 91] width 17 height 17
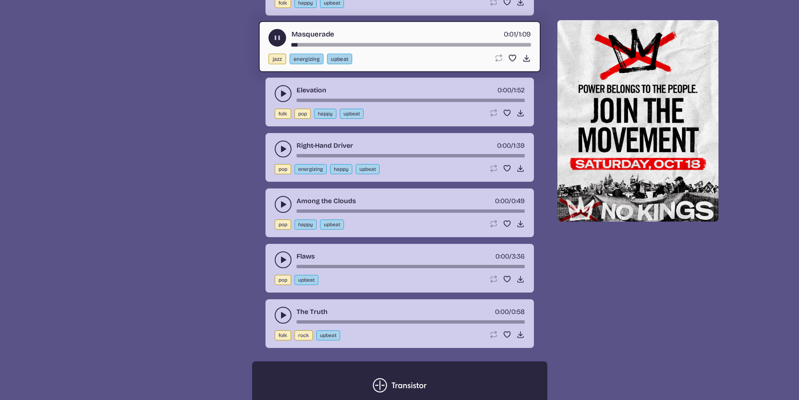
scroll to position [2055, 0]
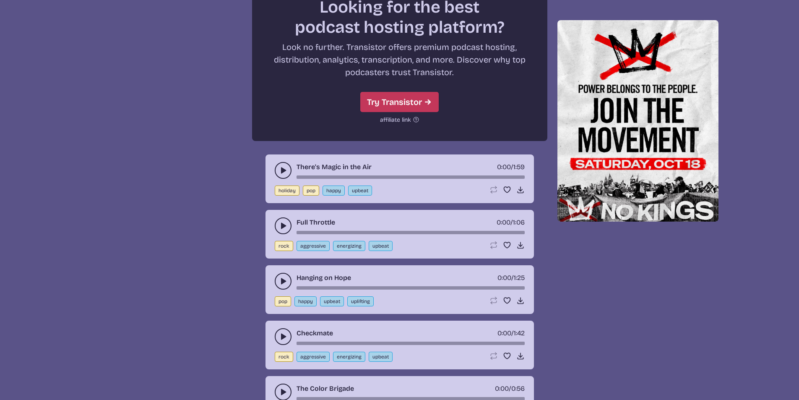
click at [285, 170] on use "play-pause toggle" at bounding box center [283, 170] width 8 height 8
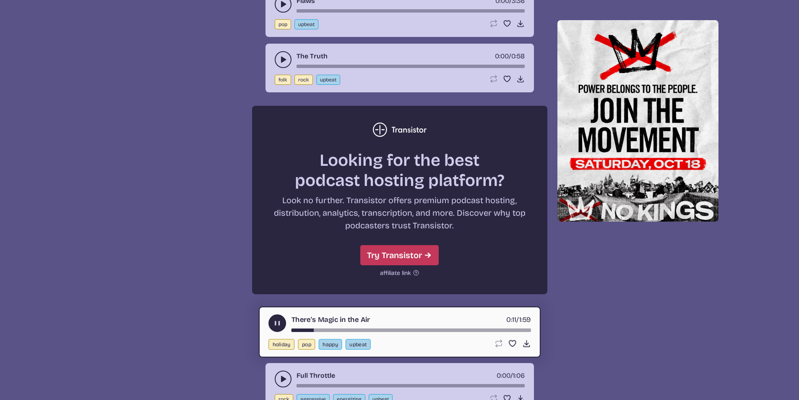
scroll to position [2139, 0]
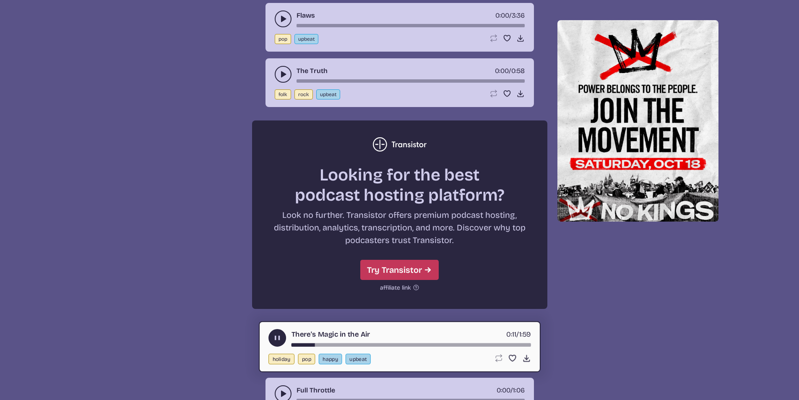
click at [281, 70] on button "play-pause toggle" at bounding box center [283, 74] width 17 height 17
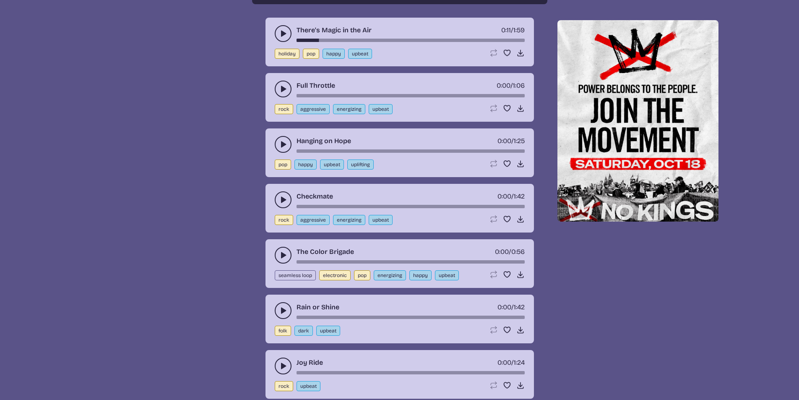
scroll to position [2516, 0]
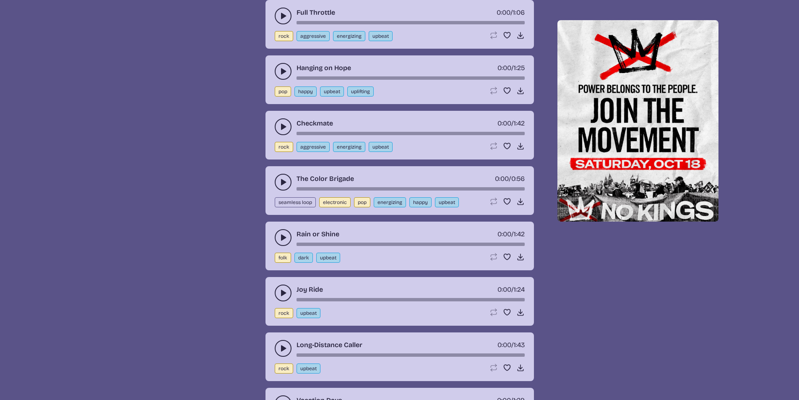
click at [282, 130] on icon "play-pause toggle" at bounding box center [283, 126] width 8 height 8
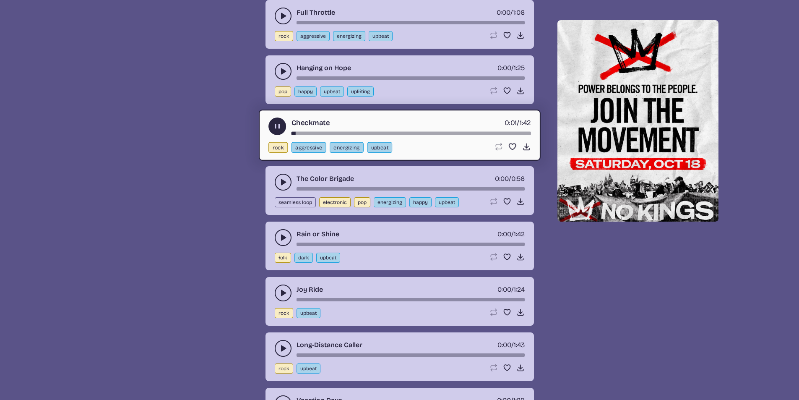
click at [327, 133] on div "song-time-bar" at bounding box center [410, 132] width 239 height 3
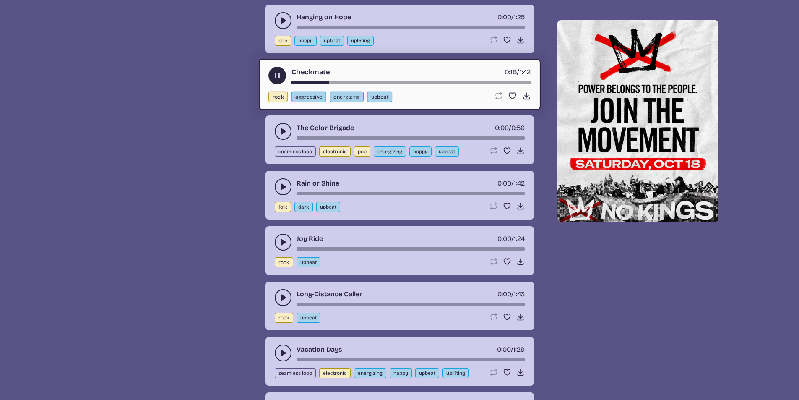
scroll to position [2726, 0]
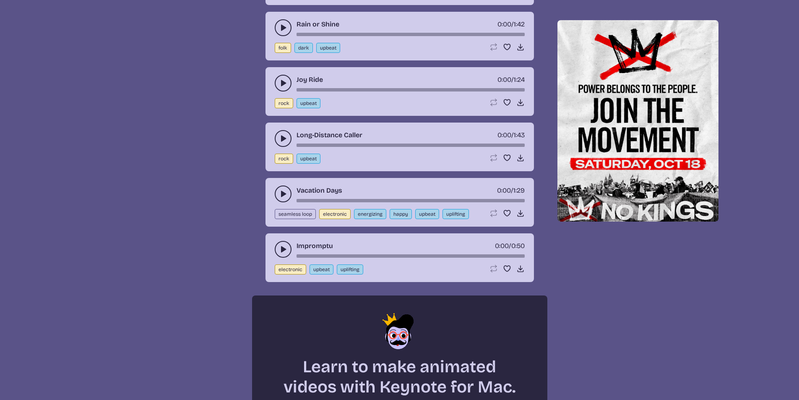
click at [282, 192] on use "play-pause toggle" at bounding box center [283, 194] width 8 height 8
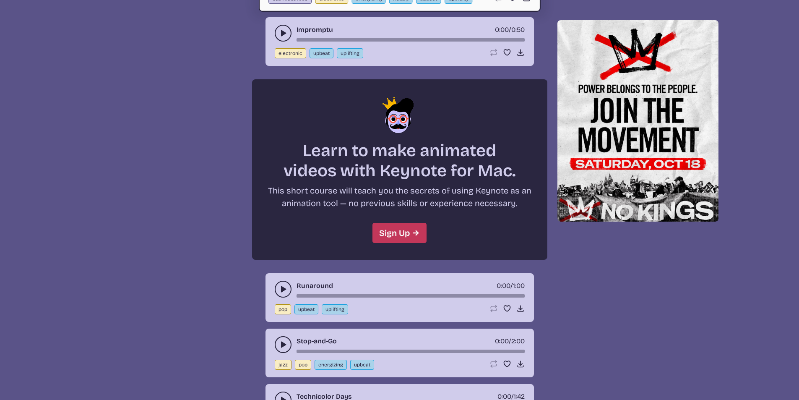
scroll to position [2851, 0]
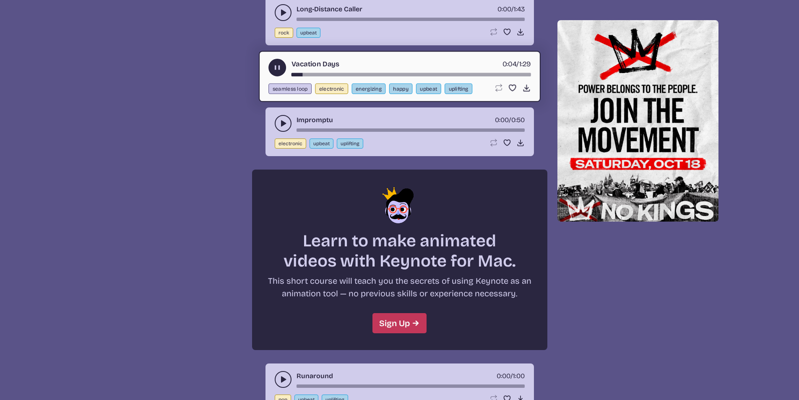
click at [336, 72] on div "Vacation Days 0:04 / 1:29" at bounding box center [399, 68] width 263 height 18
click at [352, 72] on div "Vacation Days 0:04 / 1:29" at bounding box center [399, 68] width 263 height 18
click at [356, 73] on div "song-time-bar" at bounding box center [410, 74] width 239 height 3
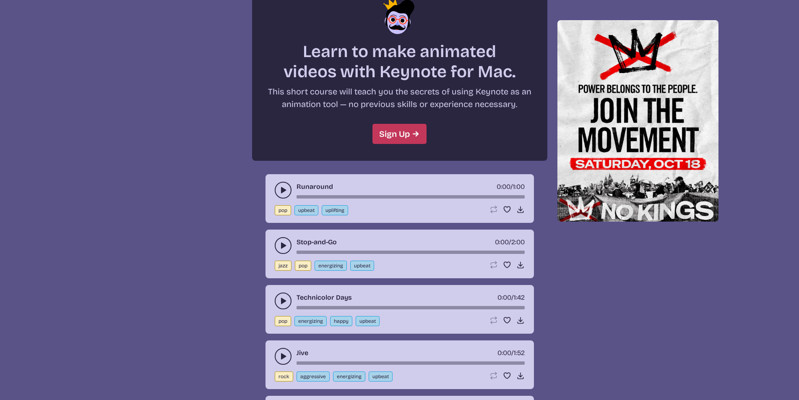
scroll to position [3187, 0]
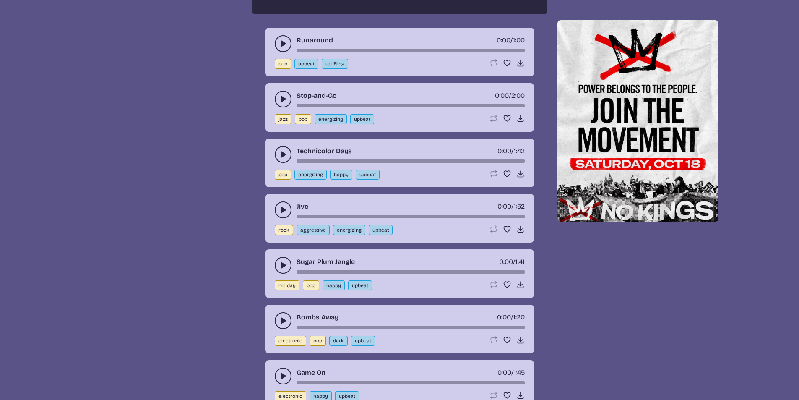
click at [281, 211] on icon "play-pause toggle" at bounding box center [283, 209] width 8 height 8
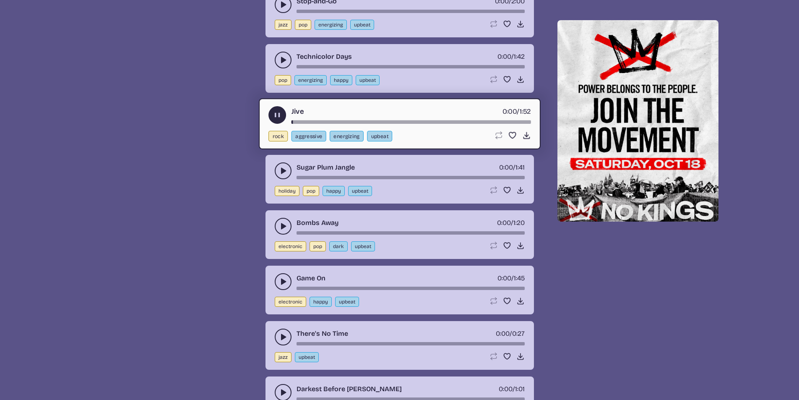
scroll to position [3313, 0]
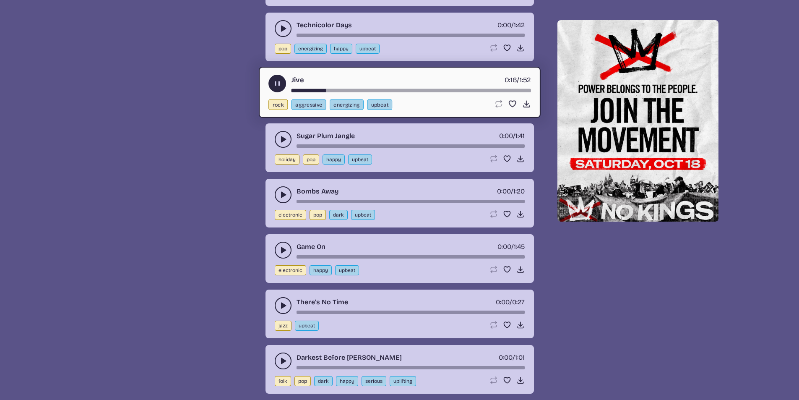
click at [340, 90] on div "song-time-bar" at bounding box center [410, 89] width 239 height 3
click at [352, 88] on div "song-time-bar" at bounding box center [410, 89] width 239 height 3
click at [383, 90] on div "song-time-bar" at bounding box center [410, 89] width 239 height 3
click at [398, 91] on div "song-time-bar" at bounding box center [410, 89] width 239 height 3
click at [415, 91] on div "song-time-bar" at bounding box center [410, 89] width 239 height 3
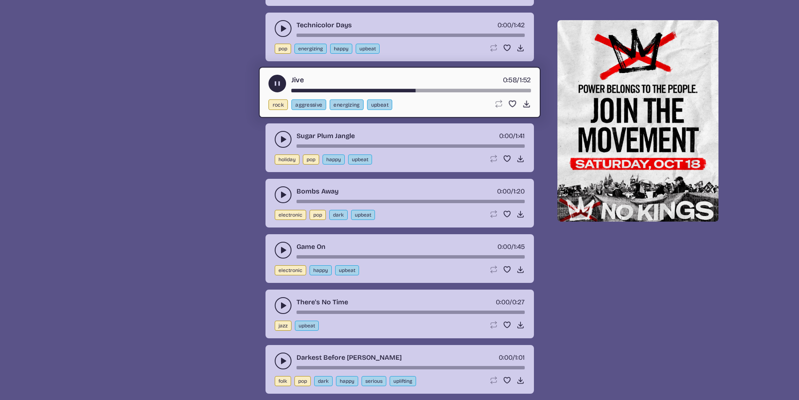
click at [425, 91] on div "song-time-bar" at bounding box center [410, 89] width 239 height 3
click at [442, 90] on div "song-time-bar" at bounding box center [410, 89] width 239 height 3
click at [460, 89] on div "song-time-bar" at bounding box center [410, 89] width 239 height 3
click at [483, 88] on div "song-time-bar" at bounding box center [410, 89] width 239 height 3
click at [502, 91] on div "song-time-bar" at bounding box center [410, 89] width 239 height 3
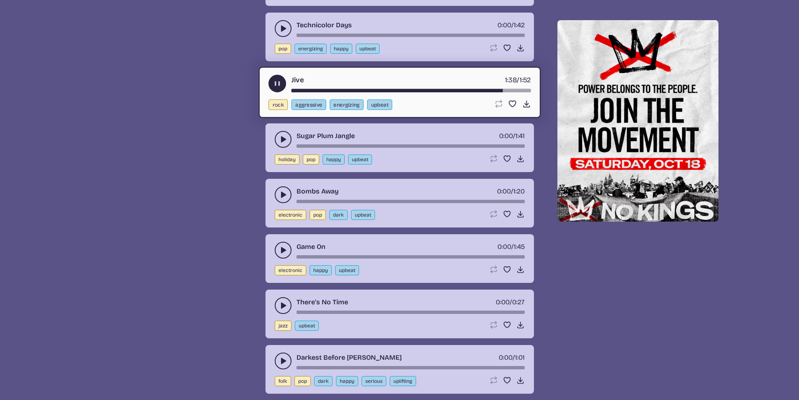
click at [511, 90] on div "song-time-bar" at bounding box center [410, 89] width 239 height 3
click at [524, 90] on div "song-time-bar" at bounding box center [410, 89] width 239 height 3
click at [527, 90] on div "song-time-bar" at bounding box center [410, 89] width 239 height 3
click at [291, 88] on div "song-time-bar" at bounding box center [410, 89] width 239 height 3
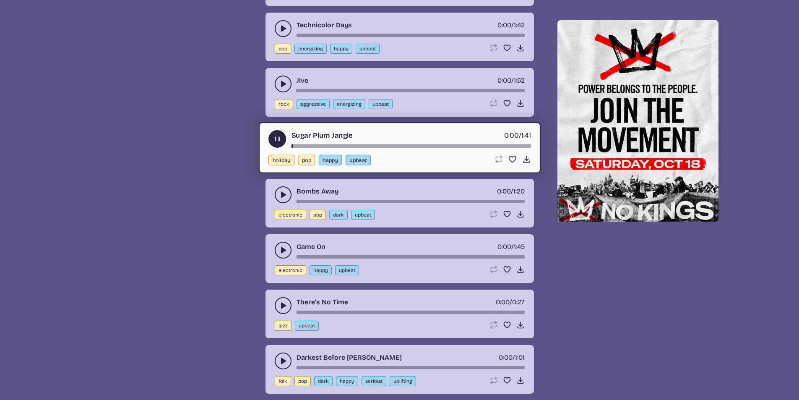
click at [287, 85] on icon "play-pause toggle" at bounding box center [283, 84] width 8 height 8
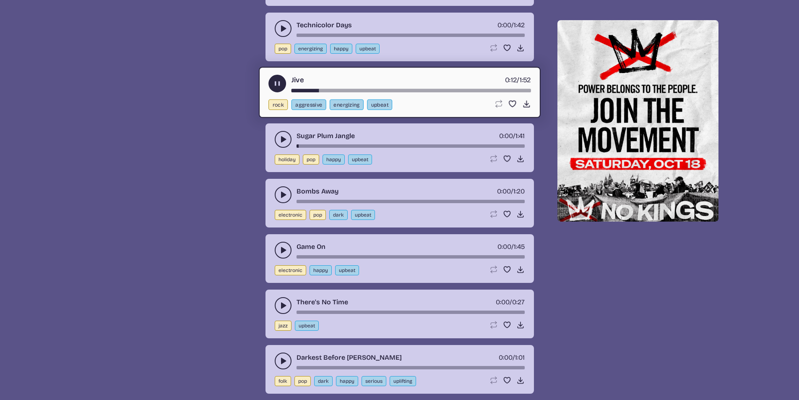
click at [280, 86] on icon "play-pause toggle" at bounding box center [277, 83] width 9 height 9
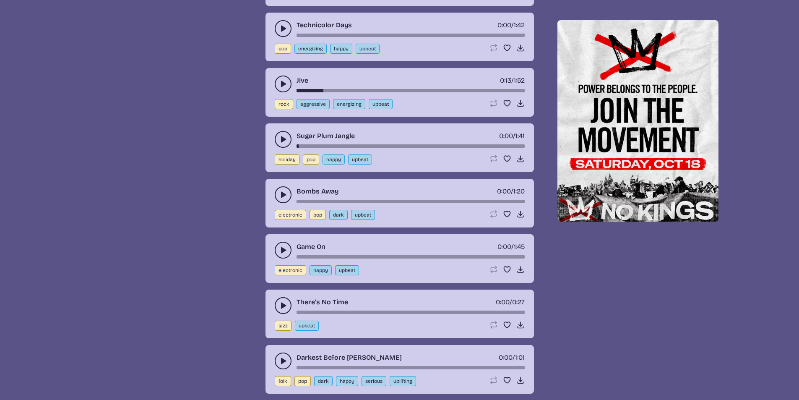
click at [278, 135] on button "play-pause toggle" at bounding box center [283, 139] width 17 height 17
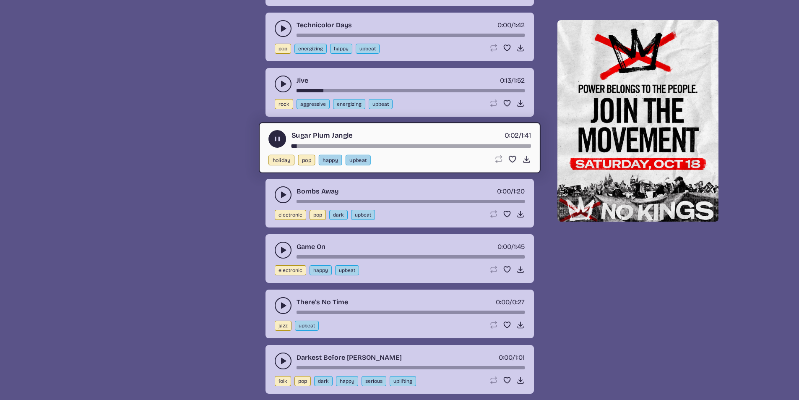
click at [281, 194] on use "play-pause toggle" at bounding box center [283, 194] width 8 height 8
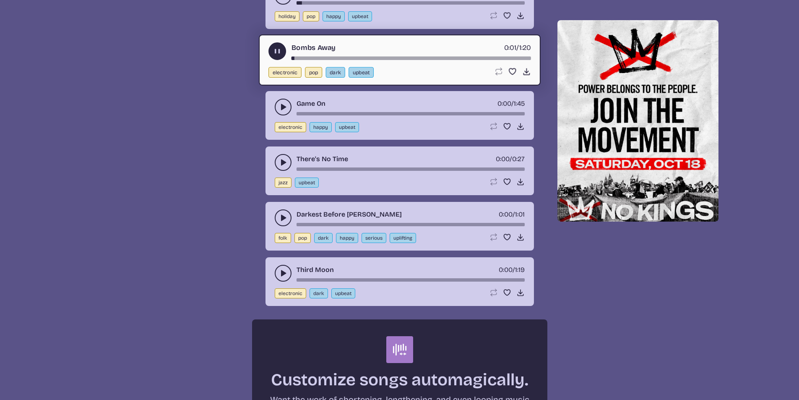
scroll to position [3480, 0]
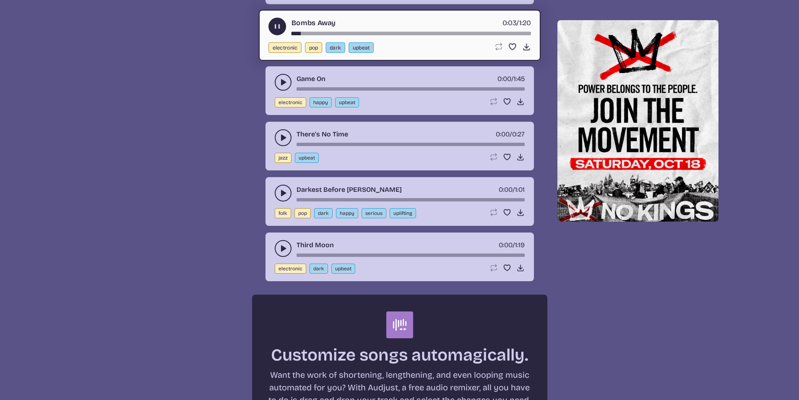
click at [332, 33] on div "song-time-bar" at bounding box center [410, 32] width 239 height 3
click at [375, 32] on div "song-time-bar" at bounding box center [410, 32] width 239 height 3
click at [278, 76] on button "play-pause toggle" at bounding box center [283, 82] width 17 height 17
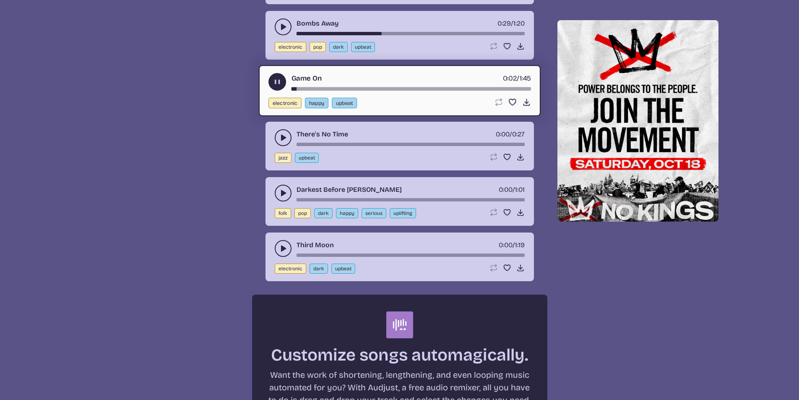
click at [344, 88] on div "song-time-bar" at bounding box center [410, 88] width 239 height 3
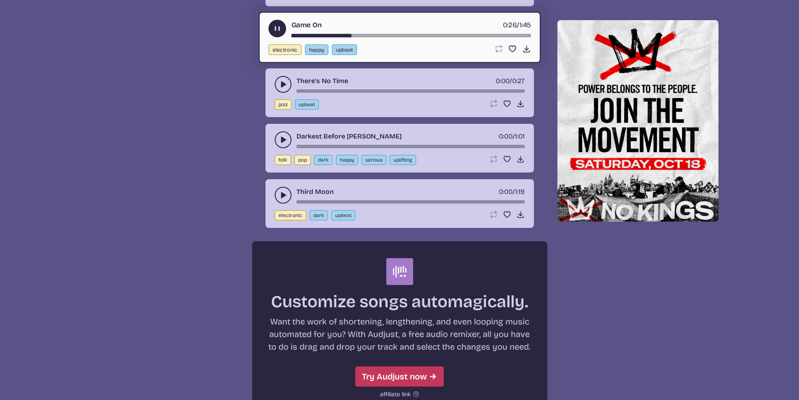
scroll to position [3564, 0]
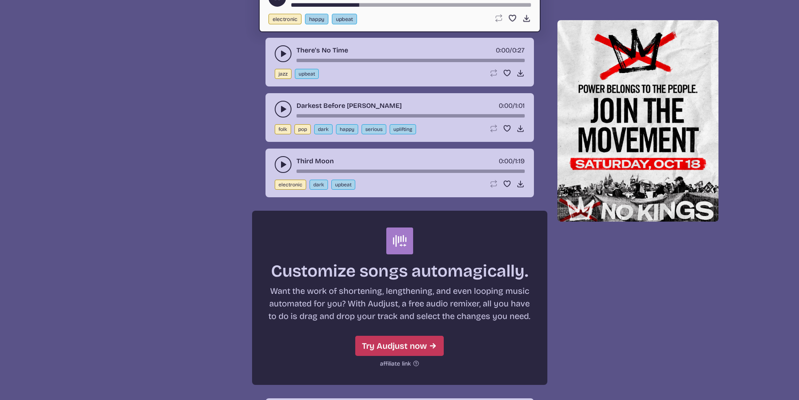
click at [283, 57] on icon "play-pause toggle" at bounding box center [283, 53] width 8 height 8
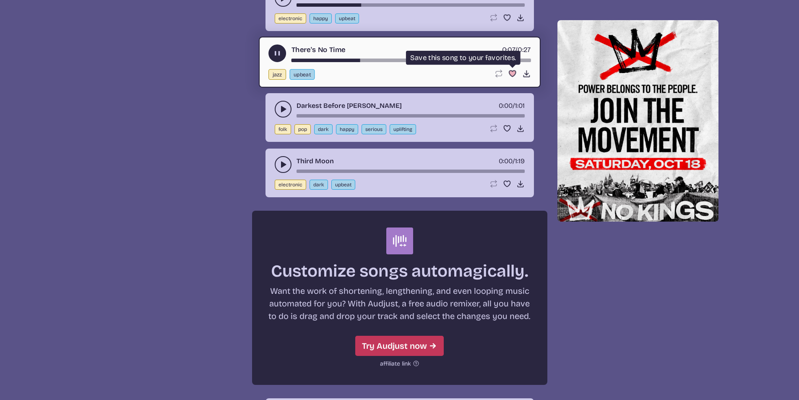
click at [513, 75] on use "Favorite" at bounding box center [512, 73] width 7 height 6
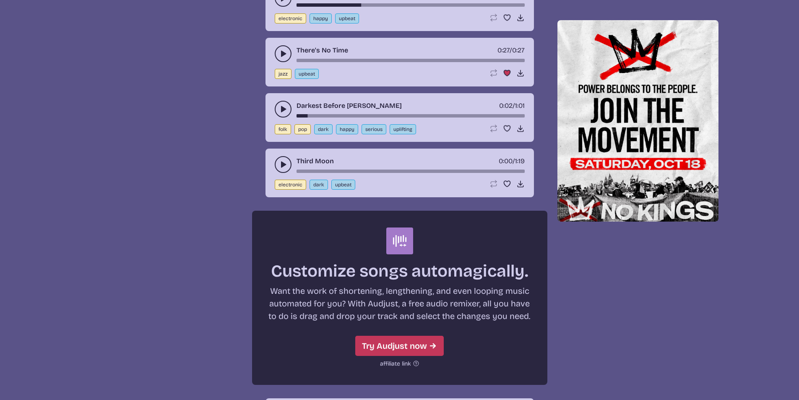
click at [282, 55] on use "play-pause toggle" at bounding box center [283, 53] width 8 height 8
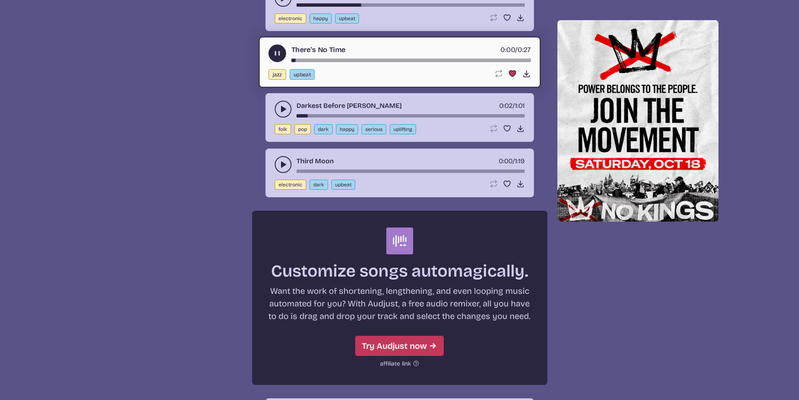
click at [280, 167] on icon "play-pause toggle" at bounding box center [283, 164] width 8 height 8
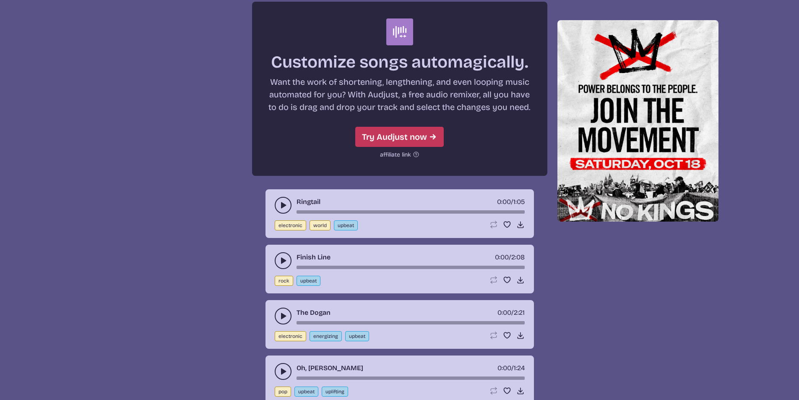
scroll to position [3858, 0]
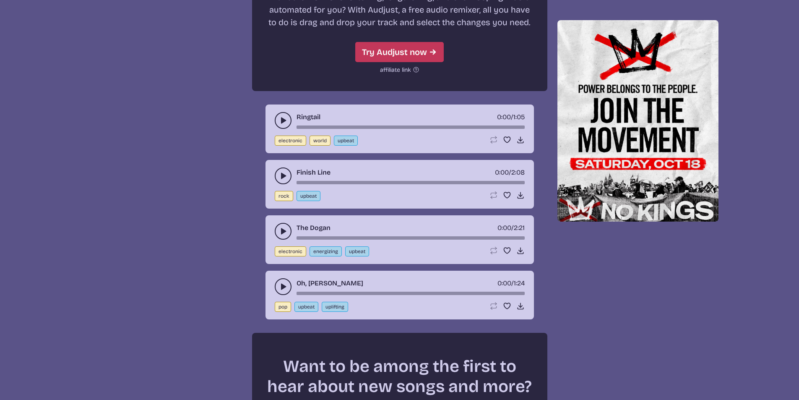
click at [282, 112] on button "play-pause toggle" at bounding box center [283, 120] width 17 height 17
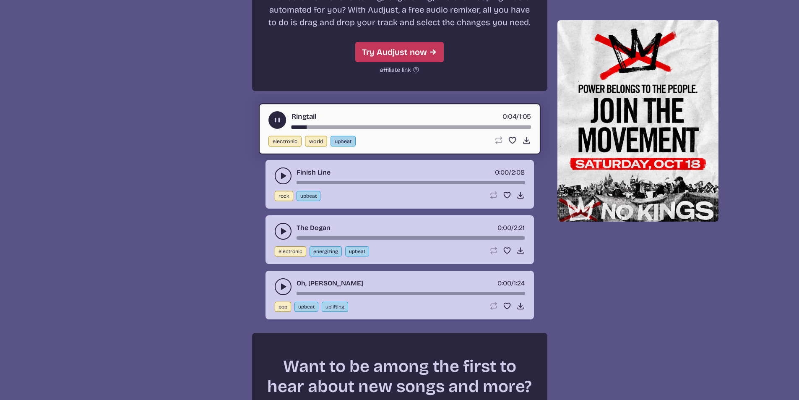
click at [282, 177] on use "play-pause toggle" at bounding box center [283, 176] width 8 height 8
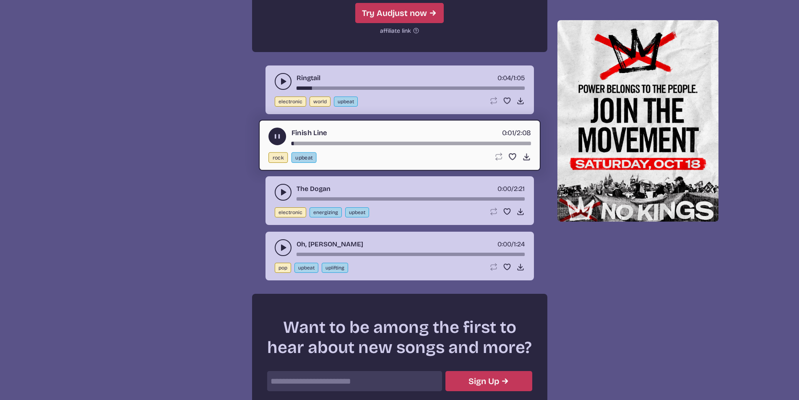
scroll to position [3900, 0]
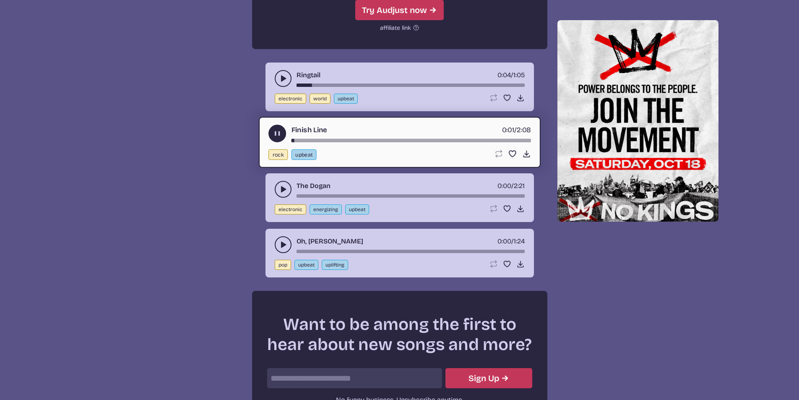
click at [281, 184] on button "play-pause toggle" at bounding box center [283, 189] width 17 height 17
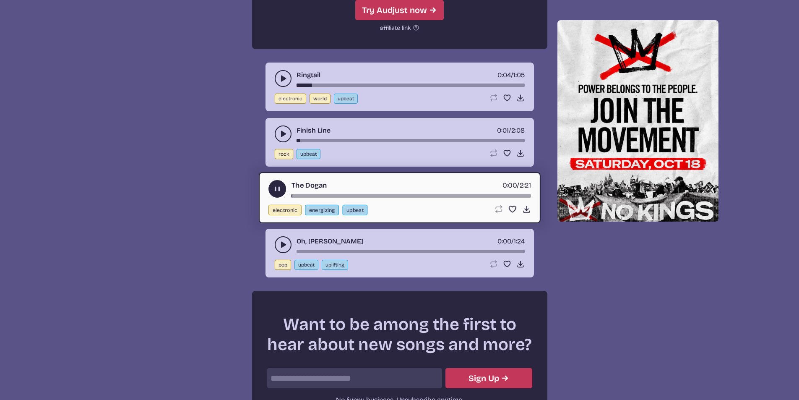
click at [282, 244] on use "play-pause toggle" at bounding box center [283, 244] width 8 height 8
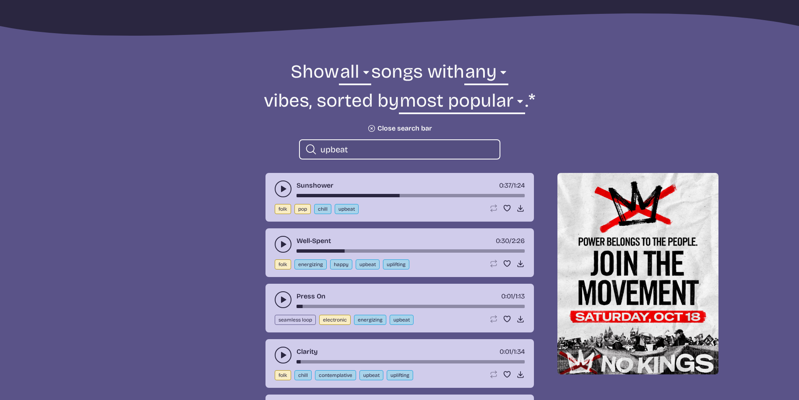
scroll to position [257, 0]
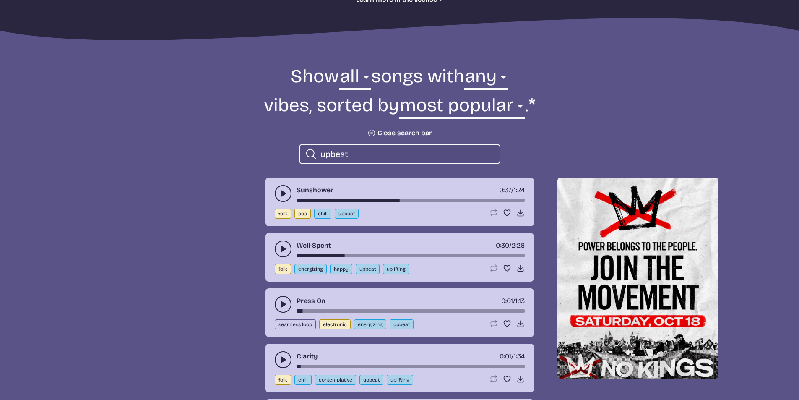
click at [414, 148] on div "Search icon upbeat" at bounding box center [399, 154] width 201 height 20
click at [335, 157] on input "upbeat" at bounding box center [406, 153] width 172 height 11
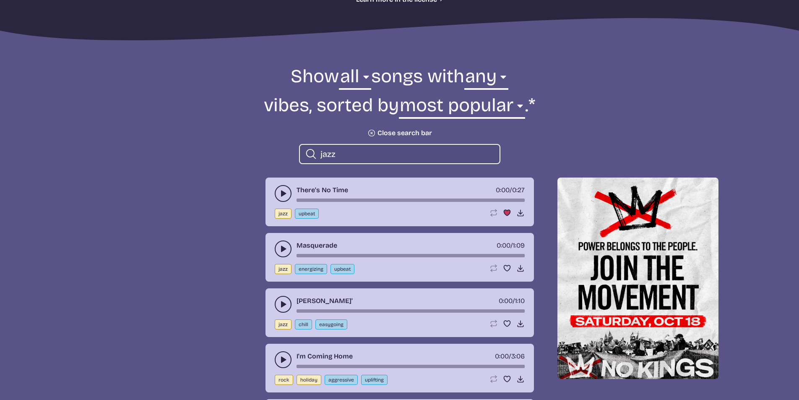
type input "jazz"
click at [282, 199] on button "play-pause toggle" at bounding box center [283, 193] width 17 height 17
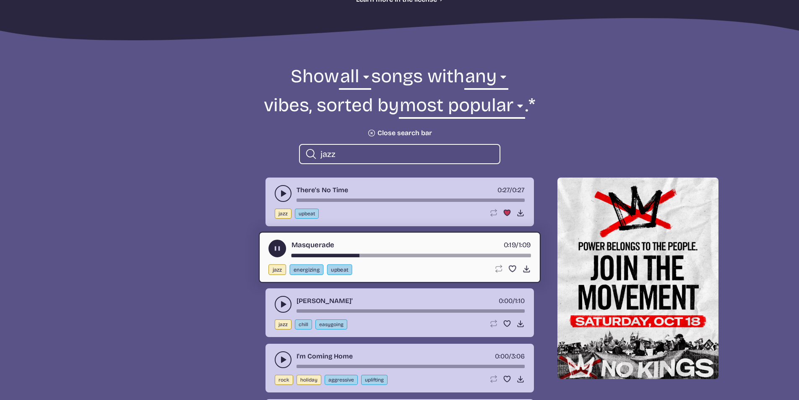
click at [289, 197] on button "play-pause toggle" at bounding box center [283, 193] width 17 height 17
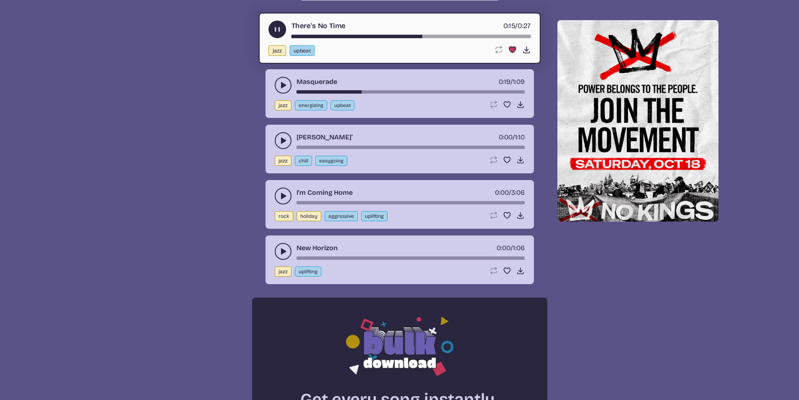
scroll to position [424, 0]
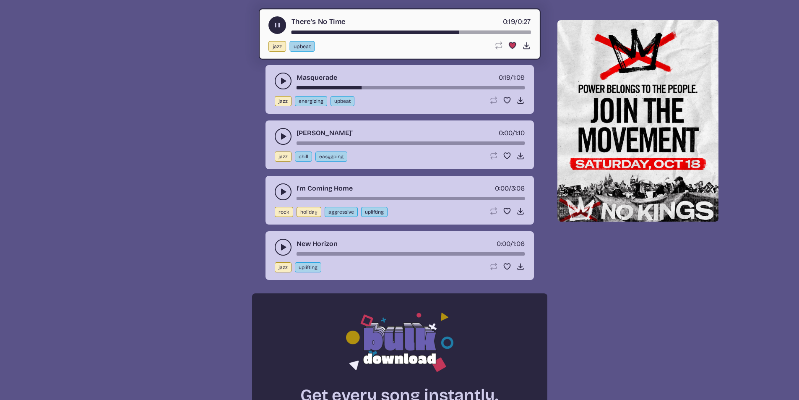
click at [284, 137] on use "play-pause toggle" at bounding box center [283, 136] width 8 height 8
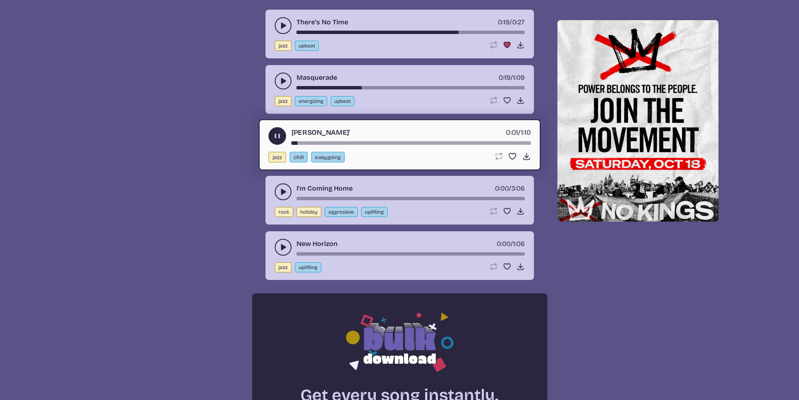
click at [283, 190] on use "play-pause toggle" at bounding box center [283, 191] width 8 height 8
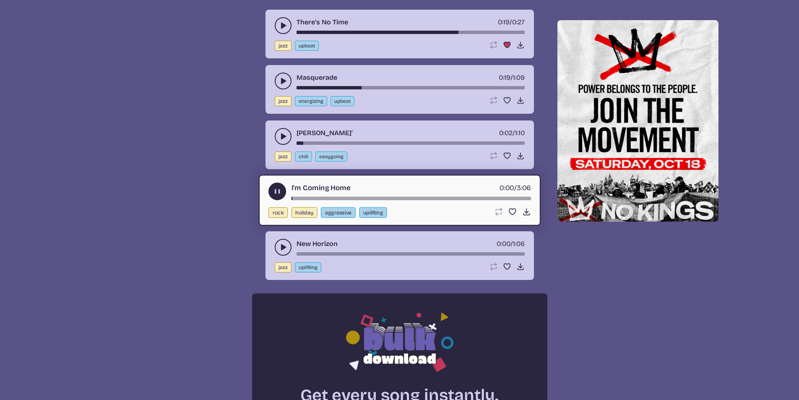
click at [325, 199] on div "song-time-bar" at bounding box center [410, 198] width 239 height 3
click at [357, 197] on div "song-time-bar" at bounding box center [410, 198] width 239 height 3
click at [283, 243] on icon "play-pause toggle" at bounding box center [283, 247] width 8 height 8
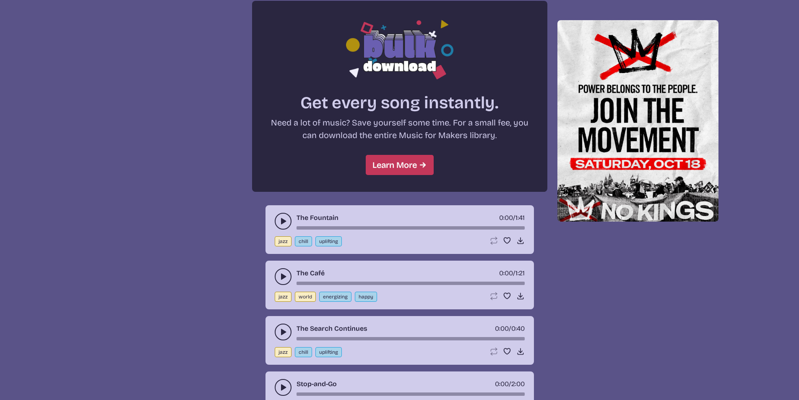
scroll to position [718, 0]
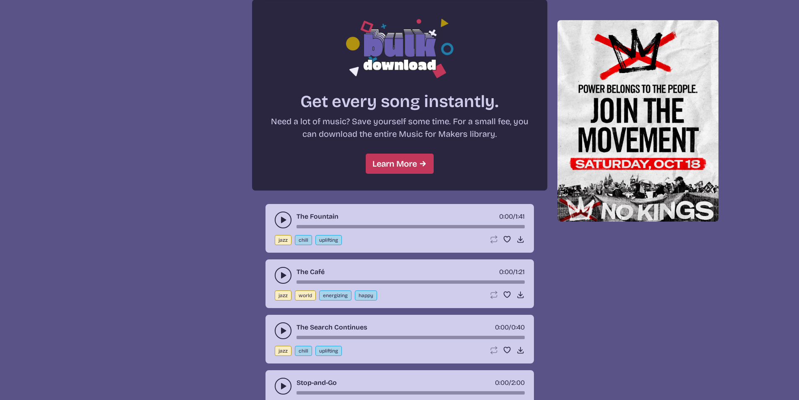
click at [283, 221] on use "play-pause toggle" at bounding box center [283, 220] width 8 height 8
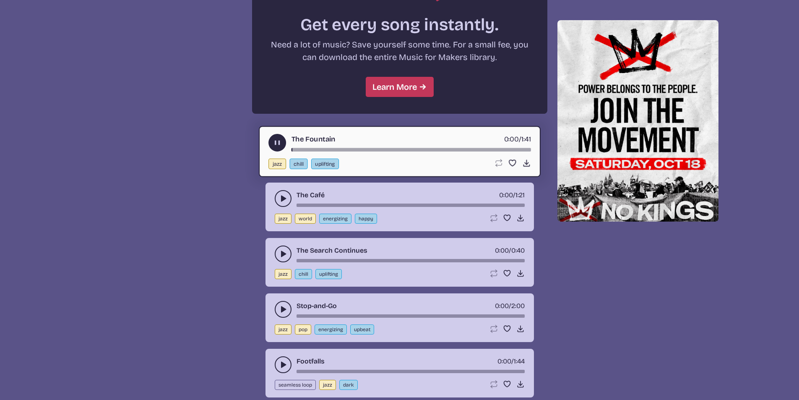
scroll to position [802, 0]
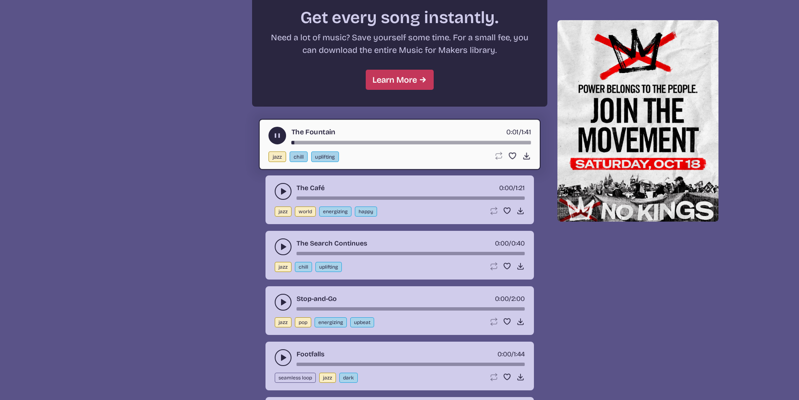
click at [313, 141] on div "song-time-bar" at bounding box center [410, 142] width 239 height 3
click at [334, 141] on div "song-time-bar" at bounding box center [410, 142] width 239 height 3
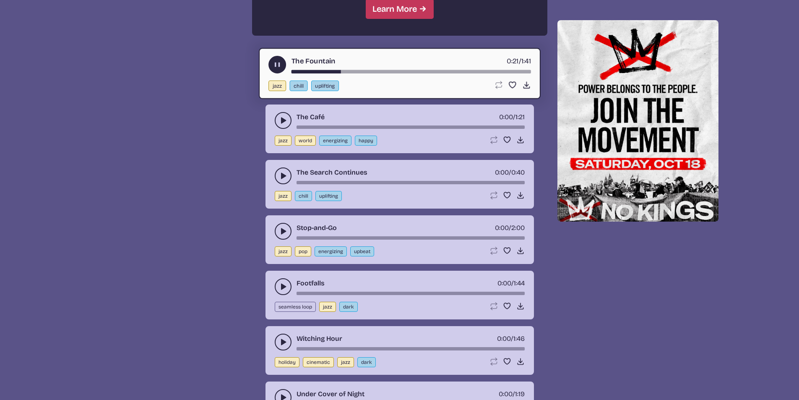
scroll to position [886, 0]
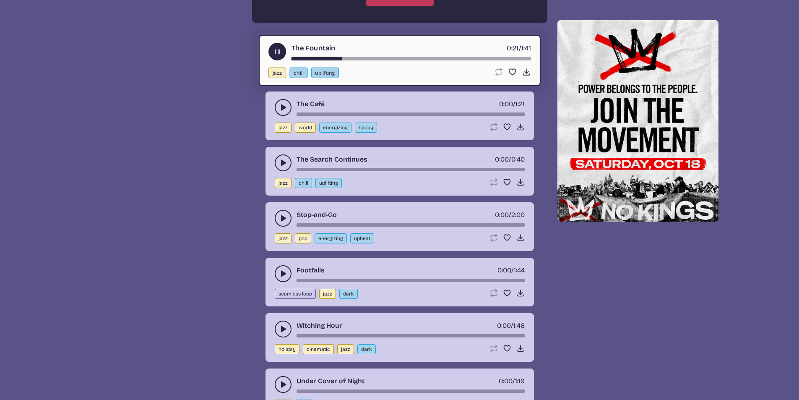
click at [286, 112] on button "play-pause toggle" at bounding box center [283, 107] width 17 height 17
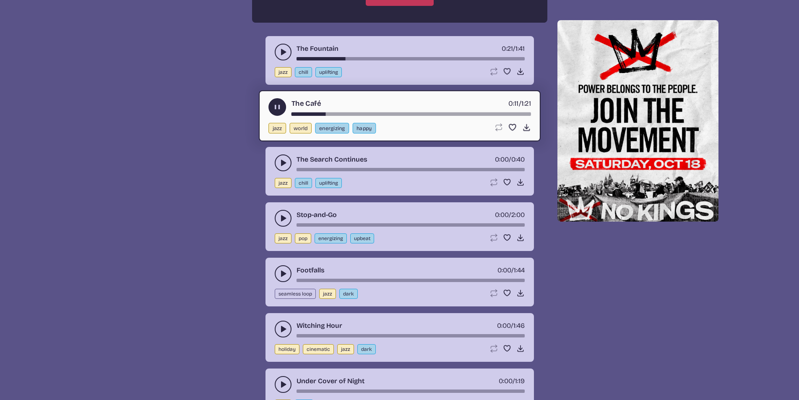
click at [502, 112] on div "The Café 0:11 / 1:21" at bounding box center [399, 107] width 263 height 18
click at [518, 114] on div "song-time-bar" at bounding box center [410, 113] width 239 height 3
click at [282, 163] on use "play-pause toggle" at bounding box center [283, 163] width 8 height 8
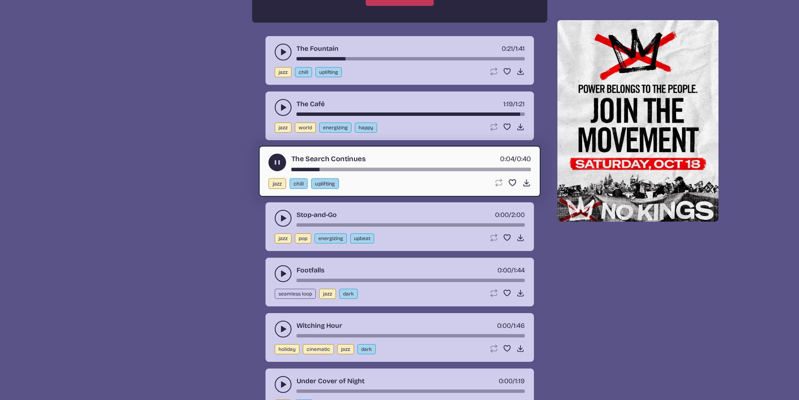
click at [278, 221] on button "play-pause toggle" at bounding box center [283, 218] width 17 height 17
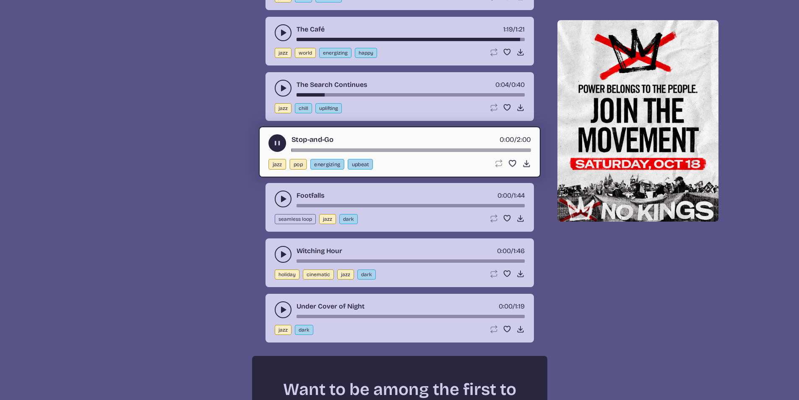
scroll to position [969, 0]
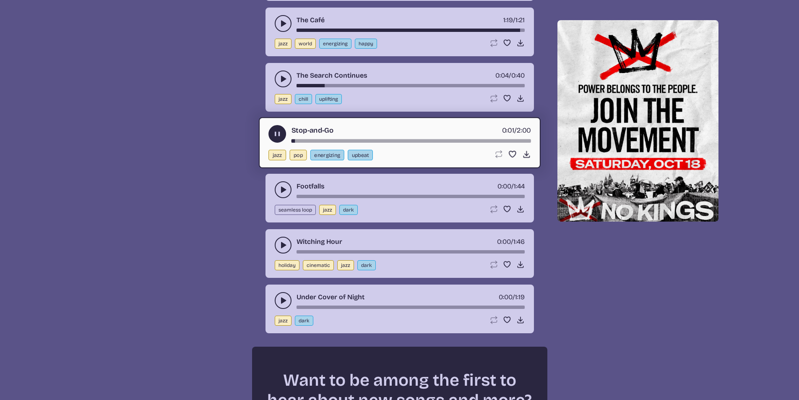
click at [335, 139] on div "song-time-bar" at bounding box center [410, 140] width 239 height 3
click at [284, 190] on use "play-pause toggle" at bounding box center [283, 189] width 8 height 8
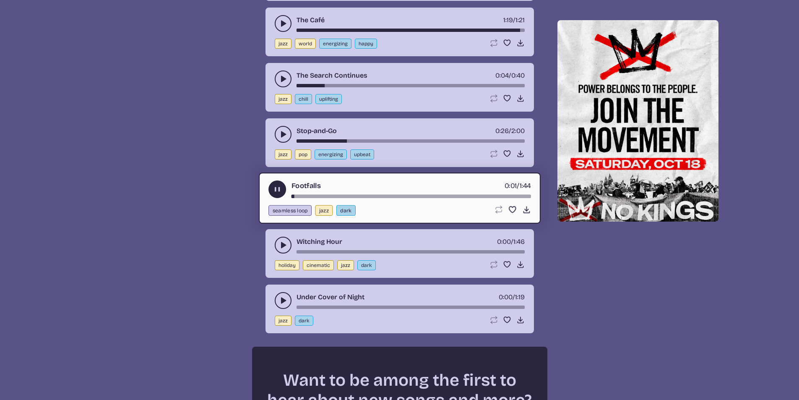
click at [364, 195] on div "song-time-bar" at bounding box center [410, 196] width 239 height 3
click at [287, 243] on icon "play-pause toggle" at bounding box center [283, 245] width 8 height 8
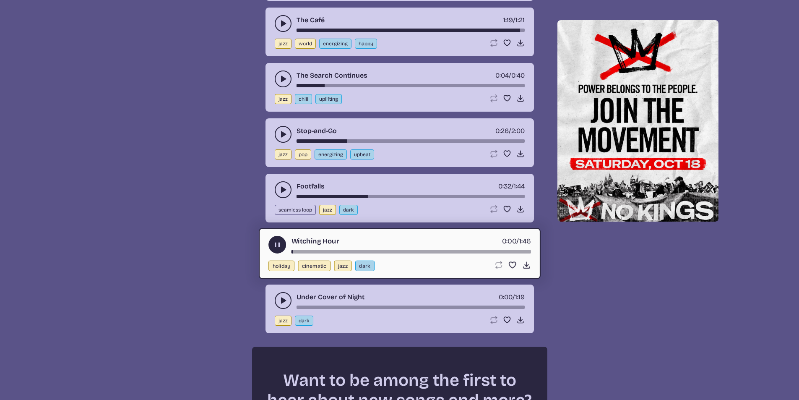
click at [359, 250] on div "song-time-bar" at bounding box center [410, 251] width 239 height 3
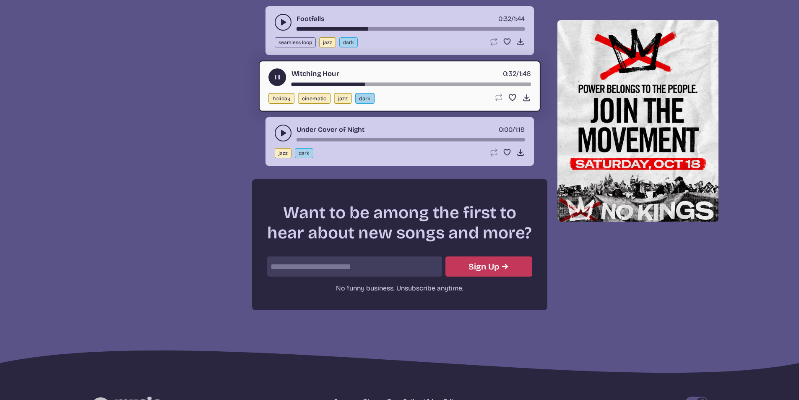
scroll to position [1137, 0]
click at [283, 139] on button "play-pause toggle" at bounding box center [283, 132] width 17 height 17
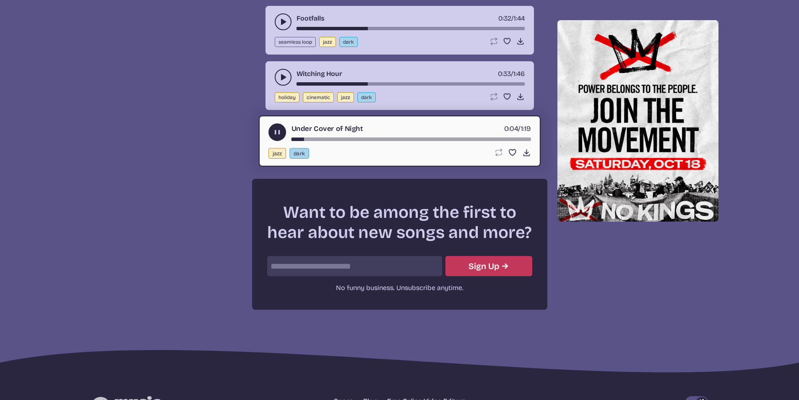
click at [334, 138] on div "song-time-bar" at bounding box center [410, 139] width 239 height 3
drag, startPoint x: 798, startPoint y: 314, endPoint x: 801, endPoint y: 317, distance: 4.5
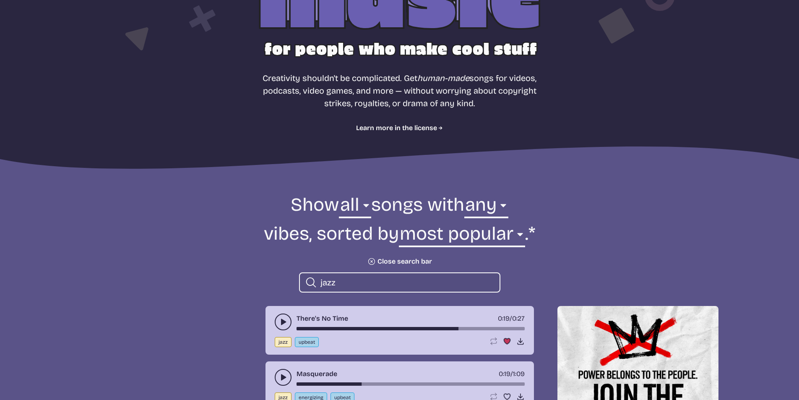
scroll to position [126, 0]
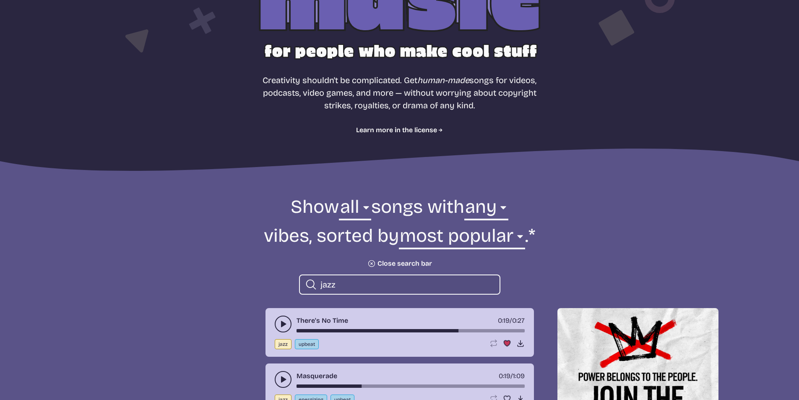
click at [423, 280] on input "jazz" at bounding box center [406, 284] width 172 height 11
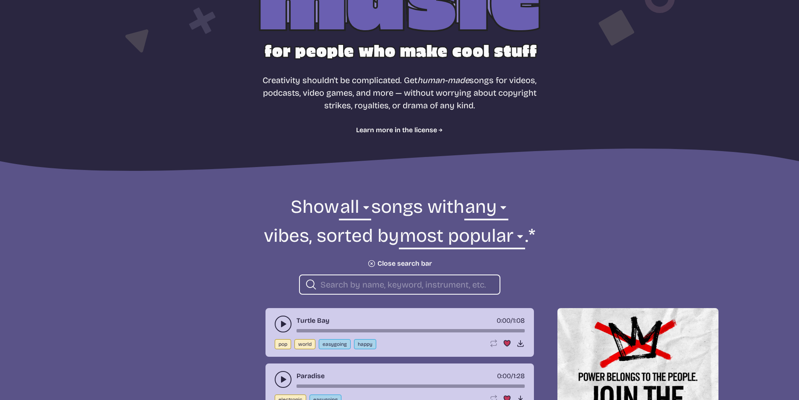
click at [283, 328] on icon "play-pause toggle" at bounding box center [283, 324] width 8 height 8
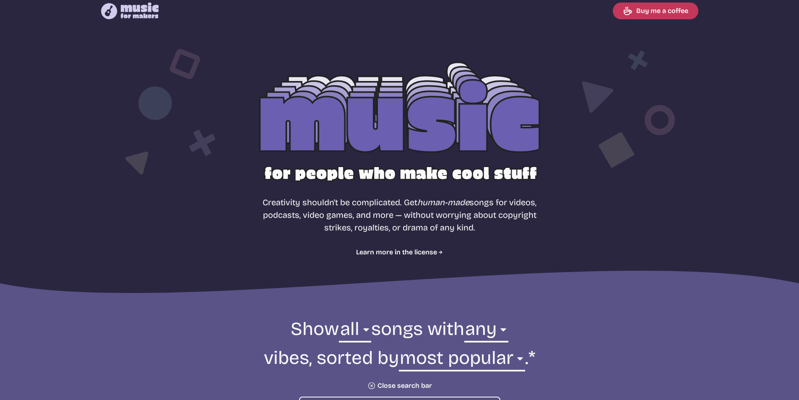
scroll to position [0, 0]
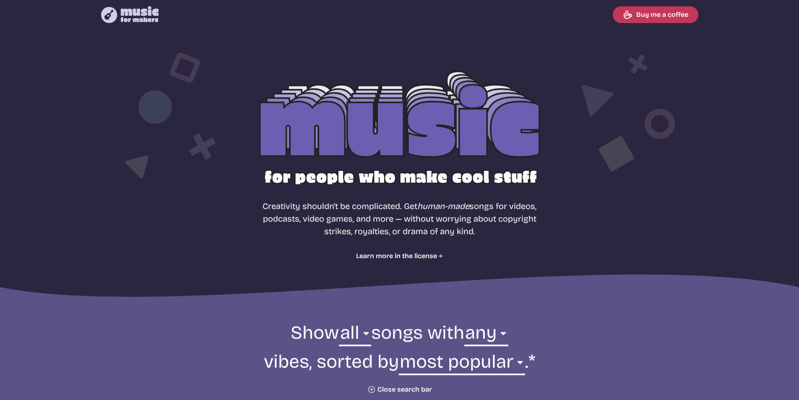
click at [131, 14] on icon at bounding box center [140, 14] width 38 height 16
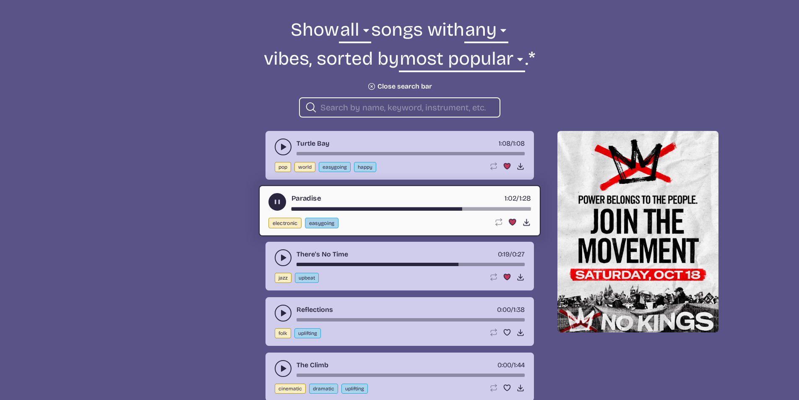
scroll to position [306, 0]
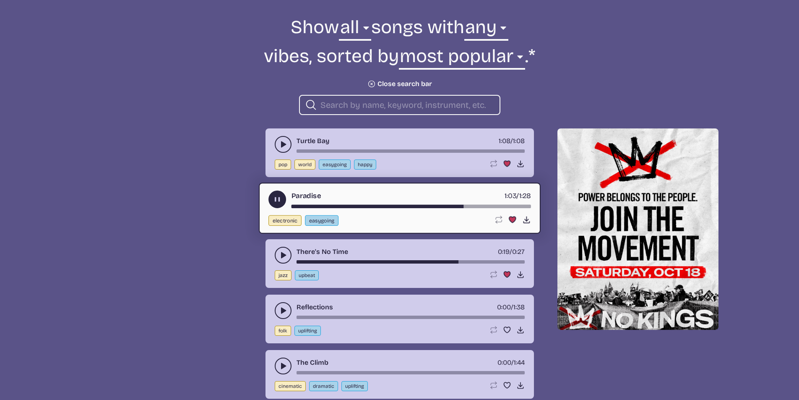
click at [279, 252] on icon "play-pause toggle" at bounding box center [283, 255] width 8 height 8
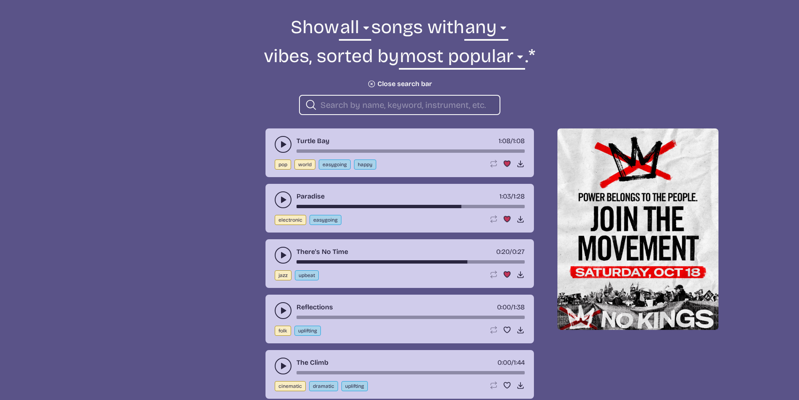
click at [296, 260] on div "There's No Time 0:20 / 0:27" at bounding box center [400, 255] width 250 height 17
click at [322, 261] on div "song-time-bar" at bounding box center [410, 261] width 228 height 3
drag, startPoint x: 319, startPoint y: 261, endPoint x: 294, endPoint y: 262, distance: 25.6
click at [294, 262] on div "There's No Time 0:03 / 0:27" at bounding box center [400, 255] width 250 height 17
click at [297, 261] on div "song-time-bar" at bounding box center [410, 261] width 228 height 3
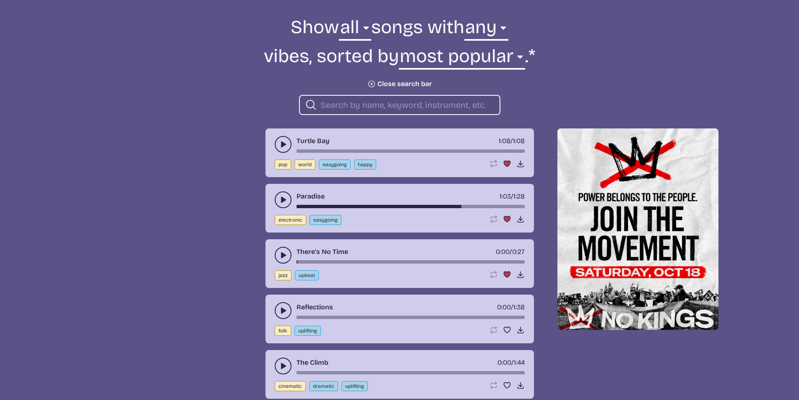
click at [296, 261] on div "song-time-bar" at bounding box center [410, 261] width 228 height 3
click at [285, 196] on icon "play-pause toggle" at bounding box center [283, 199] width 8 height 8
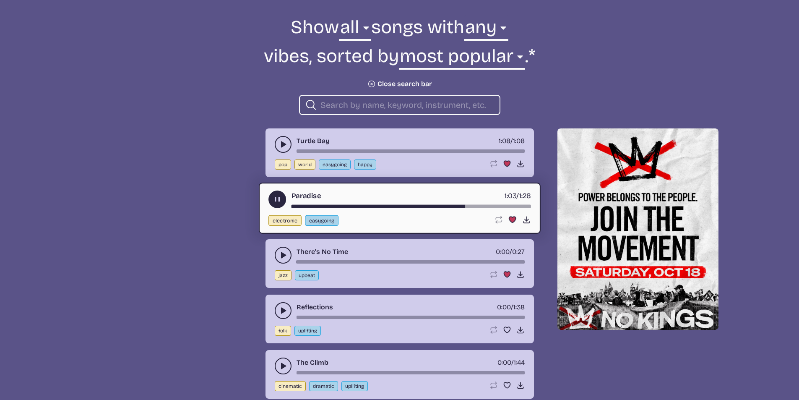
click at [279, 252] on icon "play-pause toggle" at bounding box center [283, 255] width 8 height 8
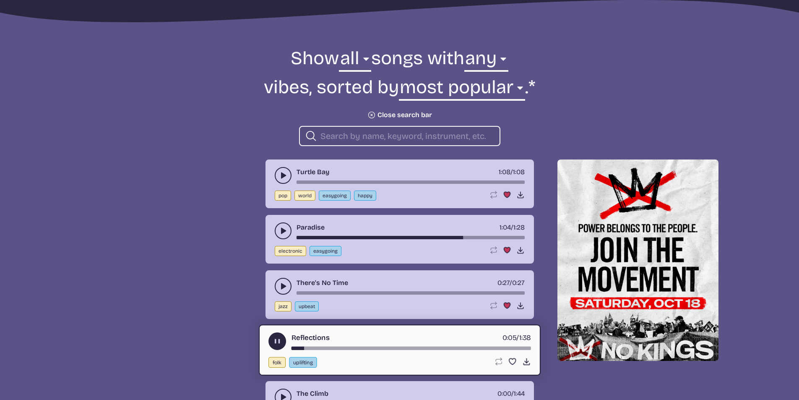
scroll to position [264, 0]
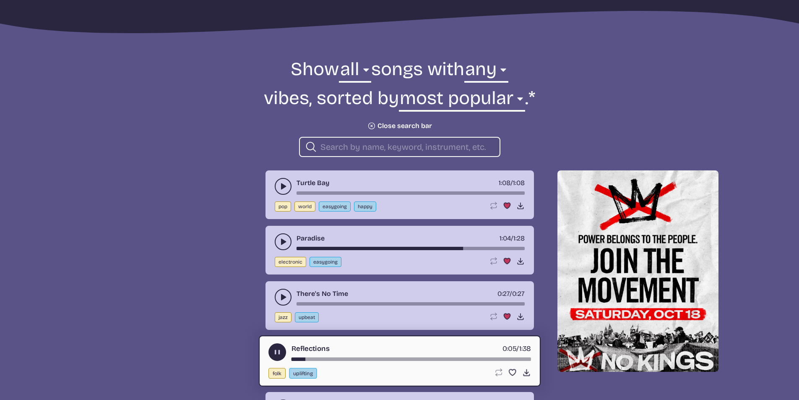
click at [282, 187] on use "play-pause toggle" at bounding box center [283, 186] width 8 height 8
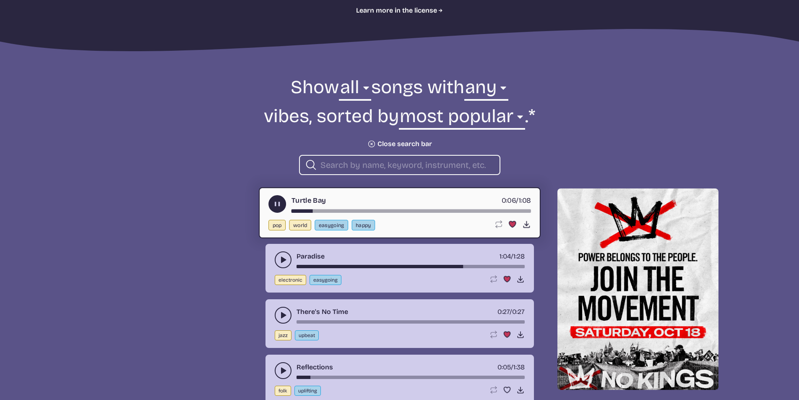
scroll to position [180, 0]
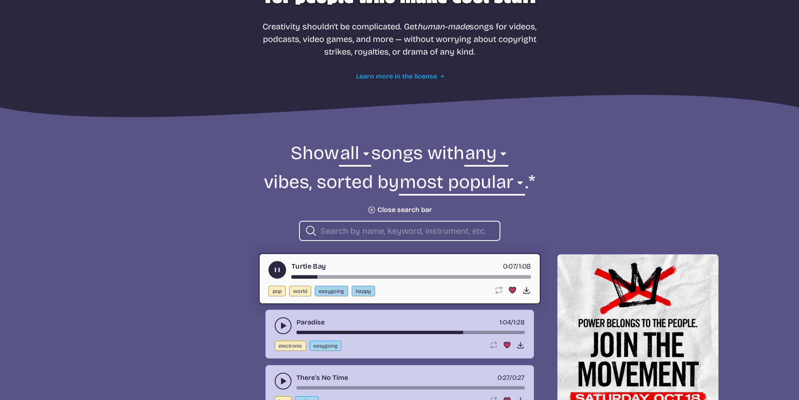
click at [395, 80] on link "Learn more in the license" at bounding box center [399, 76] width 87 height 10
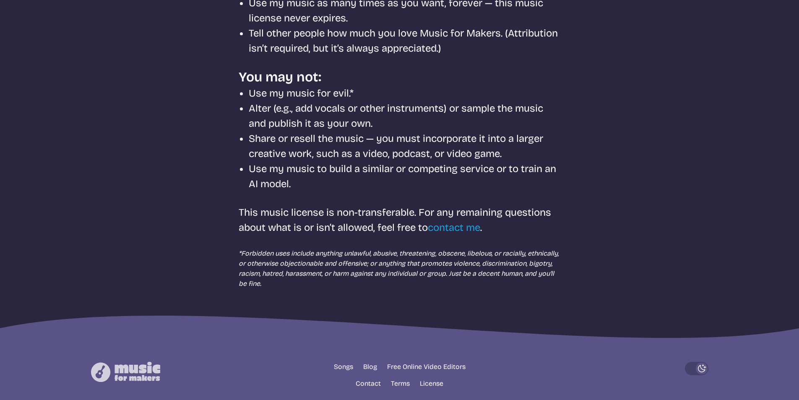
scroll to position [298, 0]
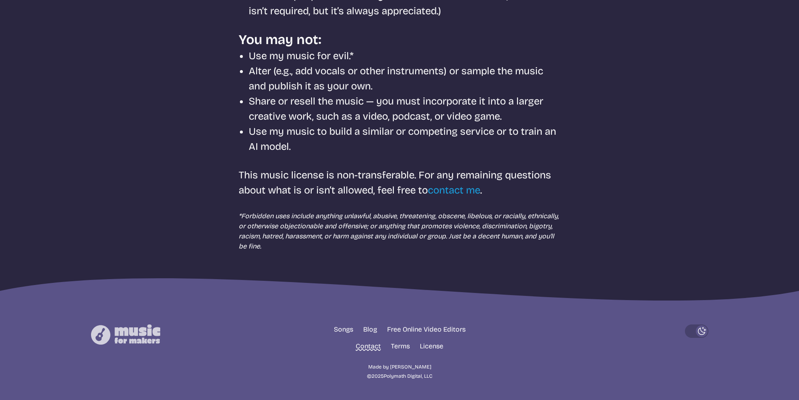
click at [369, 341] on link "Contact" at bounding box center [368, 346] width 25 height 10
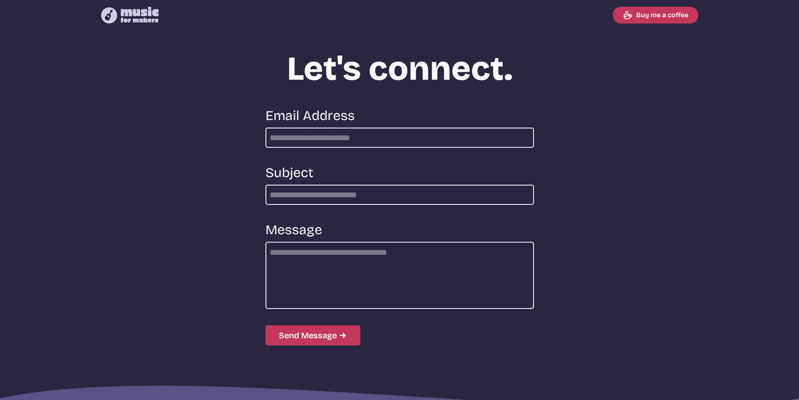
scroll to position [298, 0]
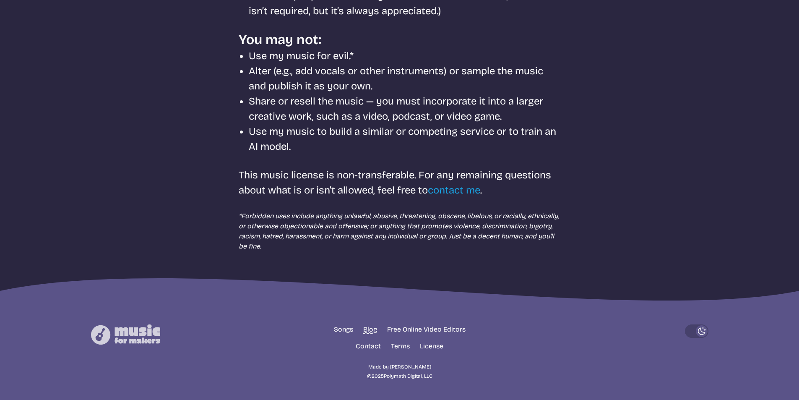
click at [365, 330] on link "Blog" at bounding box center [370, 329] width 14 height 10
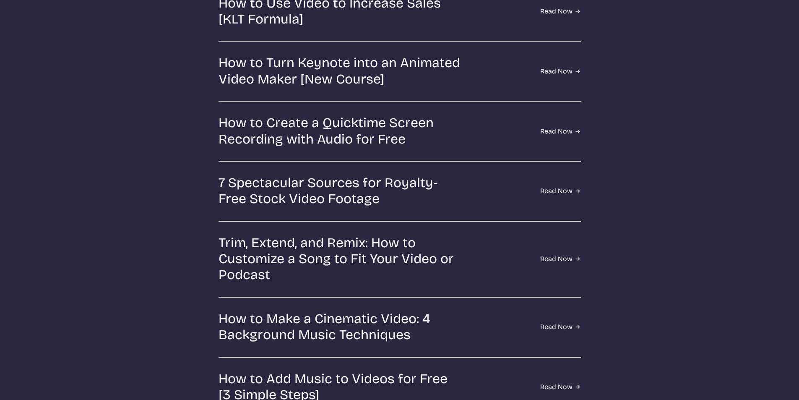
scroll to position [252, 0]
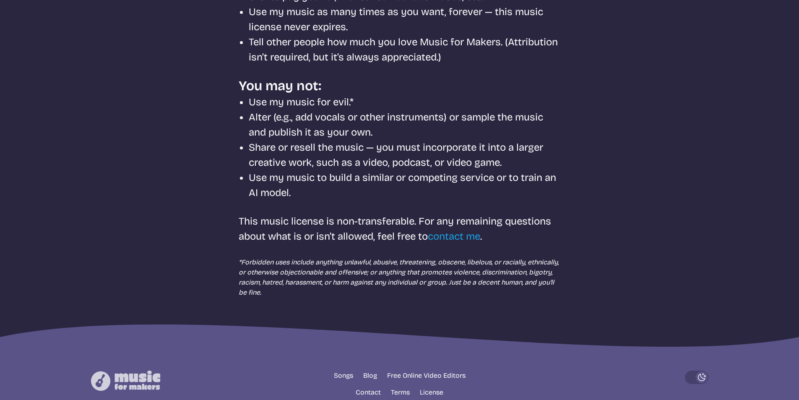
scroll to position [298, 0]
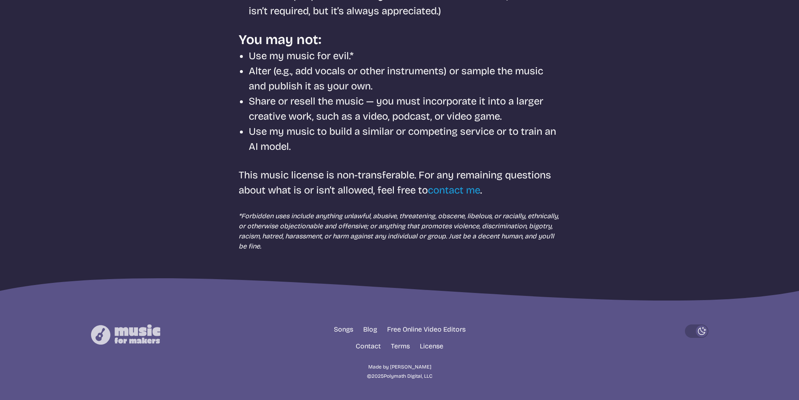
scroll to position [180, 0]
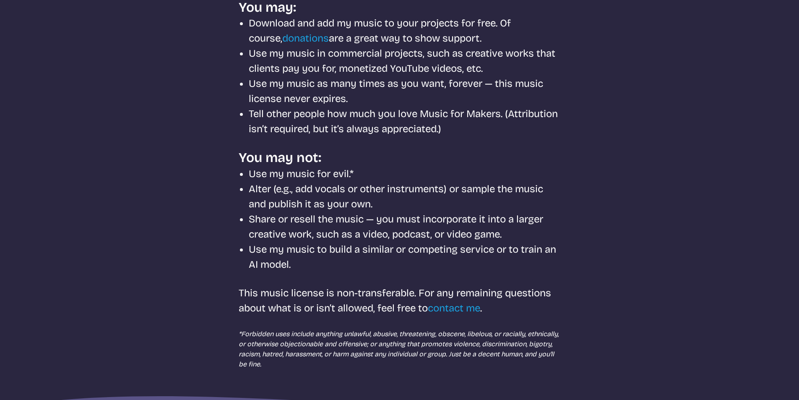
select select "most popular"
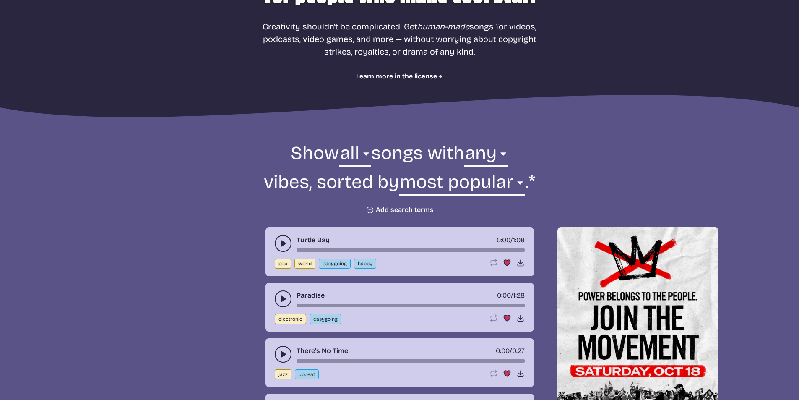
click at [280, 244] on icon "play-pause toggle" at bounding box center [283, 243] width 8 height 8
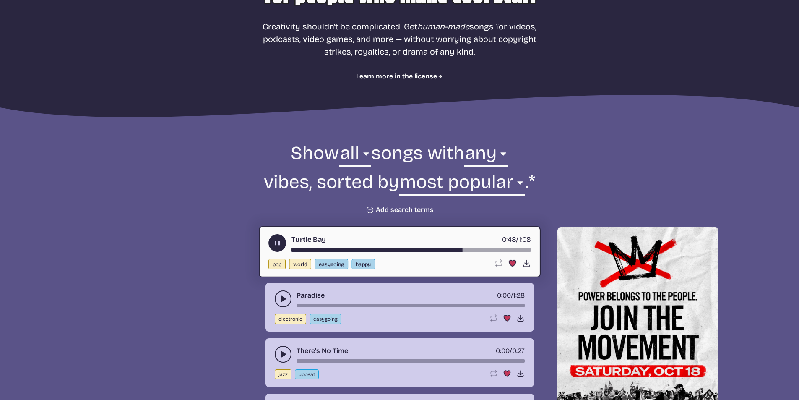
click at [523, 249] on div "song-time-bar" at bounding box center [410, 249] width 239 height 3
click at [503, 250] on div "song-time-bar" at bounding box center [410, 249] width 239 height 3
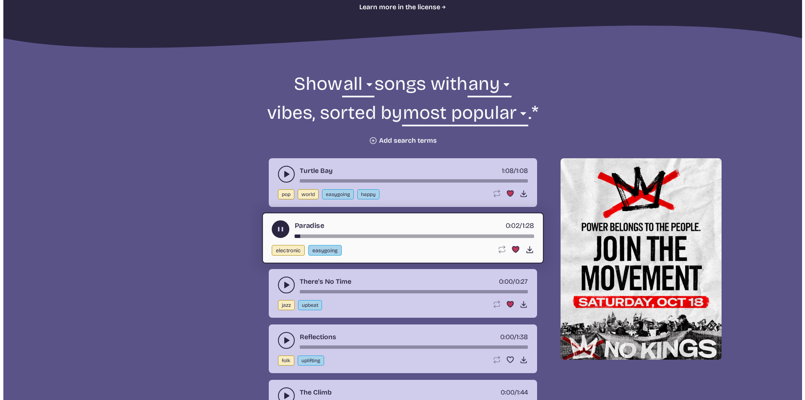
scroll to position [264, 0]
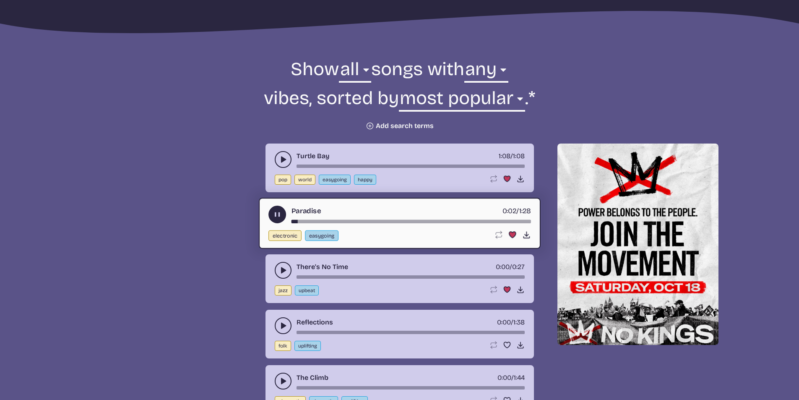
click at [280, 270] on icon "play-pause toggle" at bounding box center [283, 270] width 8 height 8
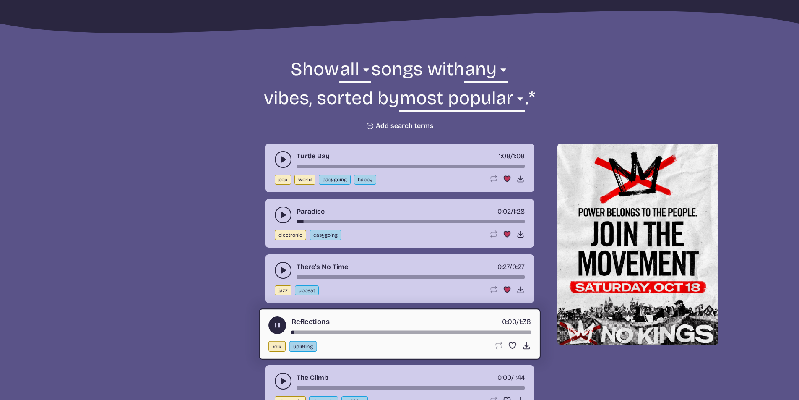
click at [281, 272] on use "play-pause toggle" at bounding box center [283, 270] width 8 height 8
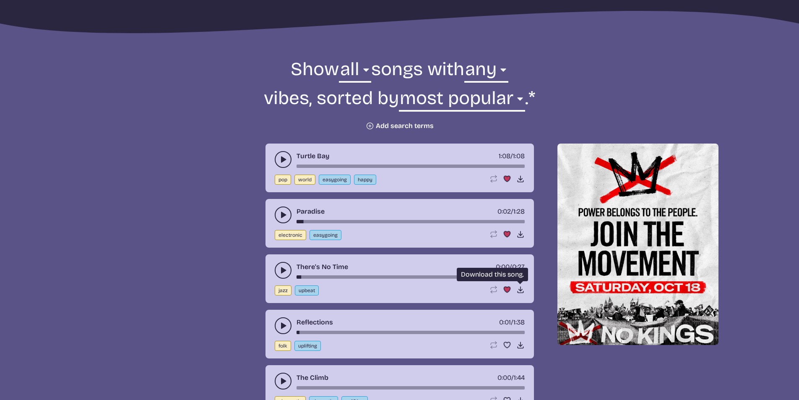
click at [520, 289] on use at bounding box center [520, 289] width 8 height 8
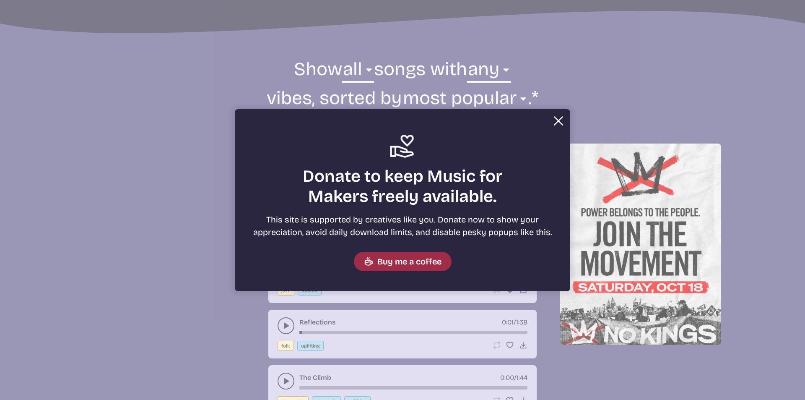
click at [432, 259] on link "Buy me a coffee" at bounding box center [403, 261] width 98 height 19
